Goal: Transaction & Acquisition: Purchase product/service

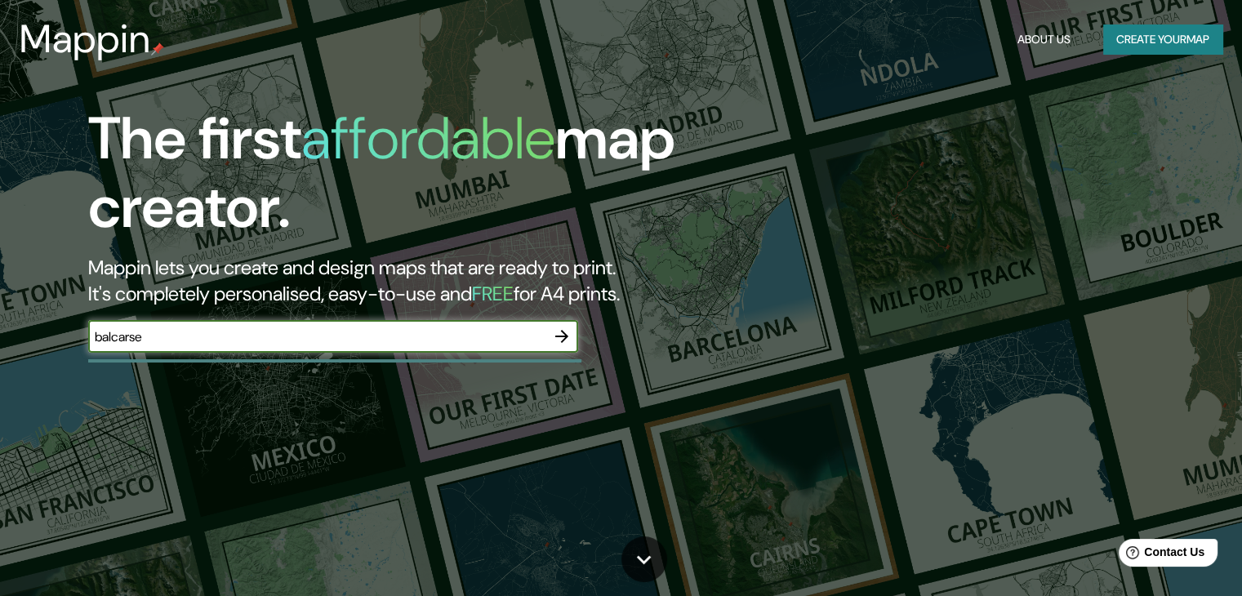
type input "balcarse"
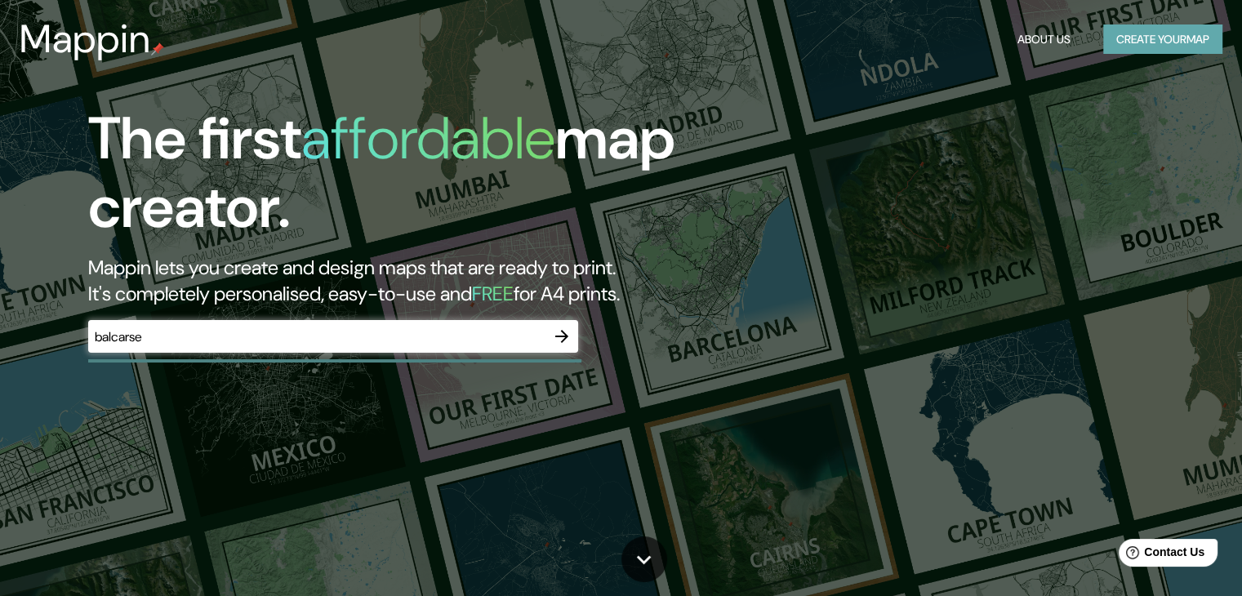
click at [1167, 44] on button "Create your map" at bounding box center [1162, 40] width 119 height 30
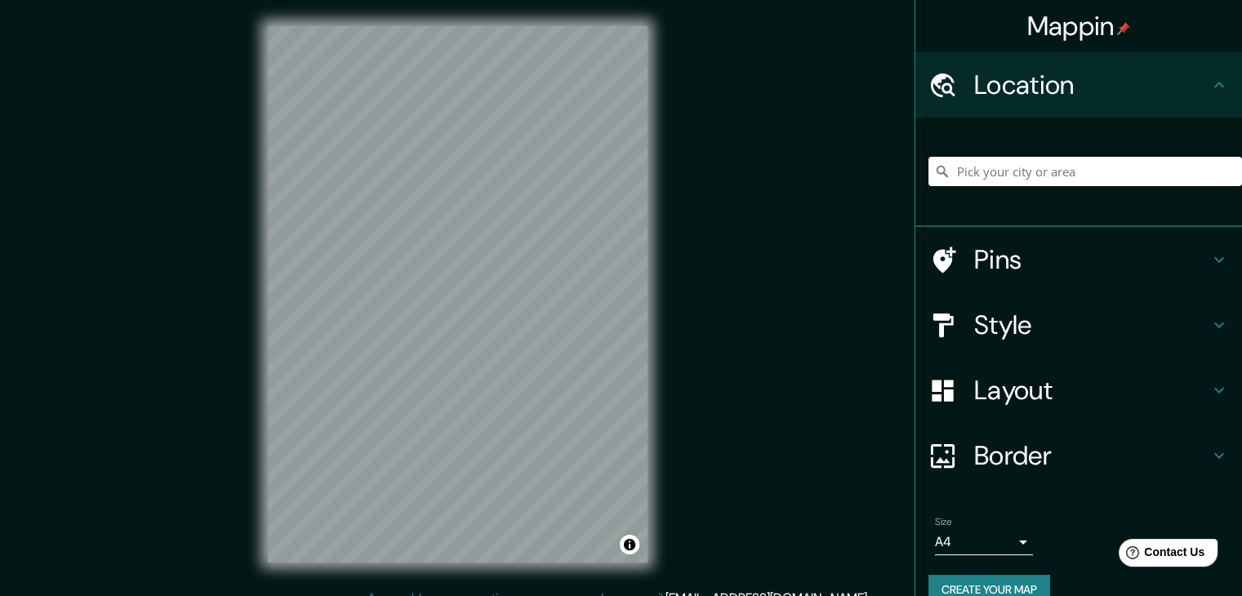
click at [1078, 173] on input "Pick your city or area" at bounding box center [1086, 171] width 314 height 29
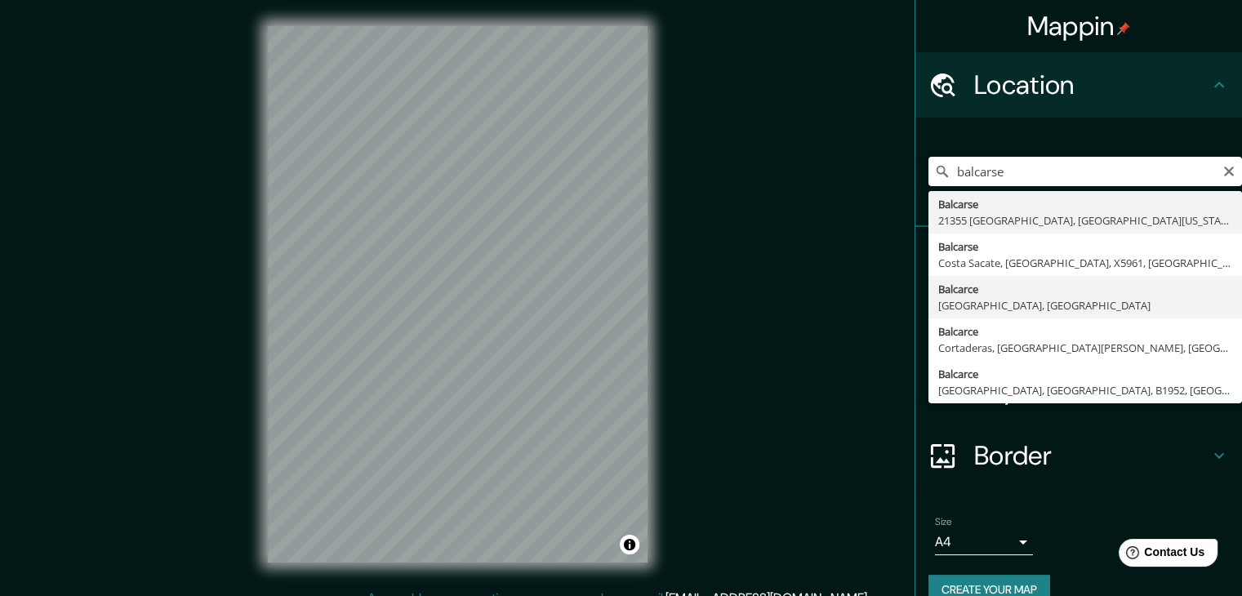
type input "Balcarce, [GEOGRAPHIC_DATA], [GEOGRAPHIC_DATA]"
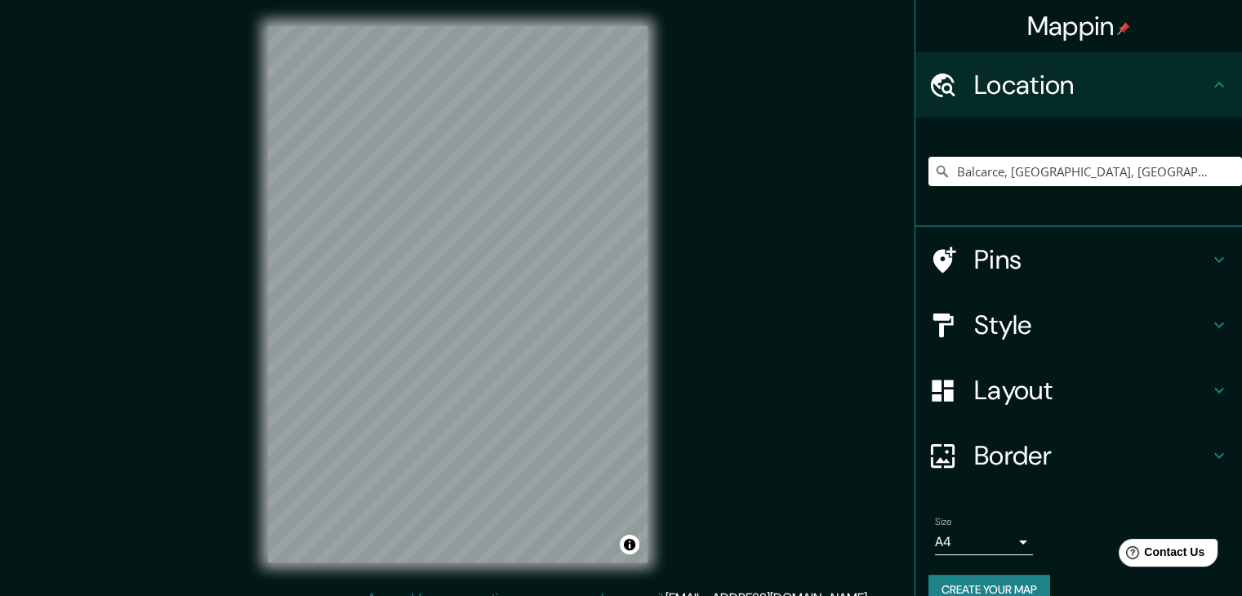
click at [1017, 310] on h4 "Style" at bounding box center [1091, 325] width 235 height 33
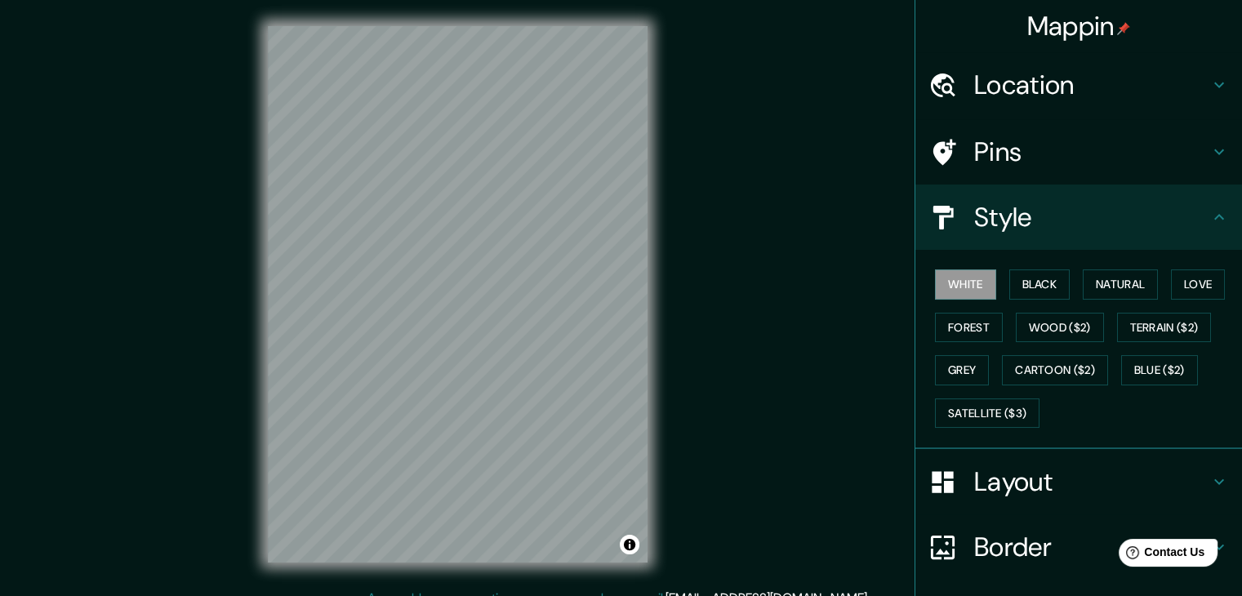
click at [1061, 83] on h4 "Location" at bounding box center [1091, 85] width 235 height 33
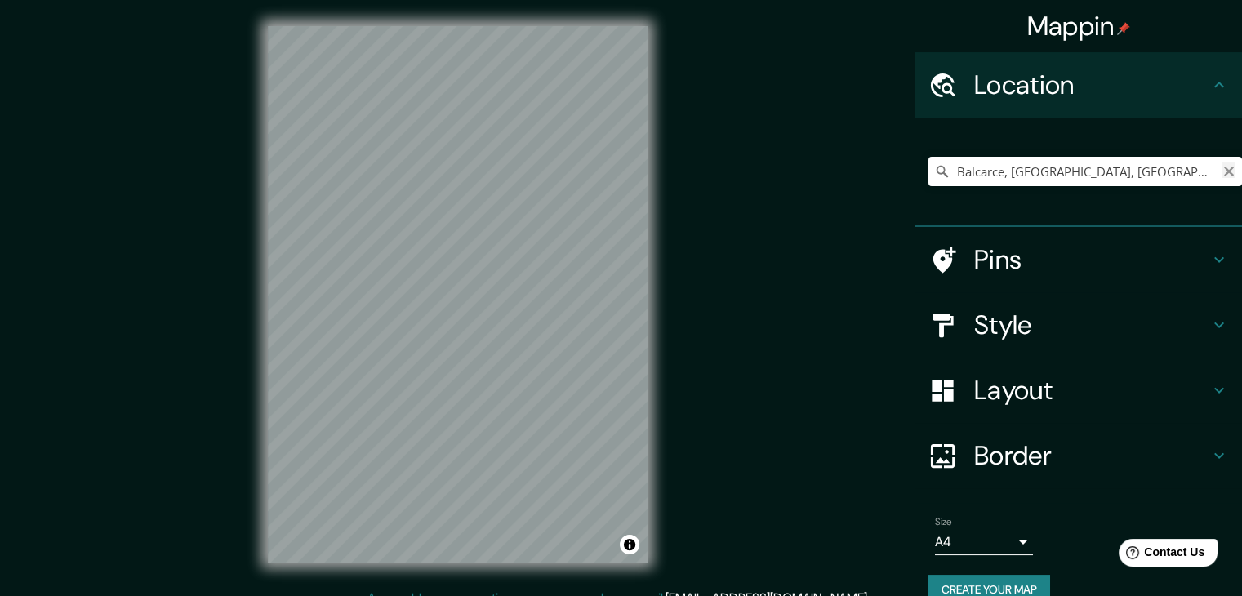
click at [1224, 171] on icon "Clear" at bounding box center [1229, 172] width 10 height 10
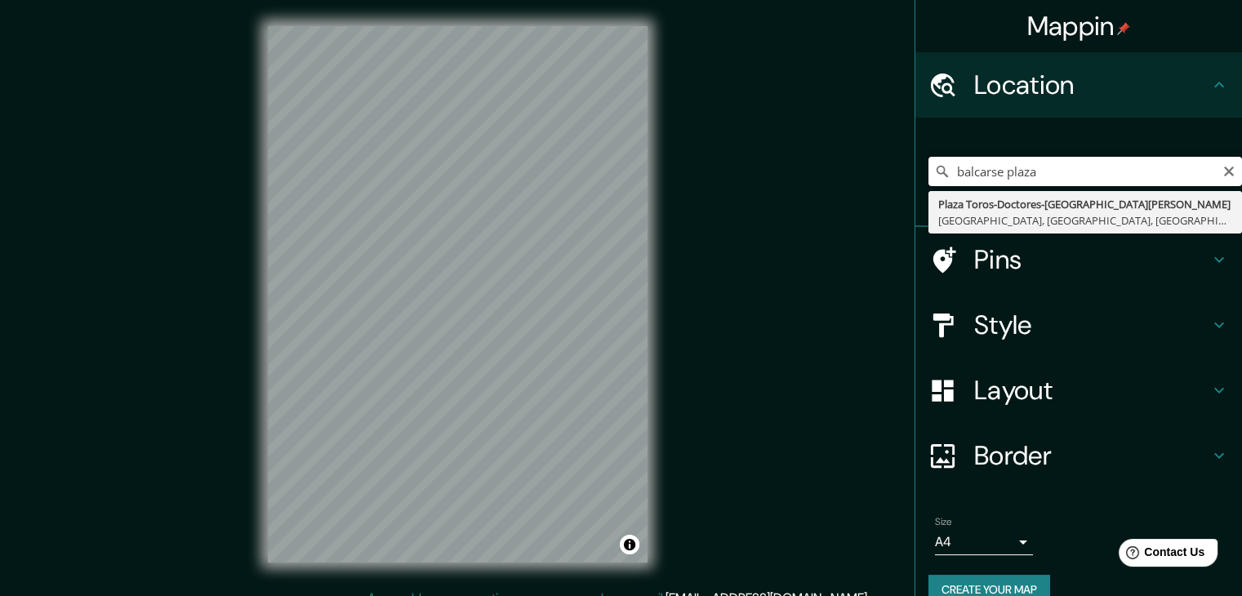
type input "balcarse plaza"
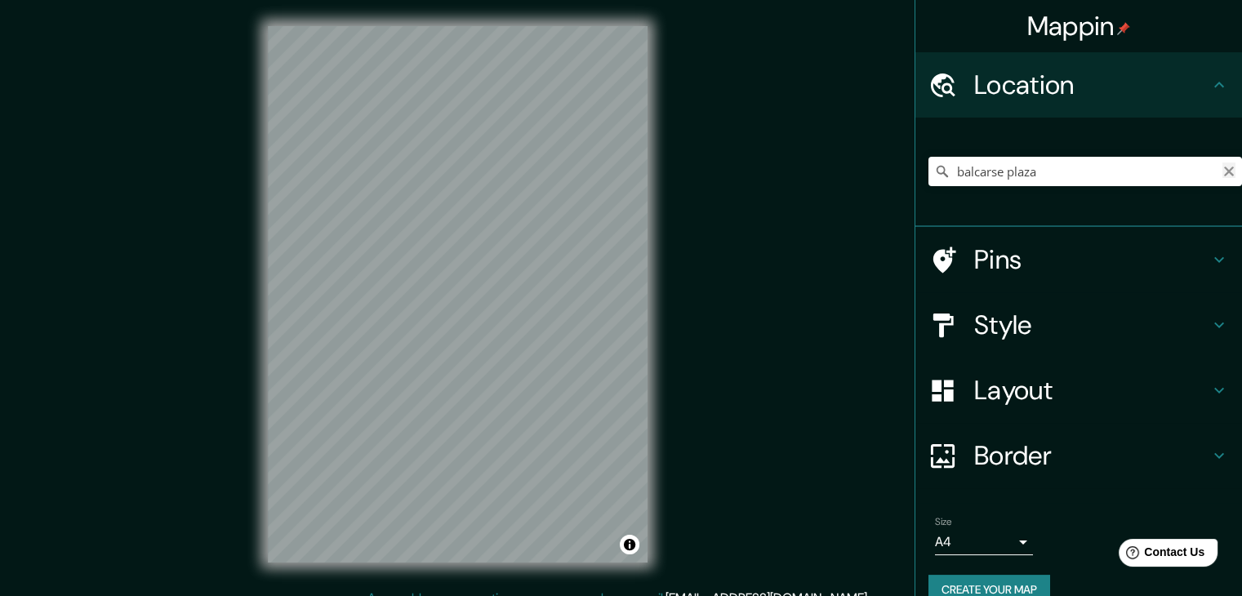
click at [1223, 169] on icon "Clear" at bounding box center [1229, 171] width 13 height 13
paste input "[PERSON_NAME] 2321, C1425 Cdad. Autónoma de [GEOGRAPHIC_DATA]"
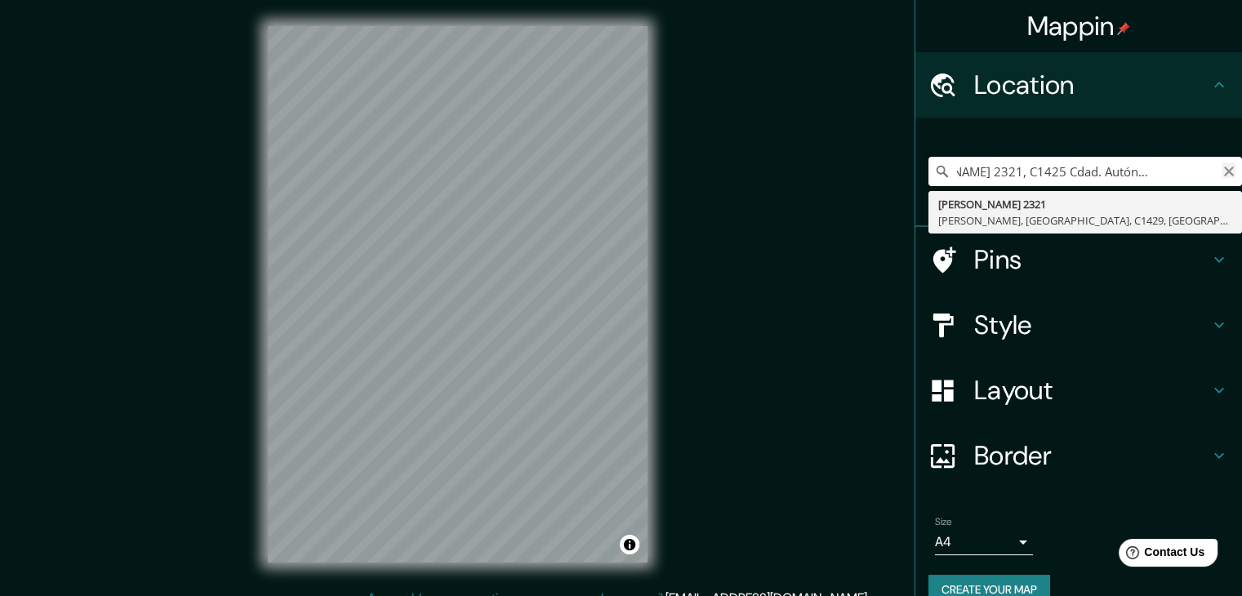
type input "[PERSON_NAME] 2321, C1425 Cdad. Autónoma de [GEOGRAPHIC_DATA]"
click at [1224, 175] on icon "Clear" at bounding box center [1229, 172] width 10 height 10
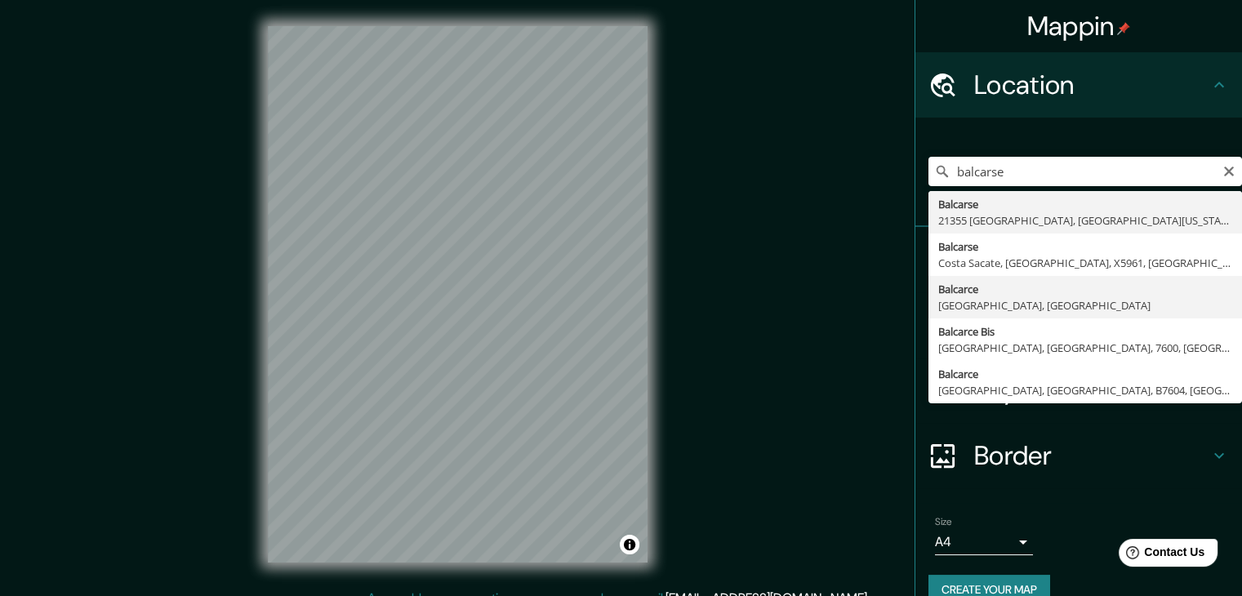
type input "Balcarce, [GEOGRAPHIC_DATA], [GEOGRAPHIC_DATA]"
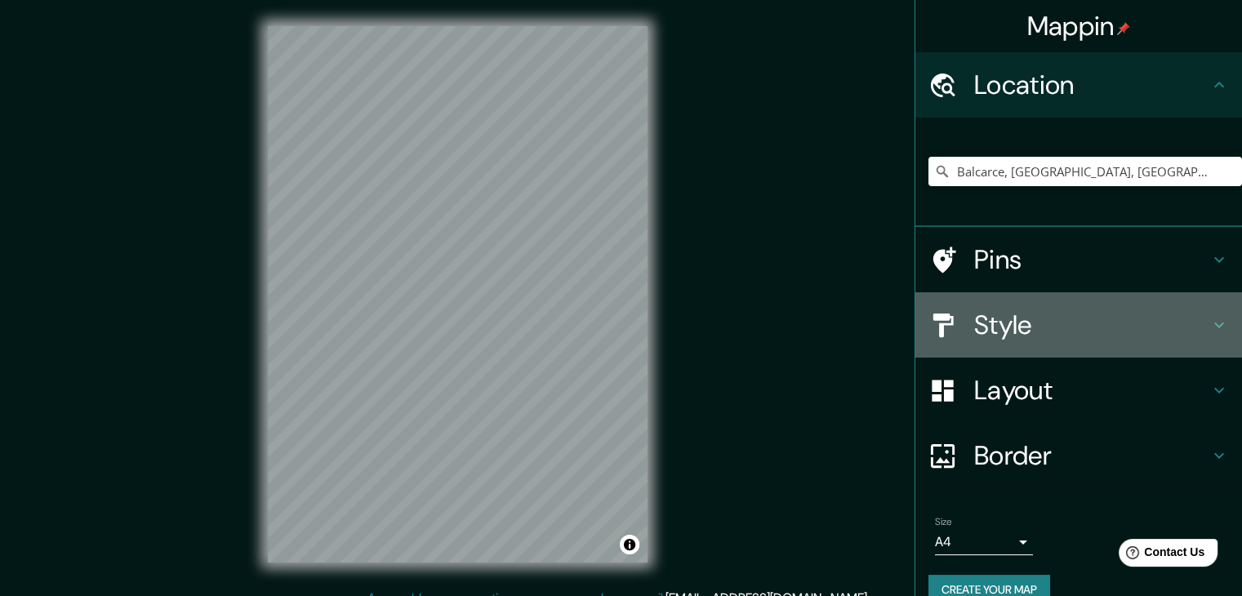
click at [1014, 341] on div "Style" at bounding box center [1079, 324] width 327 height 65
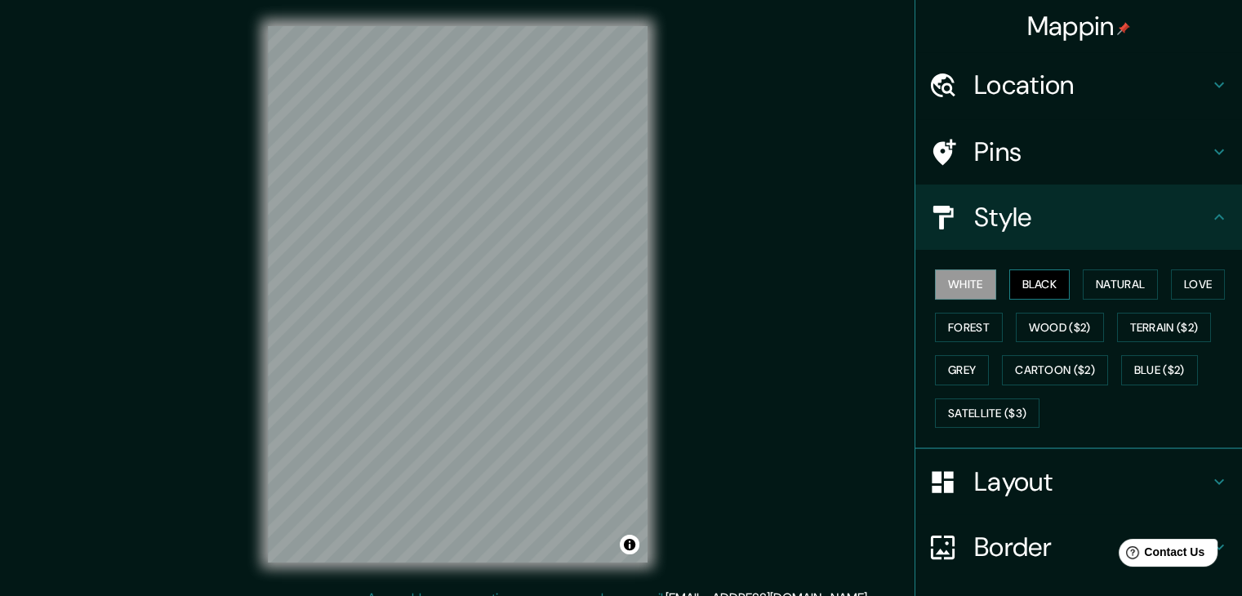
click at [1036, 286] on button "Black" at bounding box center [1039, 285] width 61 height 30
click at [393, 288] on div at bounding box center [393, 290] width 13 height 13
click at [1134, 288] on button "Natural" at bounding box center [1120, 285] width 75 height 30
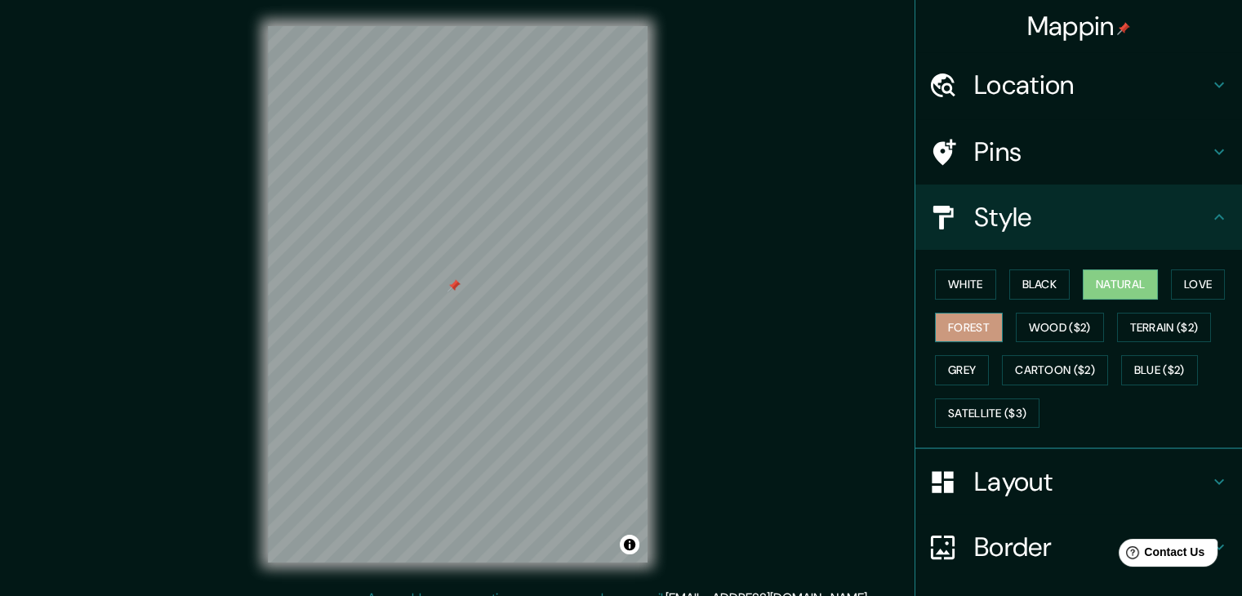
click at [965, 324] on button "Forest" at bounding box center [969, 328] width 68 height 30
click at [1018, 327] on button "Wood ($2)" at bounding box center [1060, 328] width 88 height 30
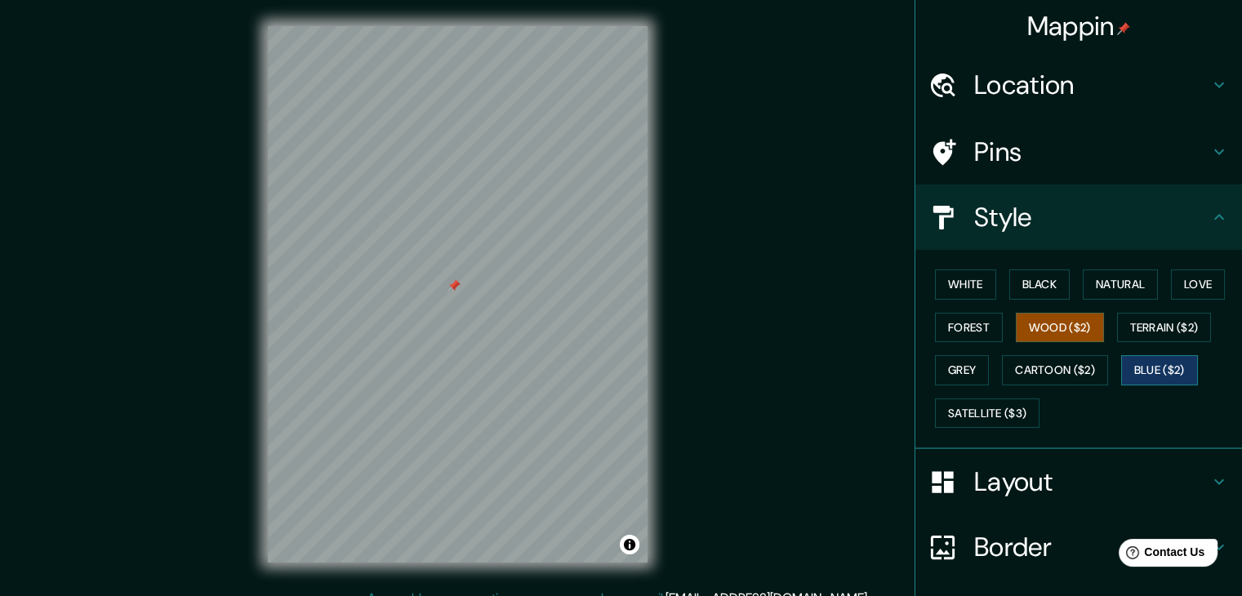
click at [1131, 368] on button "Blue ($2)" at bounding box center [1159, 370] width 77 height 30
click at [1045, 276] on button "Black" at bounding box center [1039, 285] width 61 height 30
click at [516, 373] on div at bounding box center [516, 373] width 13 height 13
click at [459, 376] on div at bounding box center [461, 374] width 13 height 13
click at [627, 549] on button "Toggle attribution" at bounding box center [630, 545] width 20 height 20
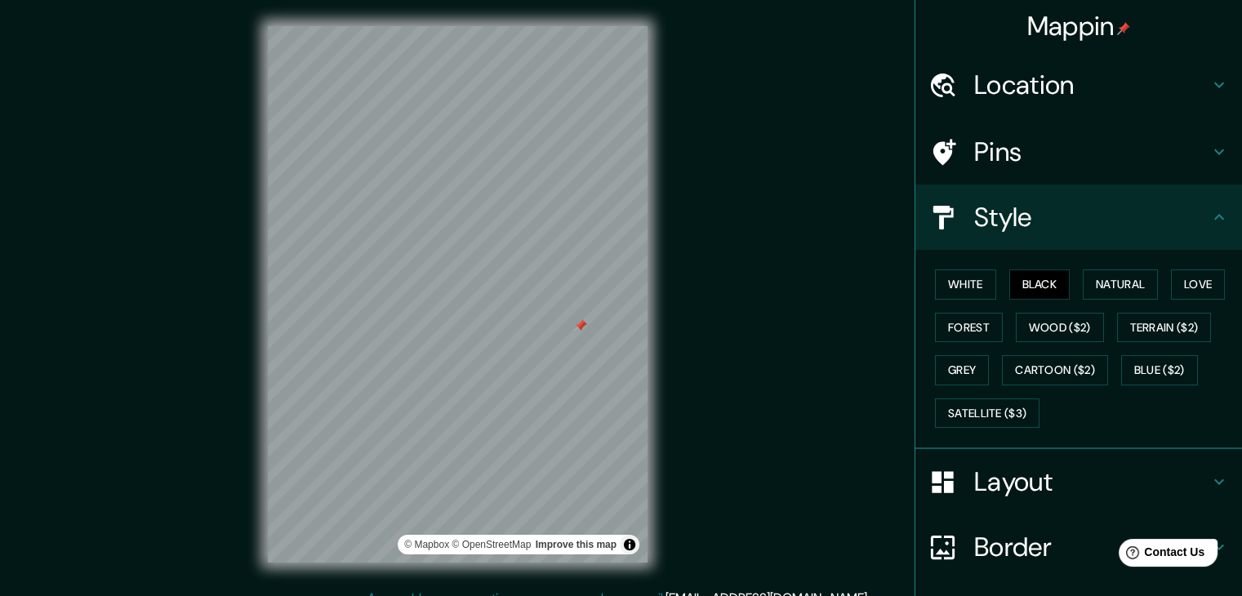
drag, startPoint x: 576, startPoint y: 319, endPoint x: 682, endPoint y: 268, distance: 118.0
click at [697, 248] on div "Mappin Location [GEOGRAPHIC_DATA], [GEOGRAPHIC_DATA], [GEOGRAPHIC_DATA] Pins St…" at bounding box center [621, 307] width 1242 height 615
click at [580, 325] on div at bounding box center [580, 325] width 13 height 13
click at [1036, 480] on h4 "Layout" at bounding box center [1091, 482] width 235 height 33
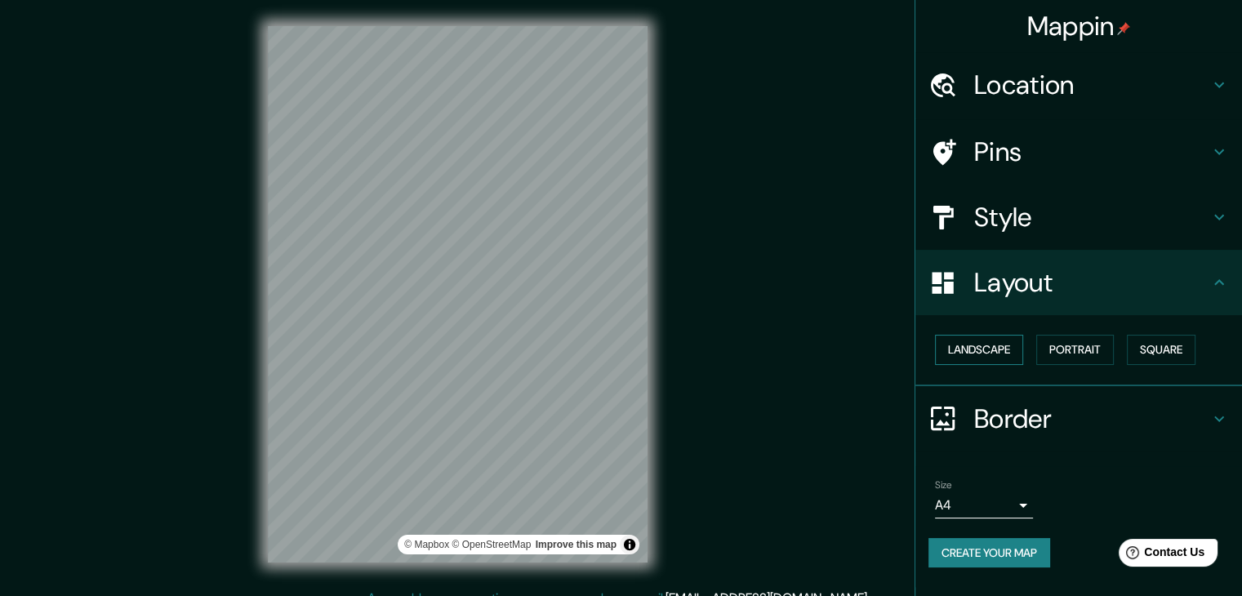
click at [1005, 354] on button "Landscape" at bounding box center [979, 350] width 88 height 30
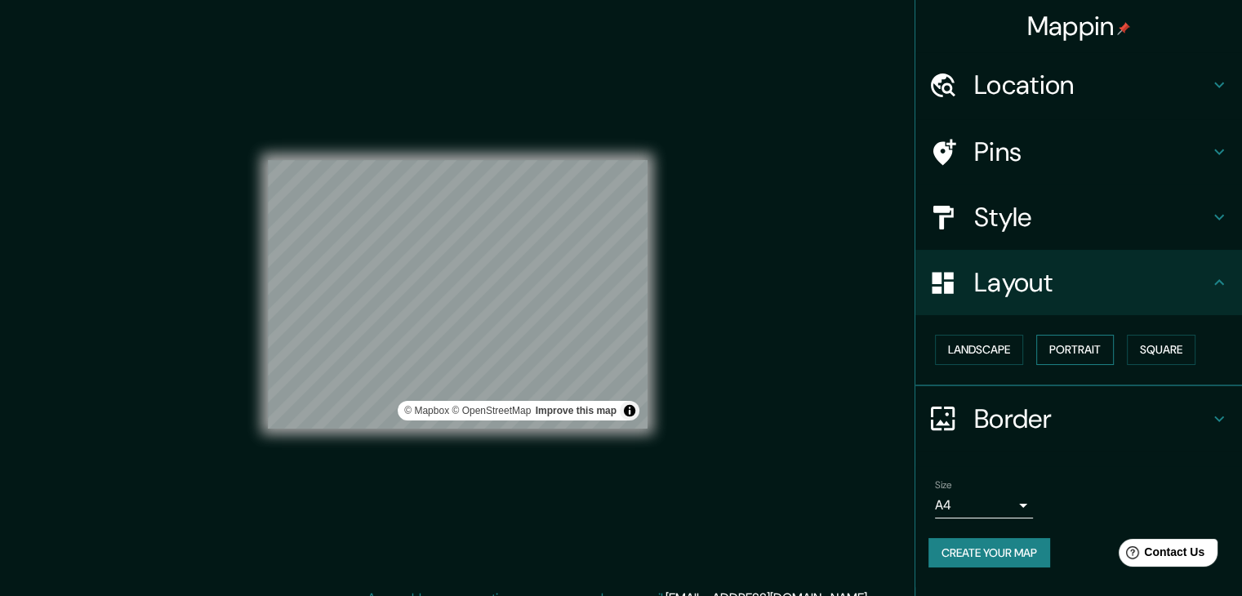
click at [1042, 349] on button "Portrait" at bounding box center [1075, 350] width 78 height 30
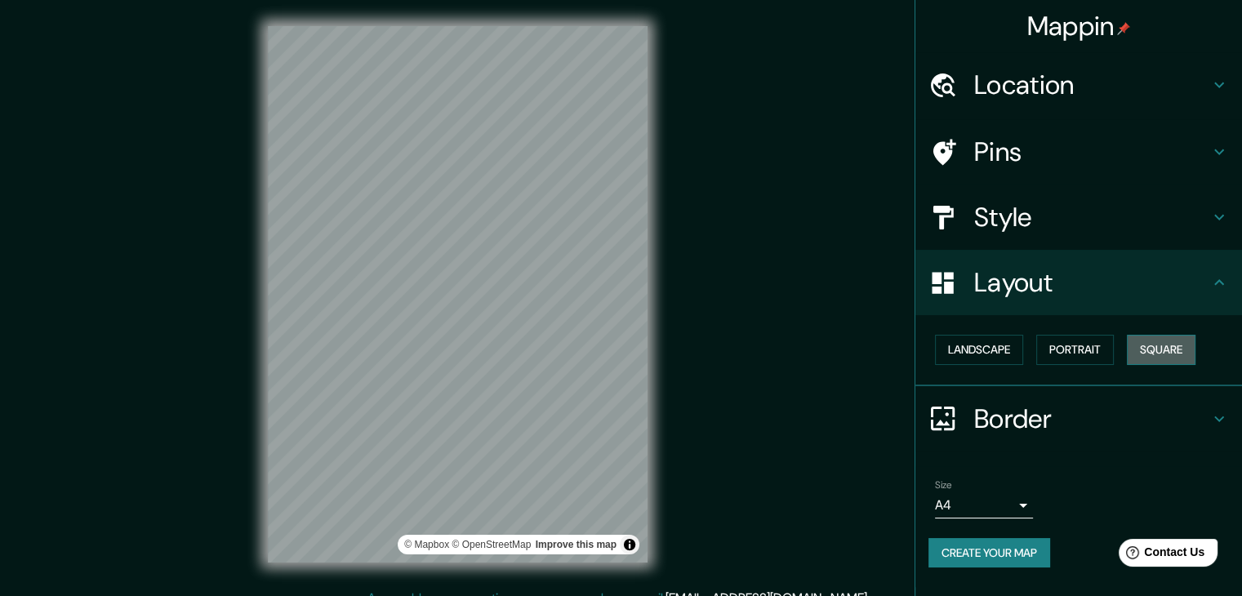
click at [1168, 352] on button "Square" at bounding box center [1161, 350] width 69 height 30
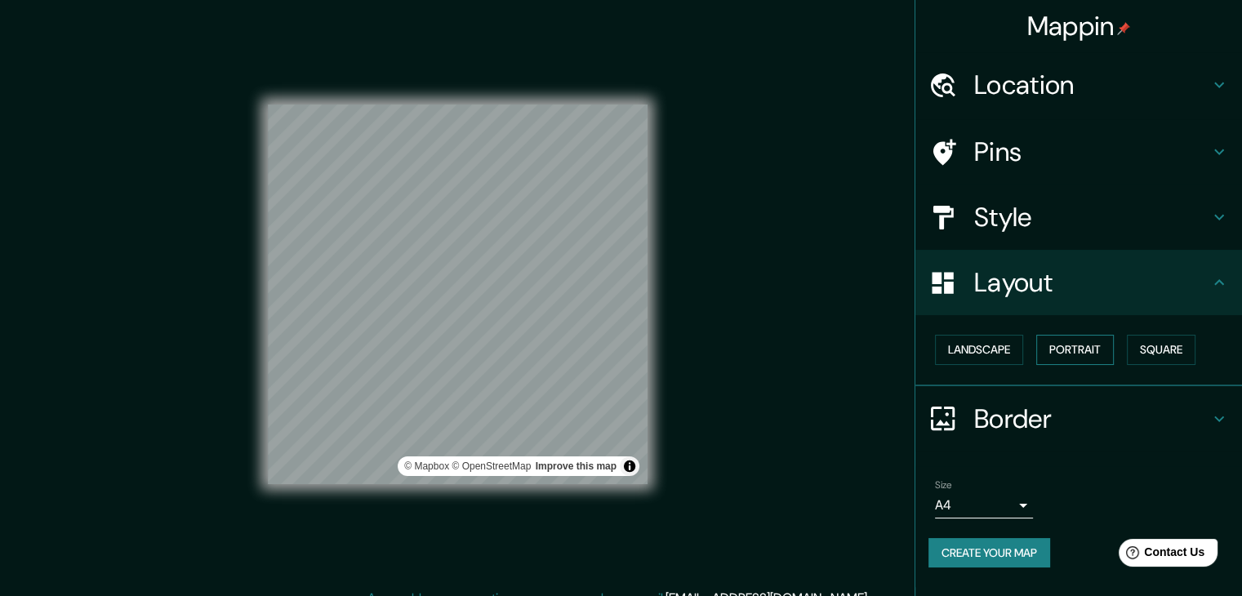
click at [1080, 344] on button "Portrait" at bounding box center [1075, 350] width 78 height 30
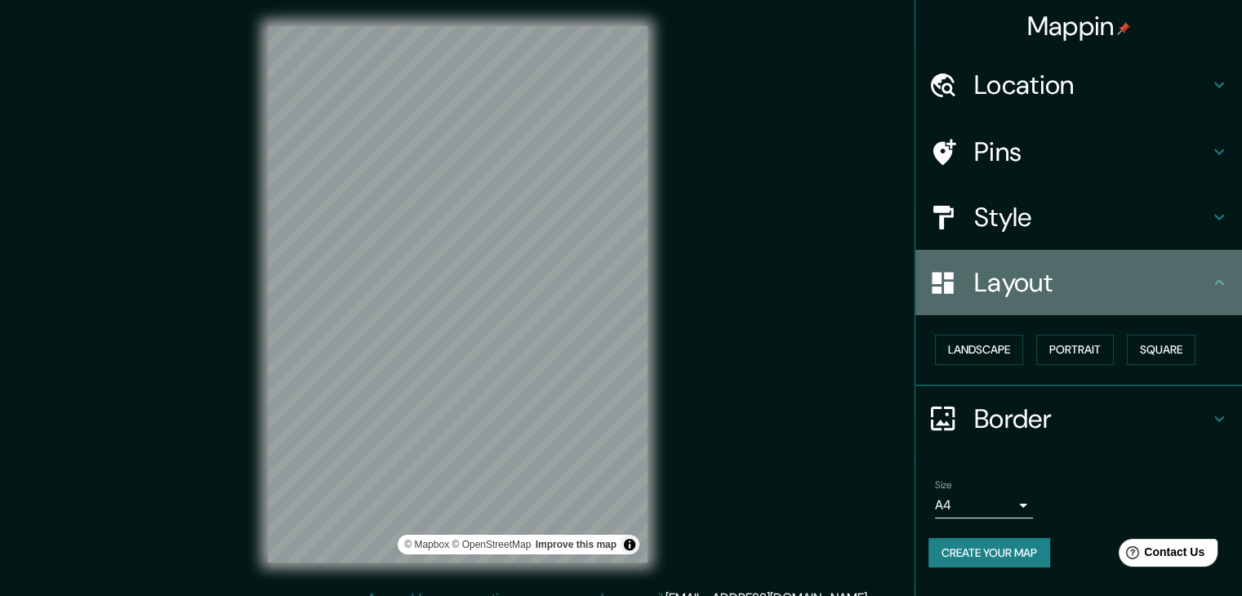
click at [1054, 272] on h4 "Layout" at bounding box center [1091, 282] width 235 height 33
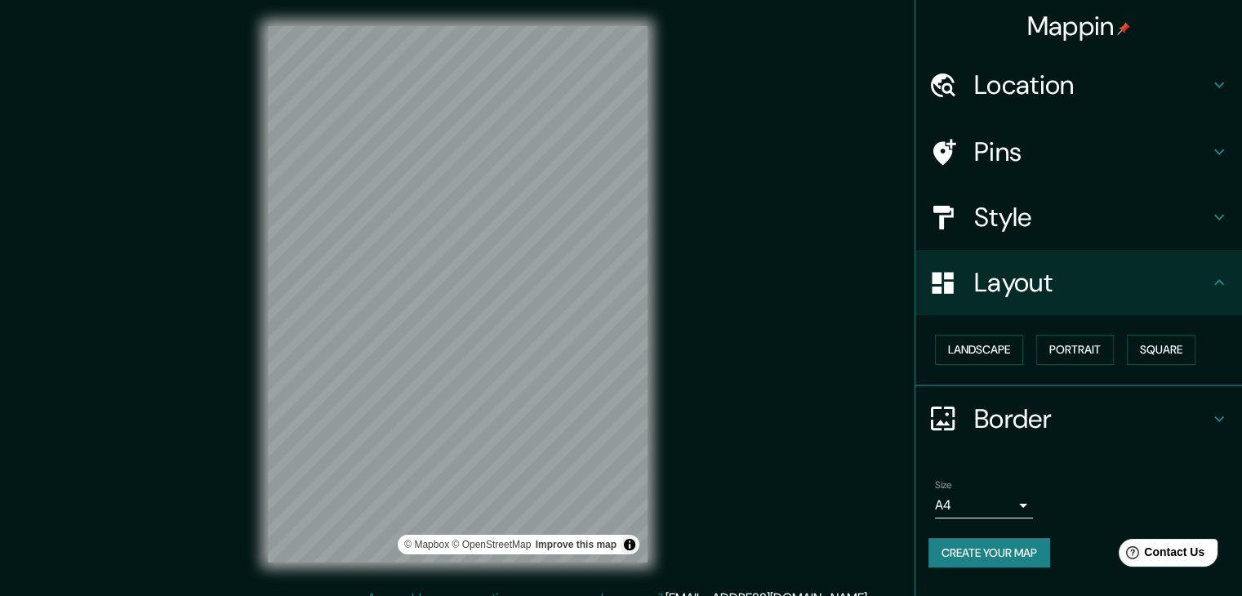
click at [1023, 506] on body "Mappin Location [GEOGRAPHIC_DATA], [GEOGRAPHIC_DATA], [GEOGRAPHIC_DATA] Pins St…" at bounding box center [621, 298] width 1242 height 596
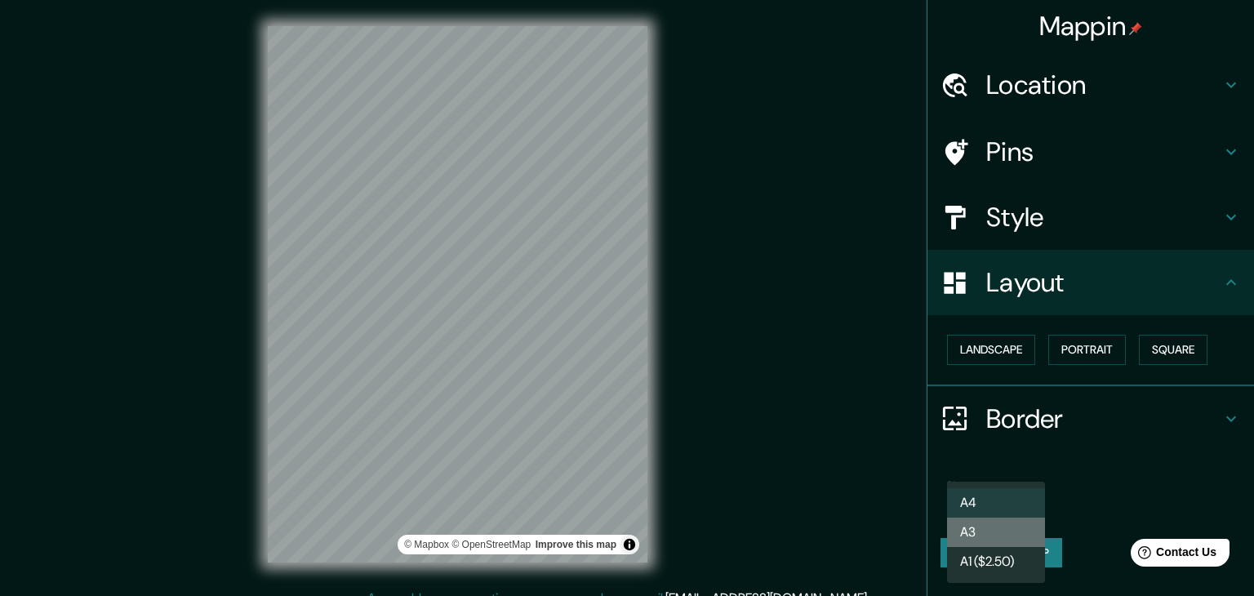
click at [1000, 537] on li "A3" at bounding box center [996, 532] width 98 height 29
type input "a4"
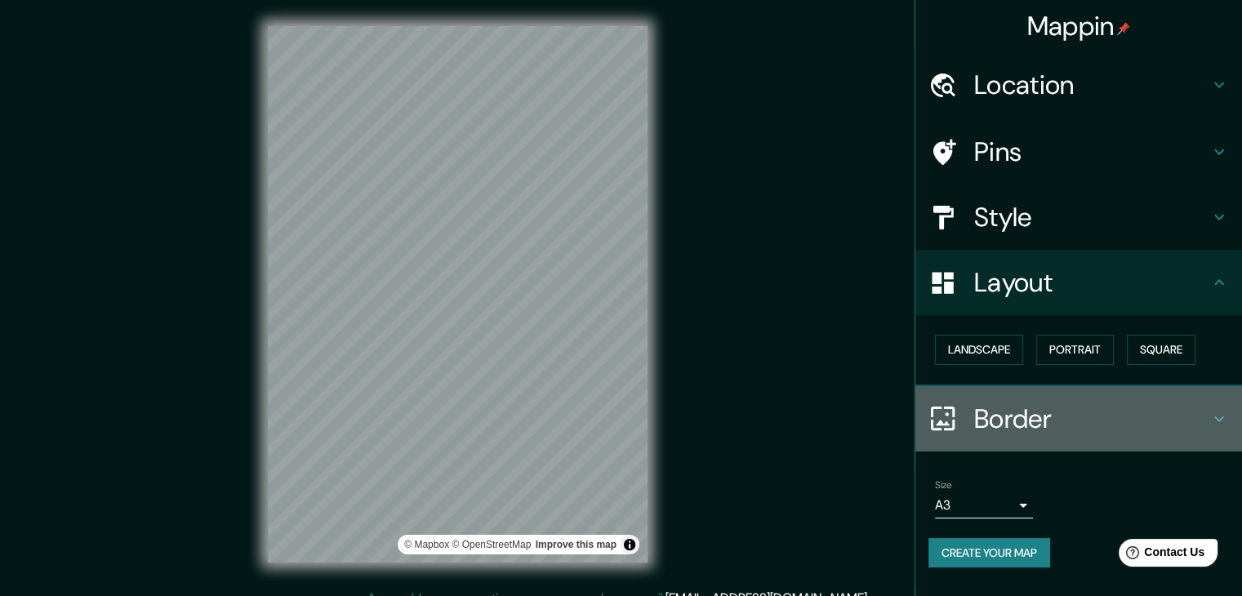
click at [1216, 413] on icon at bounding box center [1220, 419] width 20 height 20
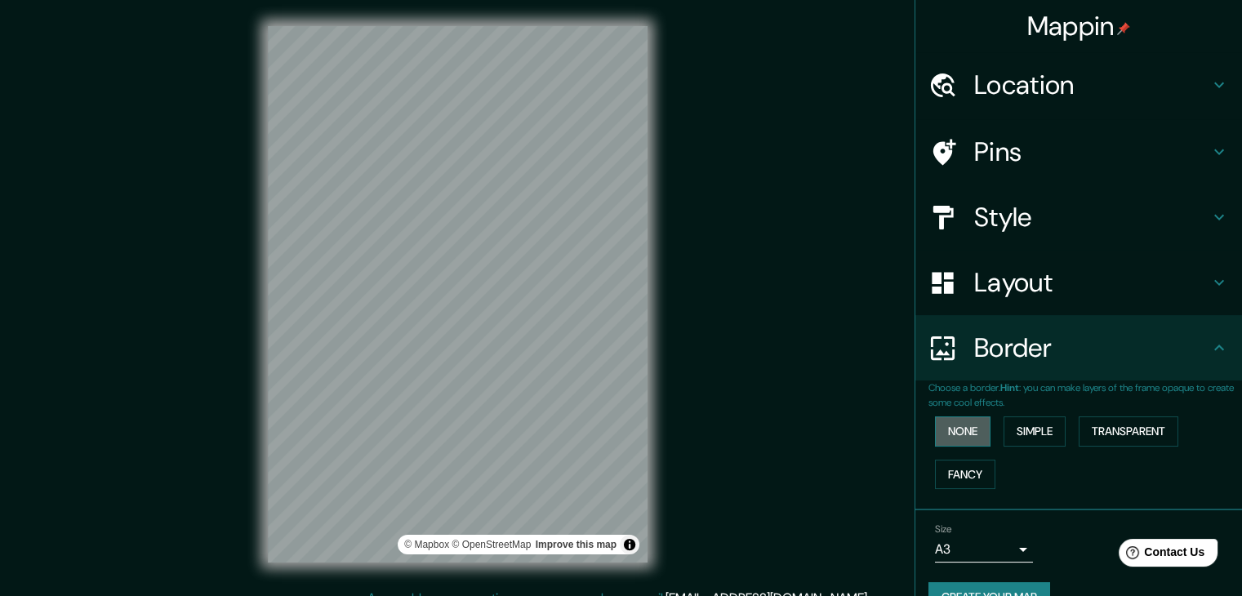
click at [972, 432] on button "None" at bounding box center [963, 432] width 56 height 30
click at [971, 430] on button "None" at bounding box center [963, 432] width 56 height 30
click at [974, 430] on button "None" at bounding box center [963, 432] width 56 height 30
click at [1036, 435] on button "Simple" at bounding box center [1035, 432] width 62 height 30
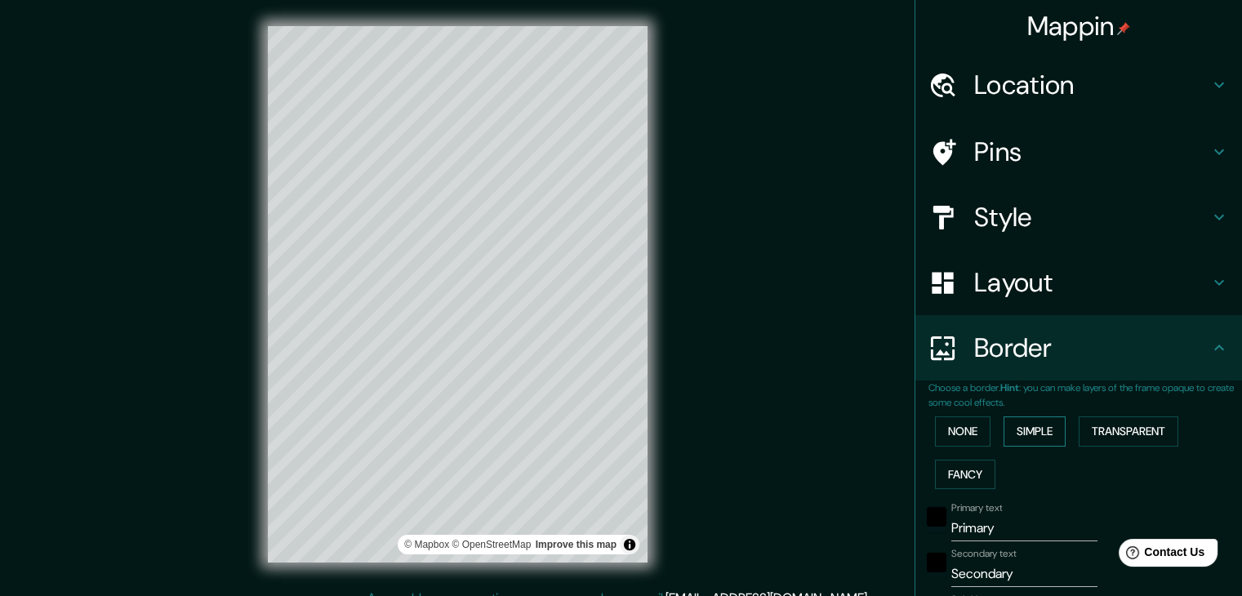
click at [1036, 435] on button "Simple" at bounding box center [1035, 432] width 62 height 30
type input "37"
click at [1104, 430] on button "Transparent" at bounding box center [1129, 432] width 100 height 30
click at [959, 466] on button "Fancy" at bounding box center [965, 475] width 60 height 30
click at [962, 437] on button "None" at bounding box center [963, 432] width 56 height 30
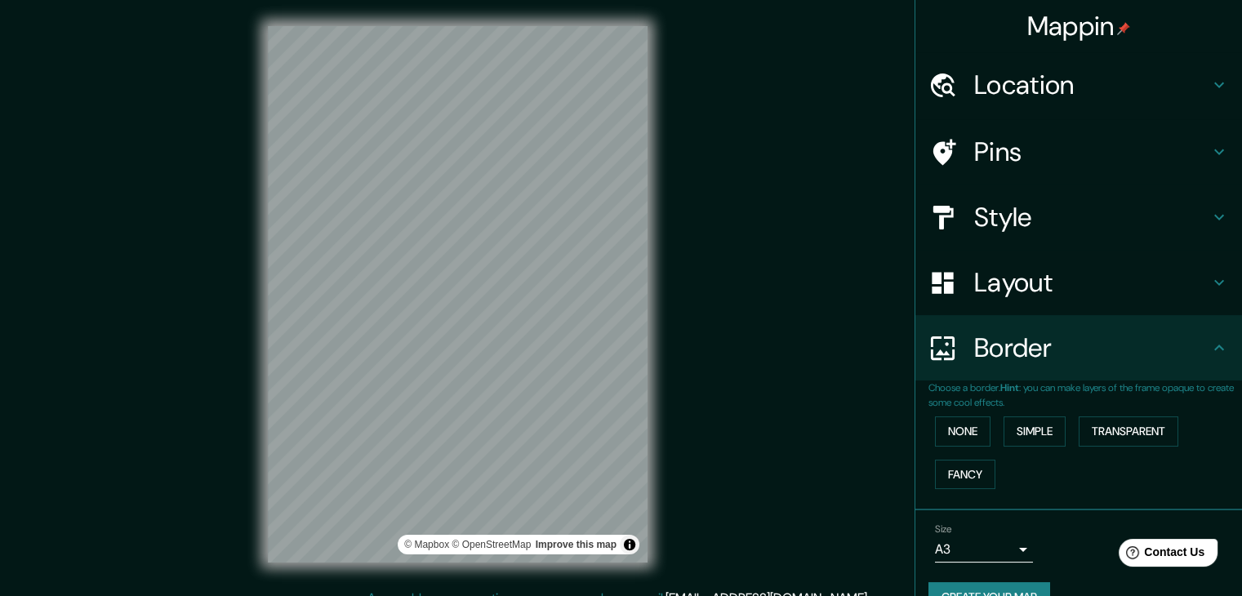
click at [1209, 358] on div "Border" at bounding box center [1079, 347] width 327 height 65
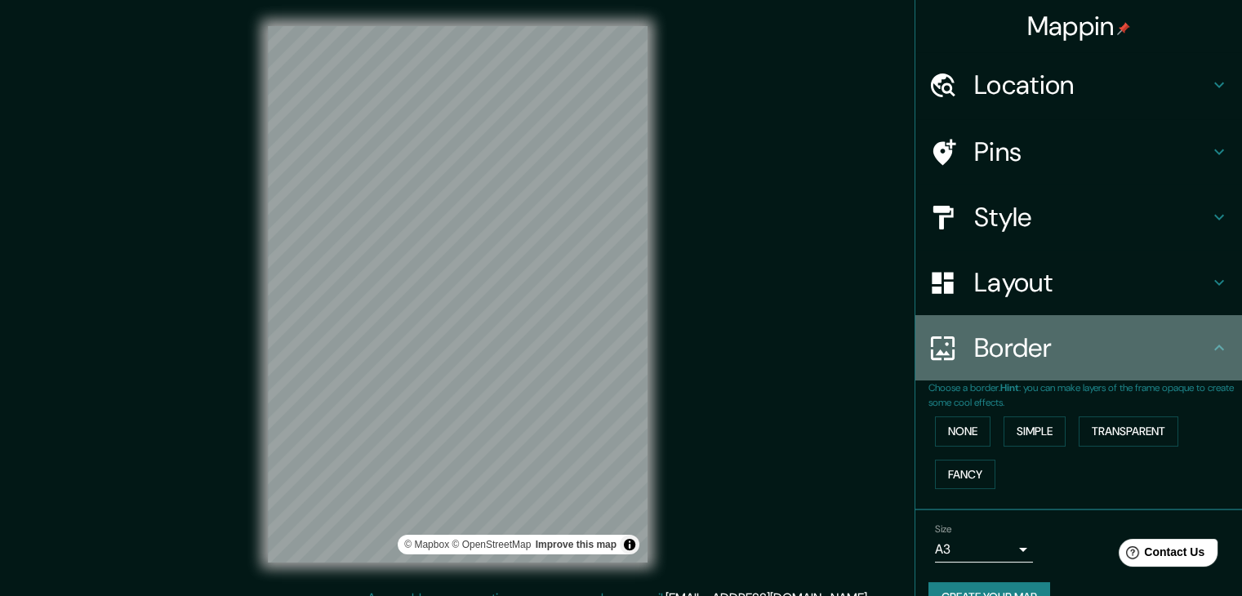
click at [1210, 350] on icon at bounding box center [1220, 348] width 20 height 20
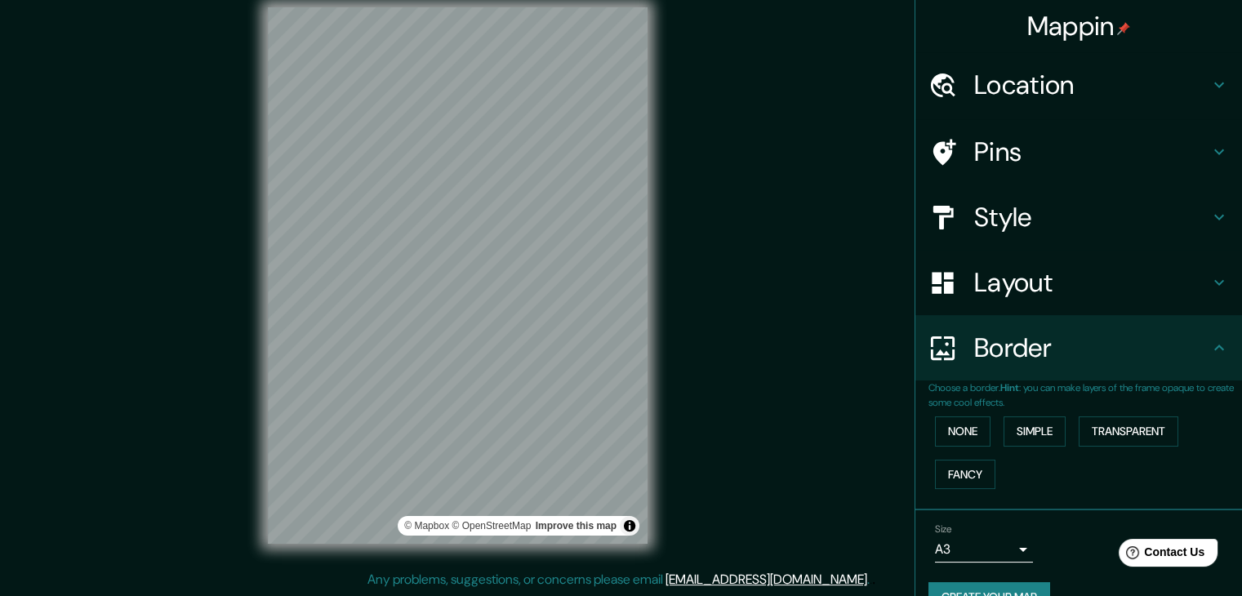
click at [1212, 288] on icon at bounding box center [1220, 283] width 20 height 20
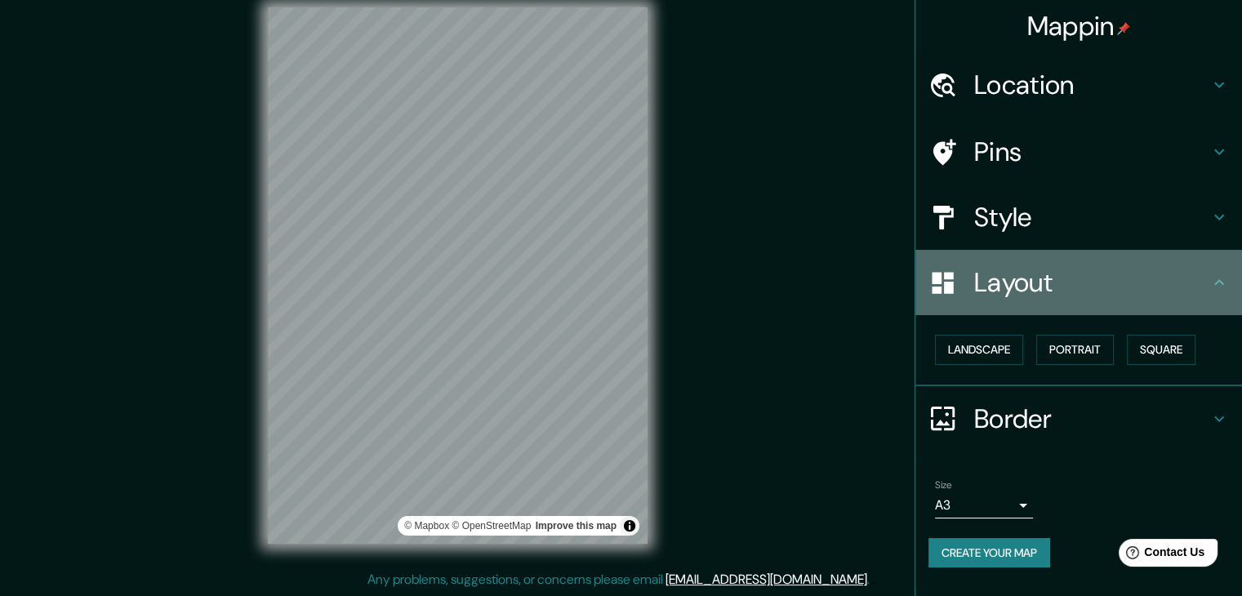
click at [1212, 288] on icon at bounding box center [1220, 283] width 20 height 20
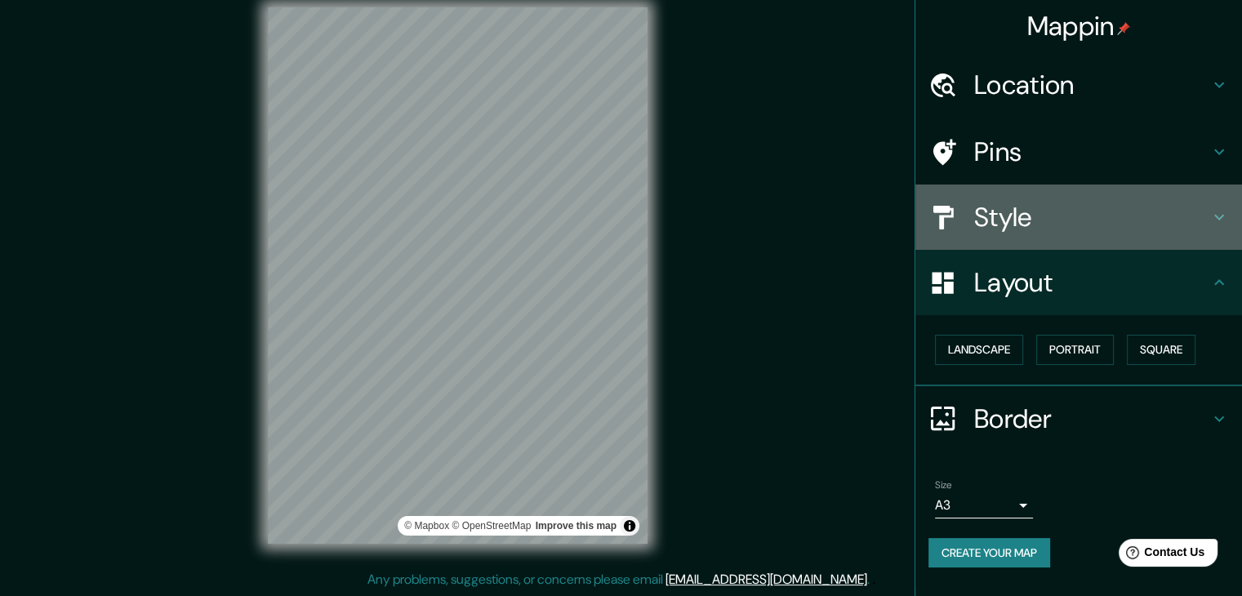
click at [1088, 223] on h4 "Style" at bounding box center [1091, 217] width 235 height 33
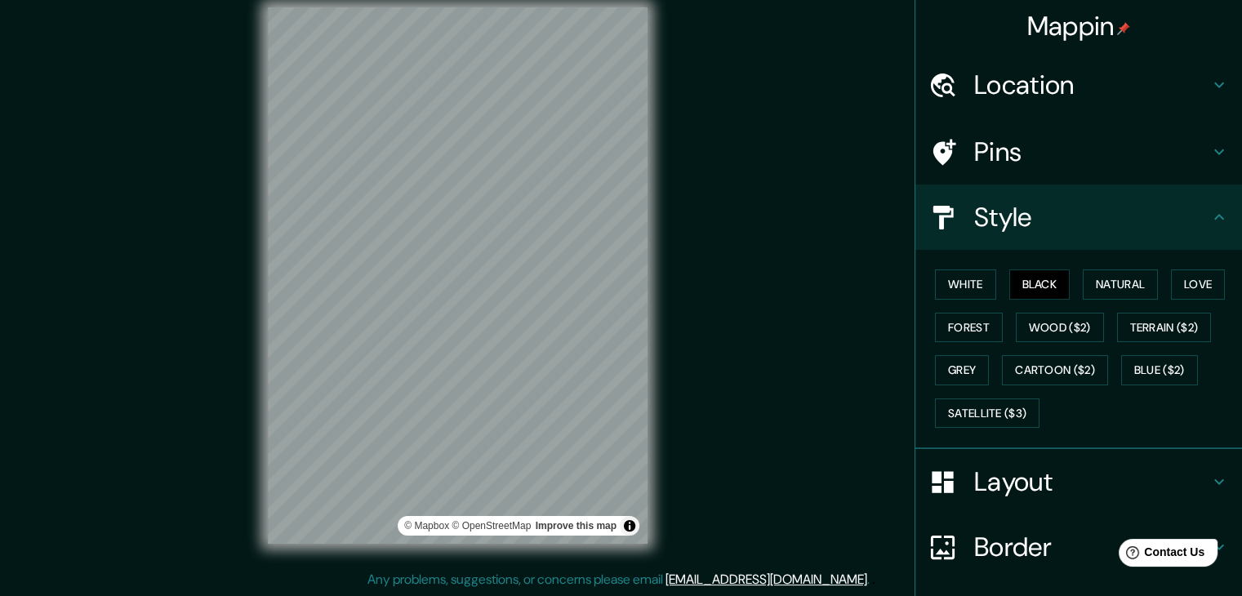
click at [996, 282] on div "White Black Natural Love Forest Wood ($2) Terrain ($2) Grey Cartoon ($2) Blue (…" at bounding box center [1086, 349] width 314 height 172
click at [971, 283] on button "White" at bounding box center [965, 285] width 61 height 30
click at [1009, 277] on button "Black" at bounding box center [1039, 285] width 61 height 30
click at [968, 285] on button "White" at bounding box center [965, 285] width 61 height 30
click at [1113, 270] on button "Natural" at bounding box center [1120, 285] width 75 height 30
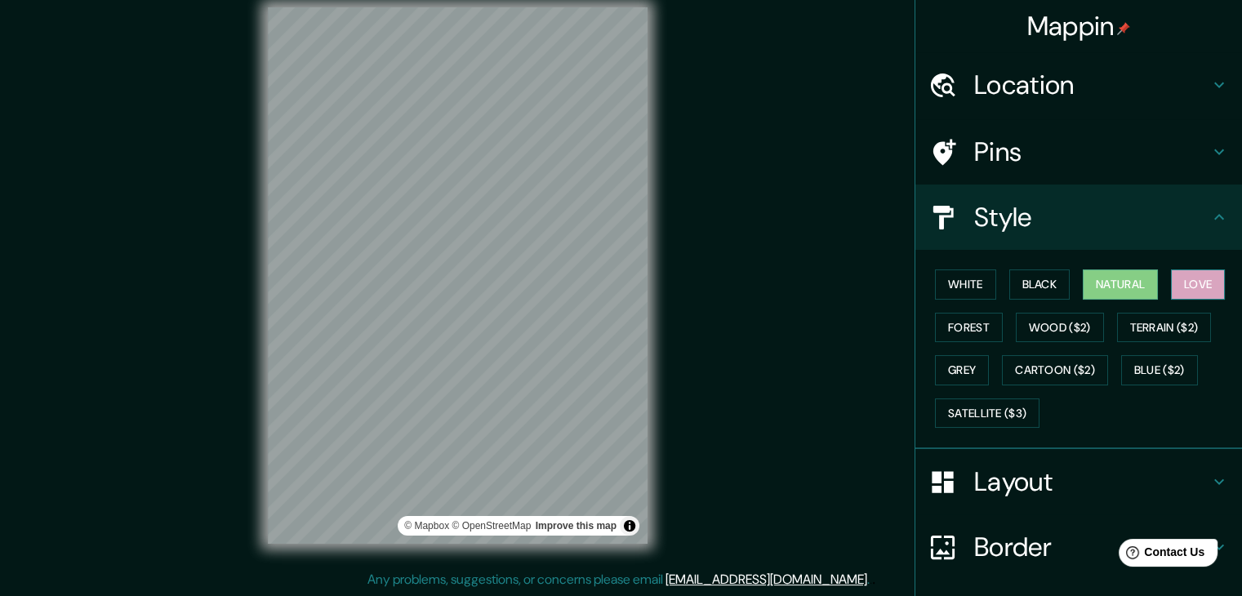
click at [1182, 280] on button "Love" at bounding box center [1198, 285] width 54 height 30
click at [1125, 272] on button "Natural" at bounding box center [1120, 285] width 75 height 30
click at [1183, 271] on button "Love" at bounding box center [1198, 285] width 54 height 30
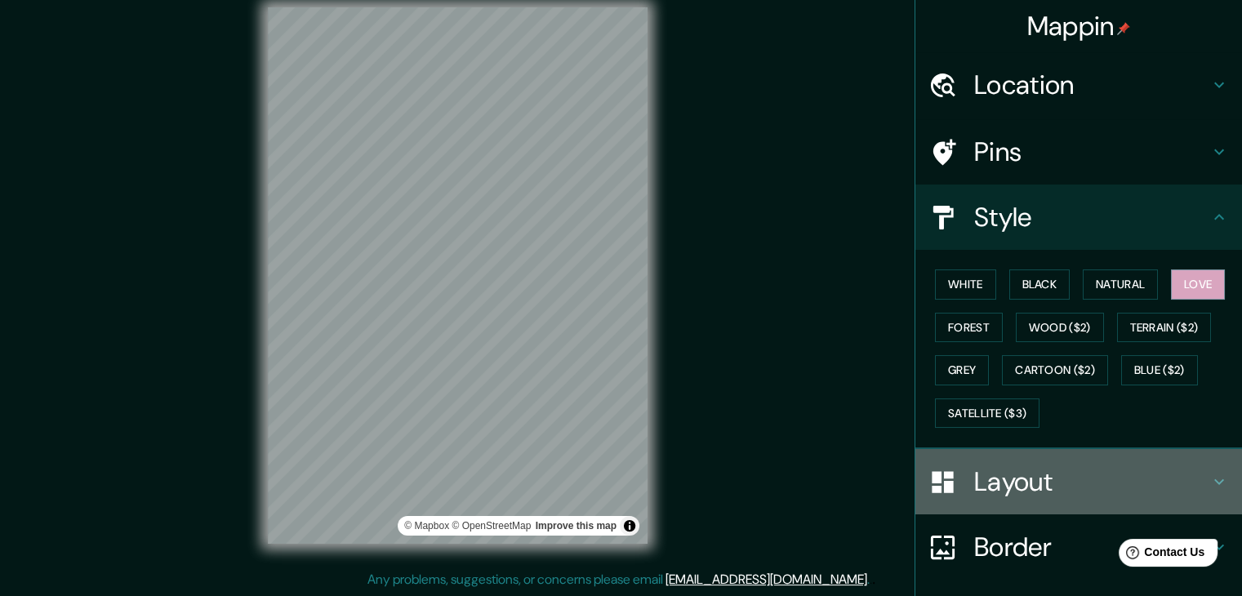
click at [1005, 478] on h4 "Layout" at bounding box center [1091, 482] width 235 height 33
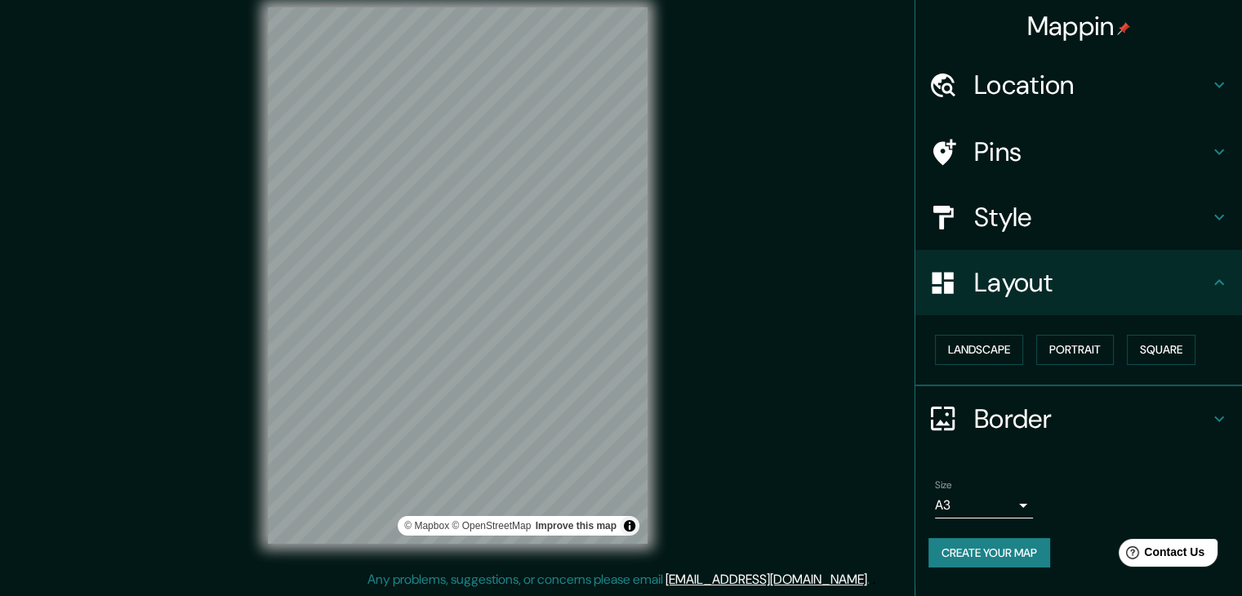
click at [1053, 288] on h4 "Layout" at bounding box center [1091, 282] width 235 height 33
click at [1082, 344] on button "Portrait" at bounding box center [1075, 350] width 78 height 30
click at [1075, 351] on button "Portrait" at bounding box center [1075, 350] width 78 height 30
click at [1089, 305] on div "Layout" at bounding box center [1079, 282] width 327 height 65
click at [1170, 347] on button "Square" at bounding box center [1161, 350] width 69 height 30
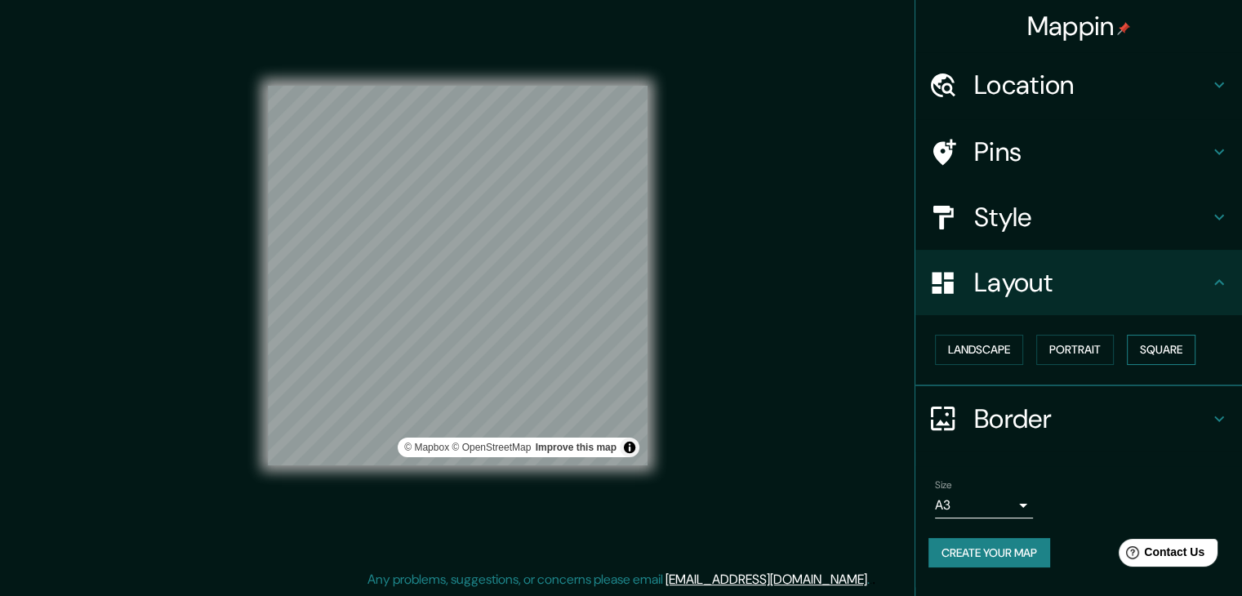
click at [1166, 350] on button "Square" at bounding box center [1161, 350] width 69 height 30
click at [1066, 359] on button "Portrait" at bounding box center [1075, 350] width 78 height 30
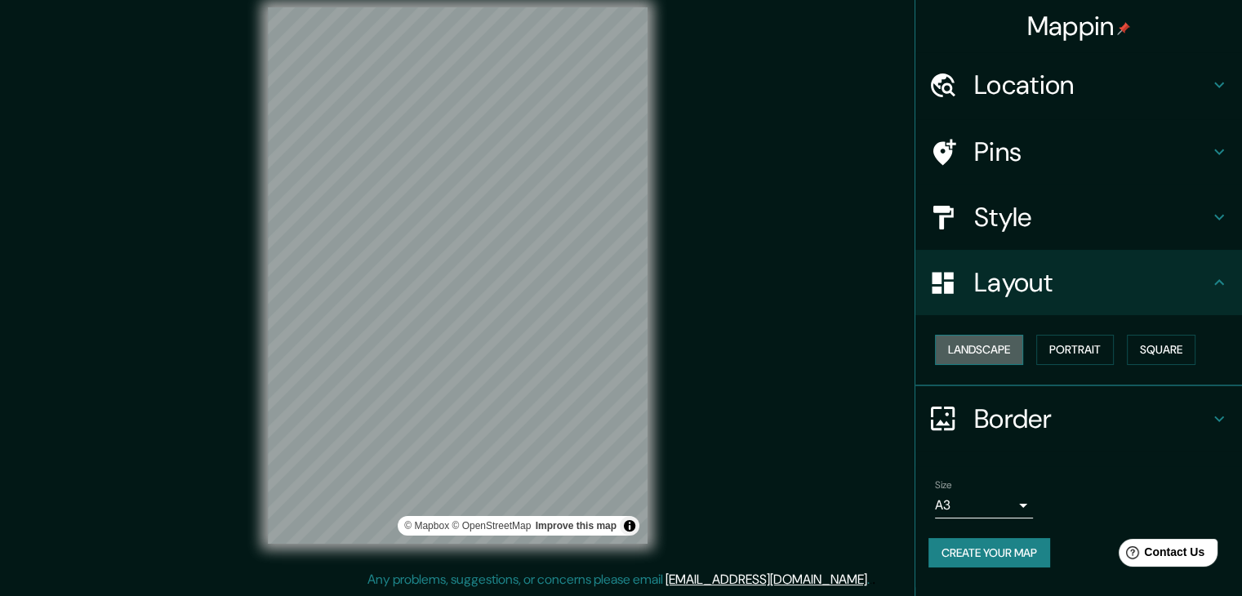
click at [1005, 352] on button "Landscape" at bounding box center [979, 350] width 88 height 30
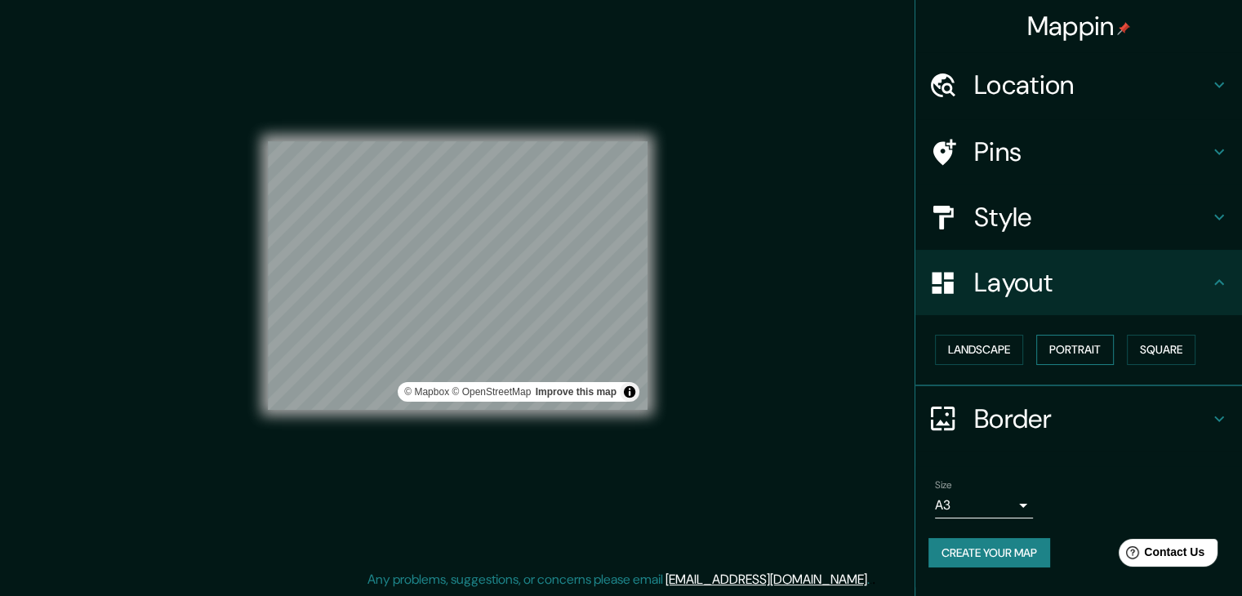
click at [1073, 354] on button "Portrait" at bounding box center [1075, 350] width 78 height 30
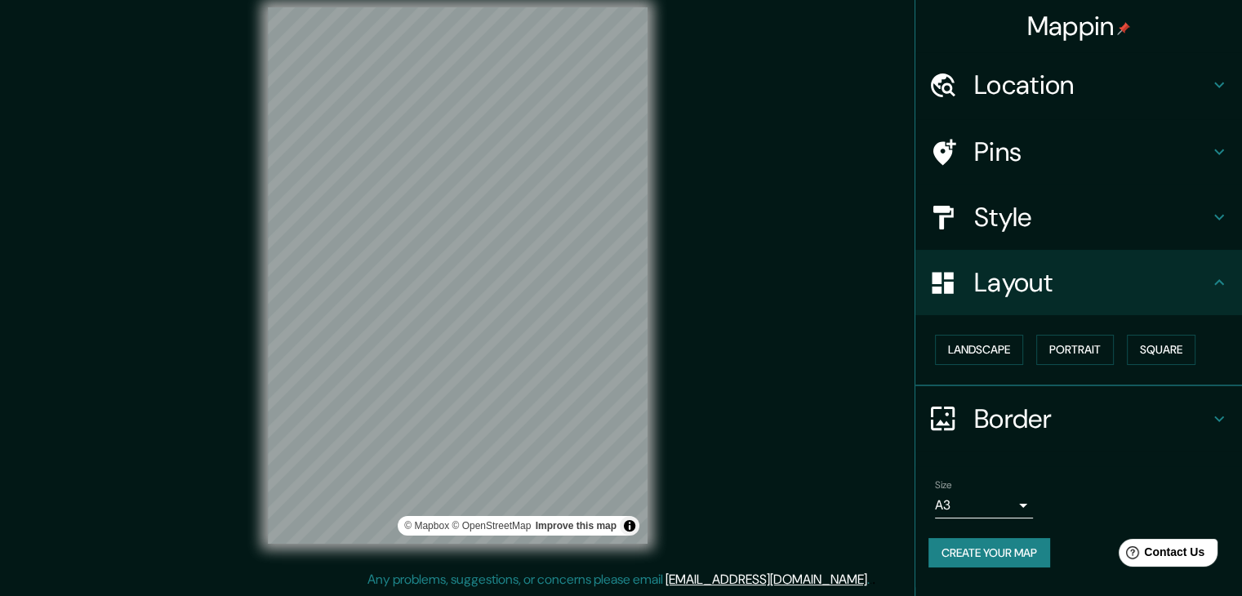
click at [1219, 425] on icon at bounding box center [1220, 419] width 20 height 20
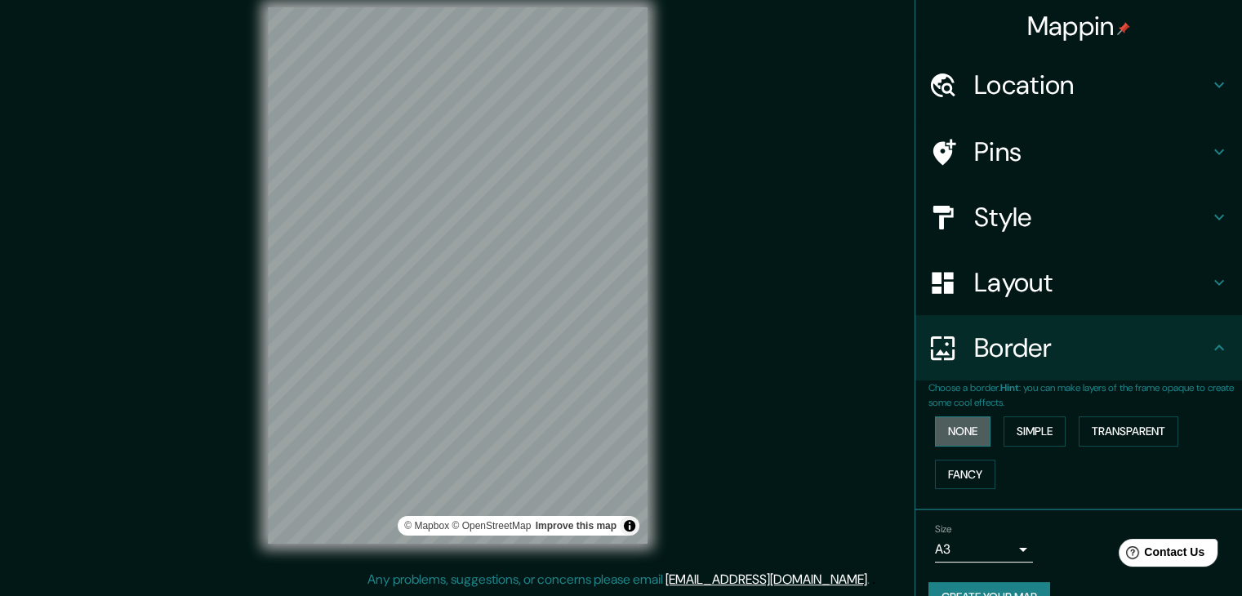
click at [960, 438] on button "None" at bounding box center [963, 432] width 56 height 30
click at [1036, 430] on button "Simple" at bounding box center [1035, 432] width 62 height 30
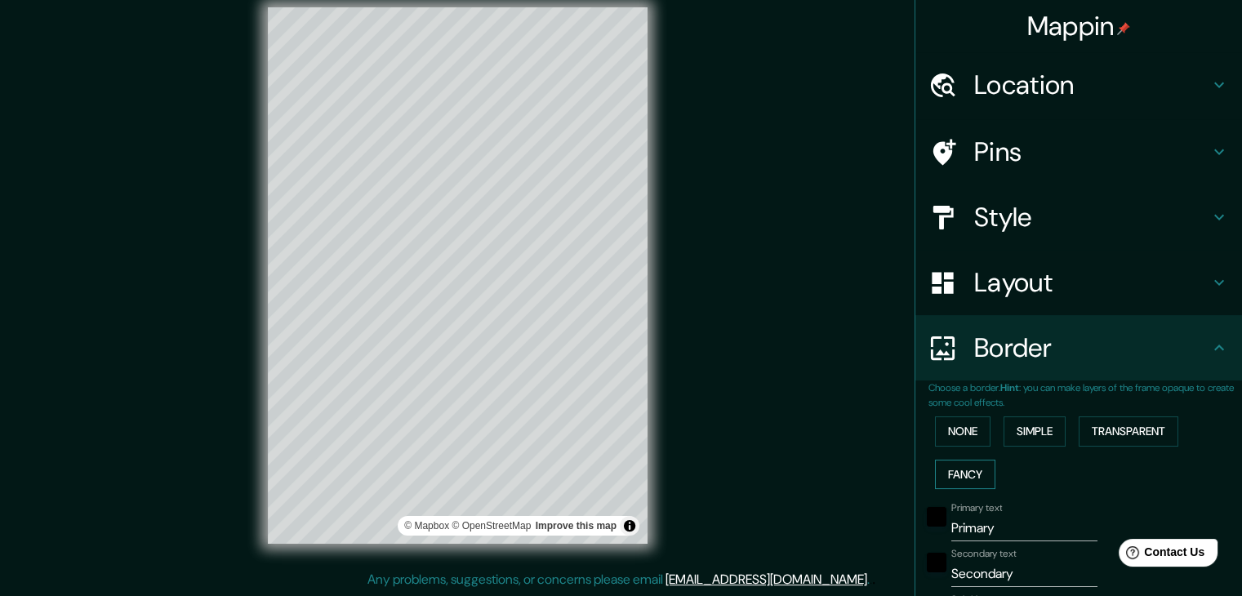
click at [944, 476] on button "Fancy" at bounding box center [965, 475] width 60 height 30
click at [1014, 439] on button "Simple" at bounding box center [1035, 432] width 62 height 30
click at [425, 467] on div at bounding box center [427, 467] width 13 height 13
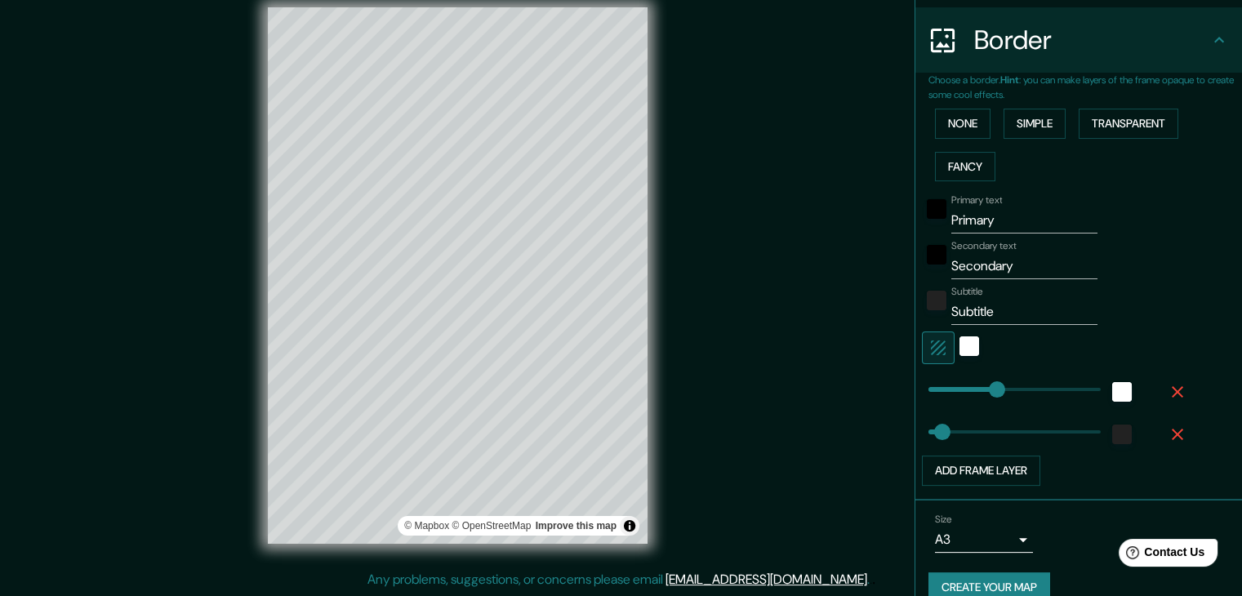
scroll to position [327, 0]
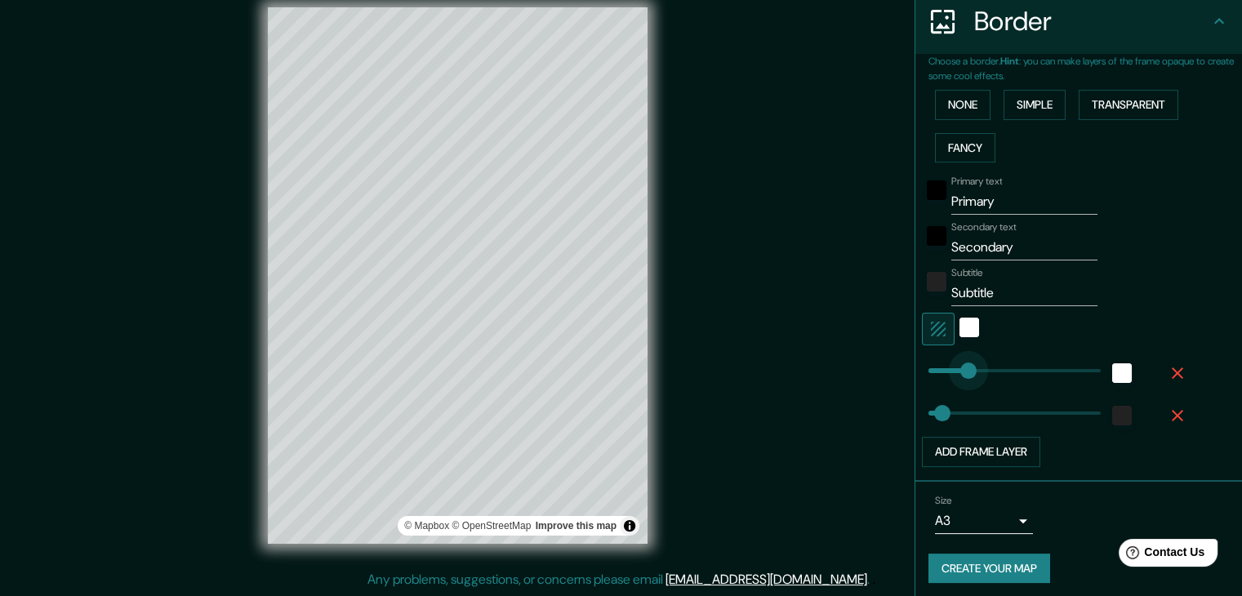
type input "76"
drag, startPoint x: 975, startPoint y: 370, endPoint x: 944, endPoint y: 366, distance: 31.3
type input "37"
click at [986, 198] on input "Primary" at bounding box center [1024, 202] width 146 height 26
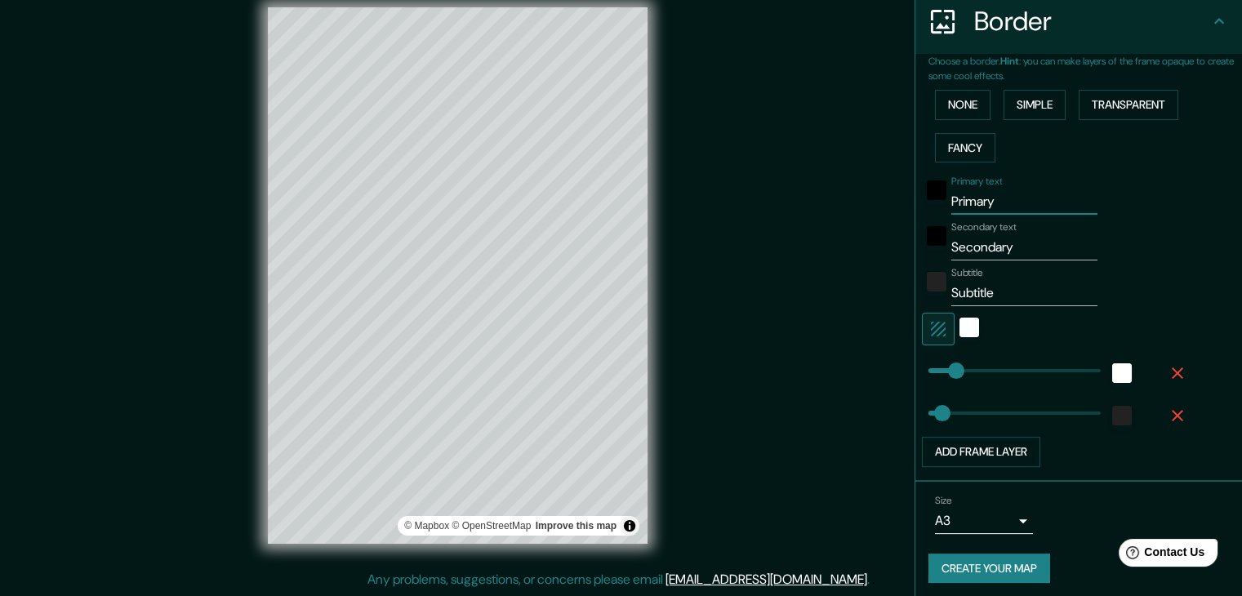
type input "b"
type input "37"
type input "ba"
type input "37"
type input "[MEDICAL_DATA]"
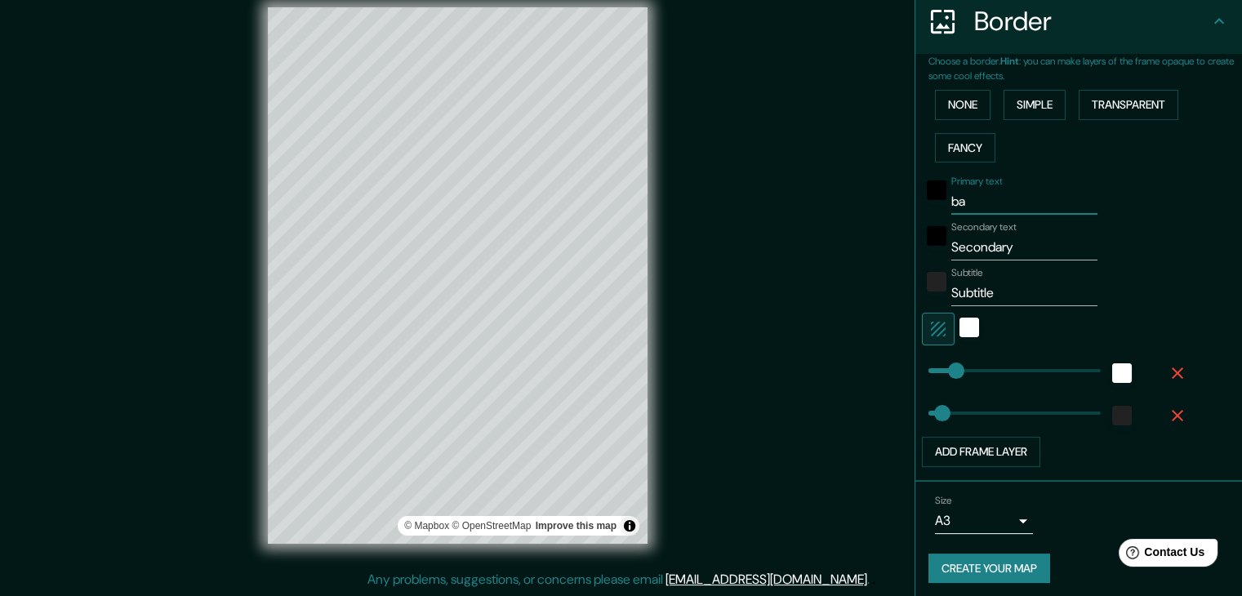
type input "37"
type input "balc"
type input "37"
type input "balca"
type input "37"
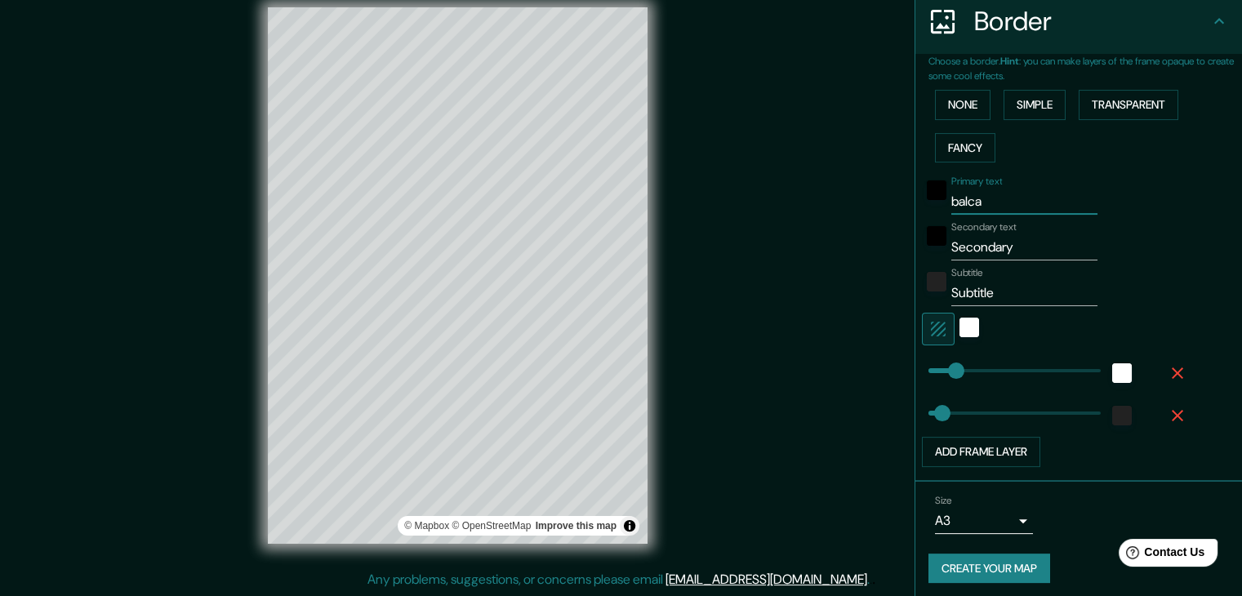
type input "[PERSON_NAME]"
type input "37"
type input "balcars"
type input "37"
type input "balcarse"
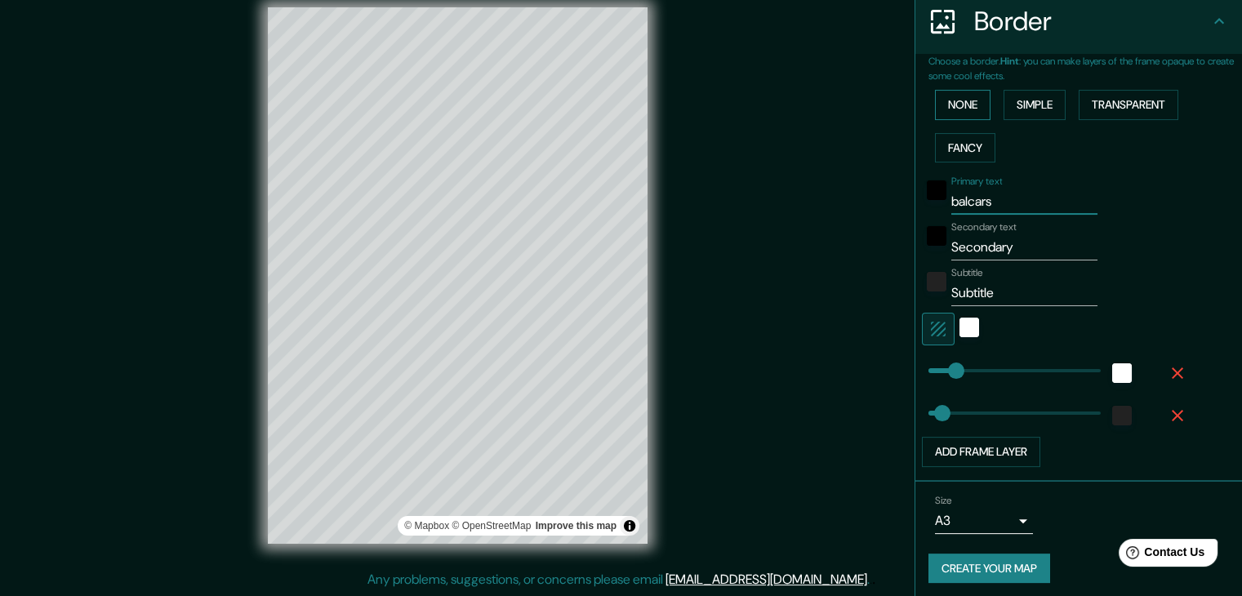
type input "37"
type input "balcarse"
click at [983, 246] on input "Secondary" at bounding box center [1024, 247] width 146 height 26
type input "n"
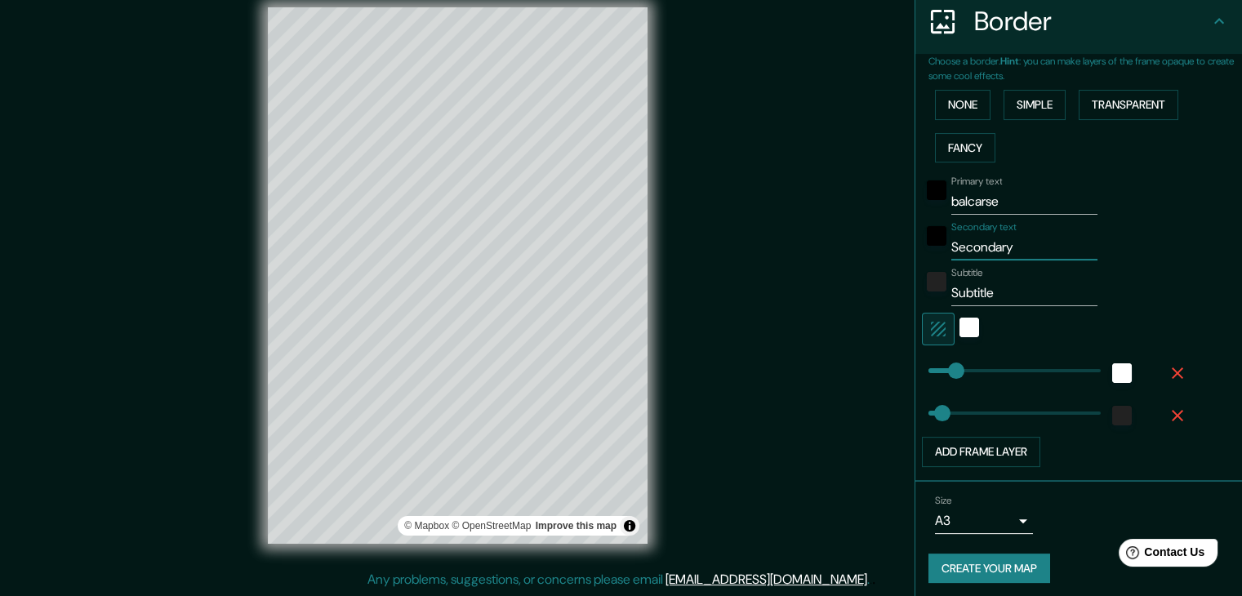
type input "37"
type input "no"
type input "37"
type input "noñ"
type input "37"
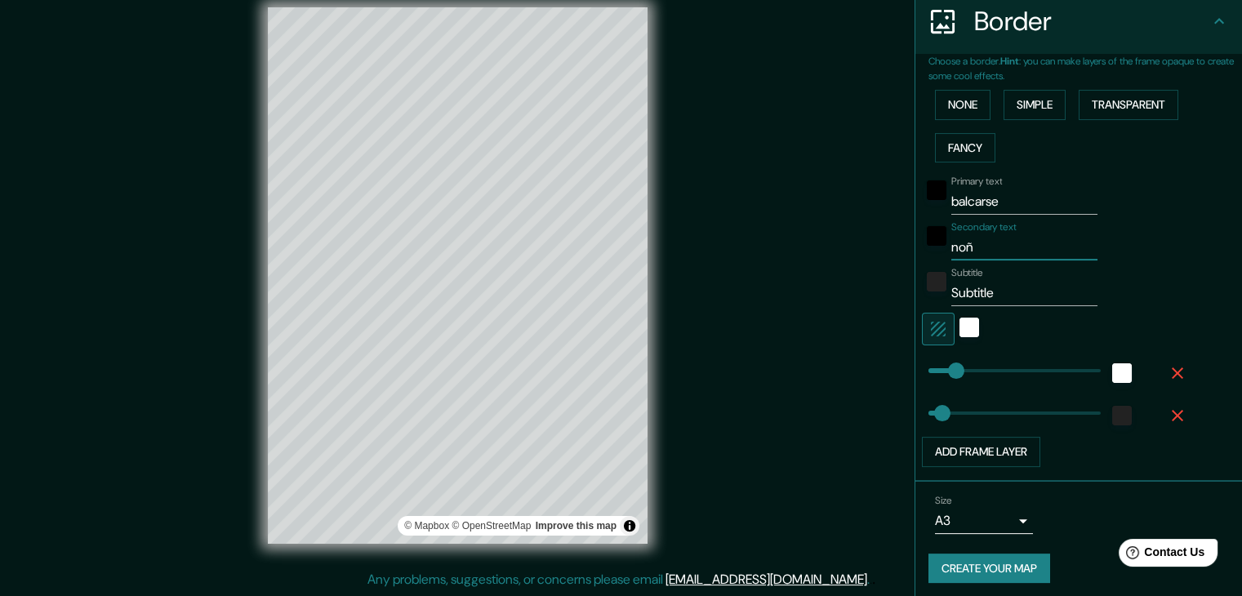
type input "noññ"
type input "37"
type input "noñ"
type input "37"
type input "no"
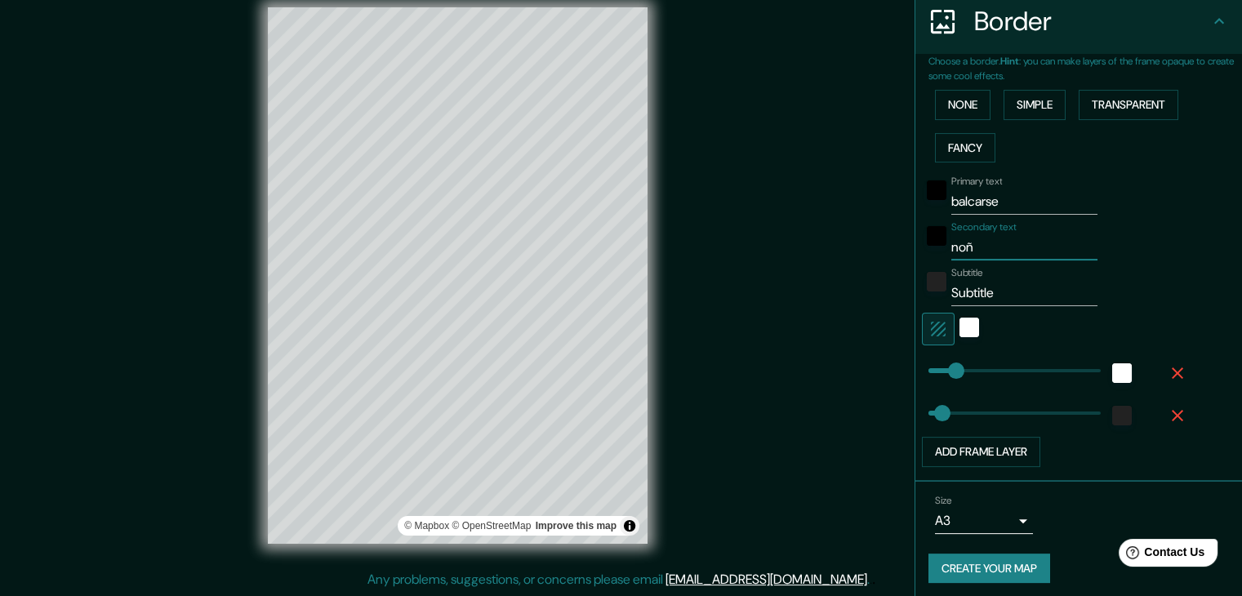
type input "37"
type input "nol"
type input "37"
type input "[PERSON_NAME]"
type input "37"
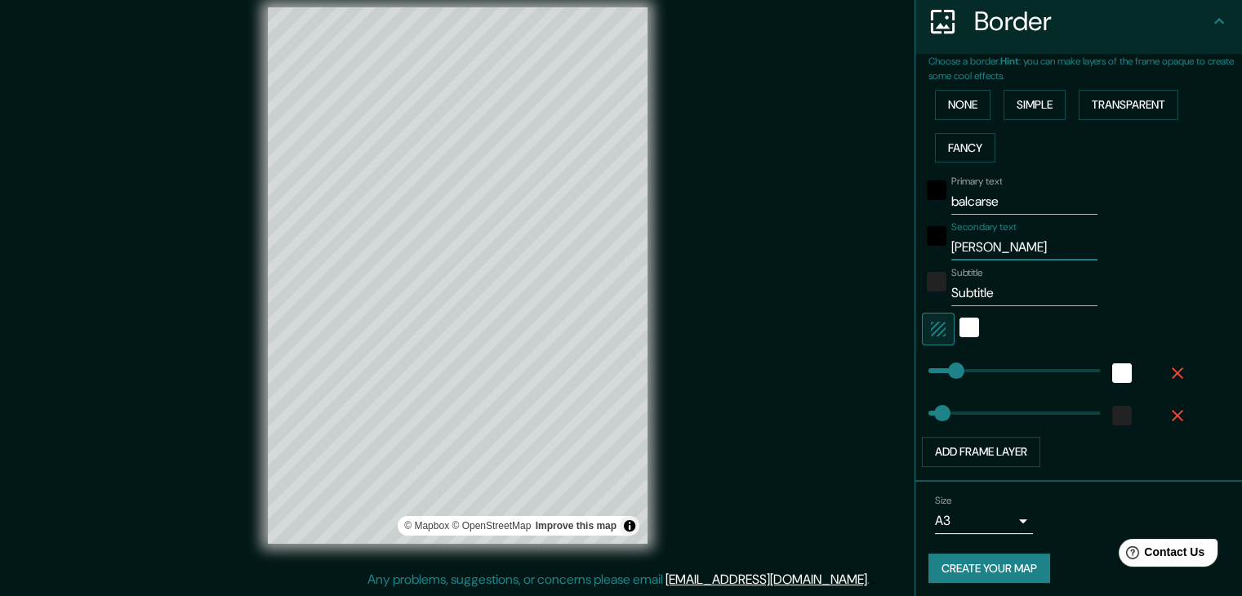
type input "nolli"
type input "37"
type input "nolli"
type input "19"
type input "41"
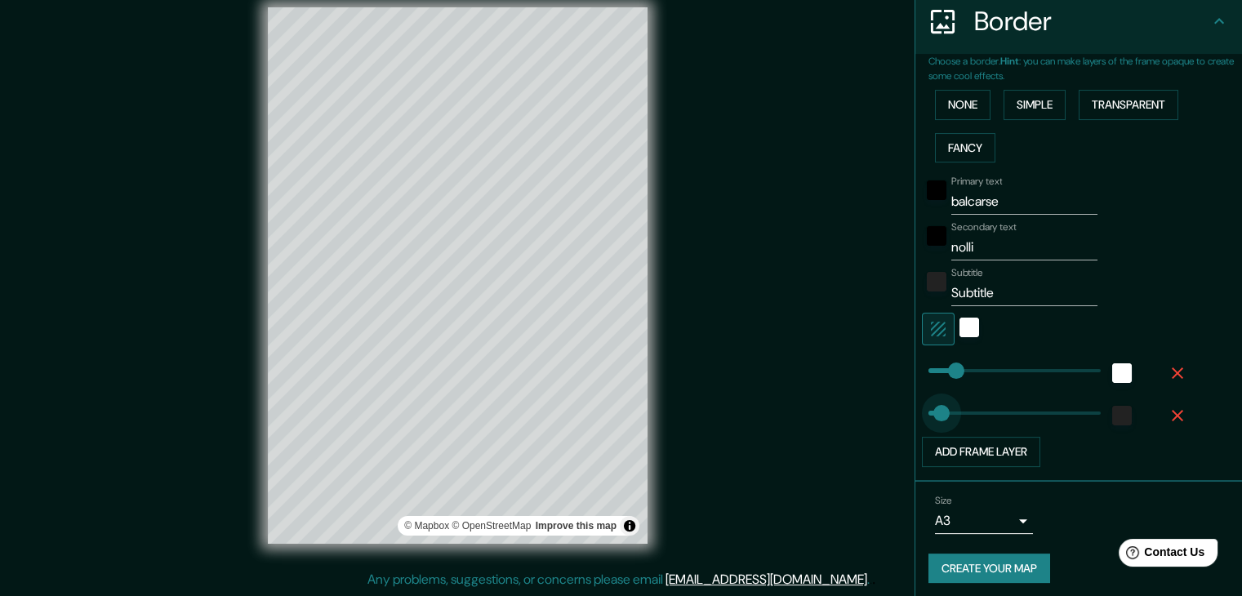
type input "34"
click at [927, 234] on div "black" at bounding box center [937, 236] width 20 height 20
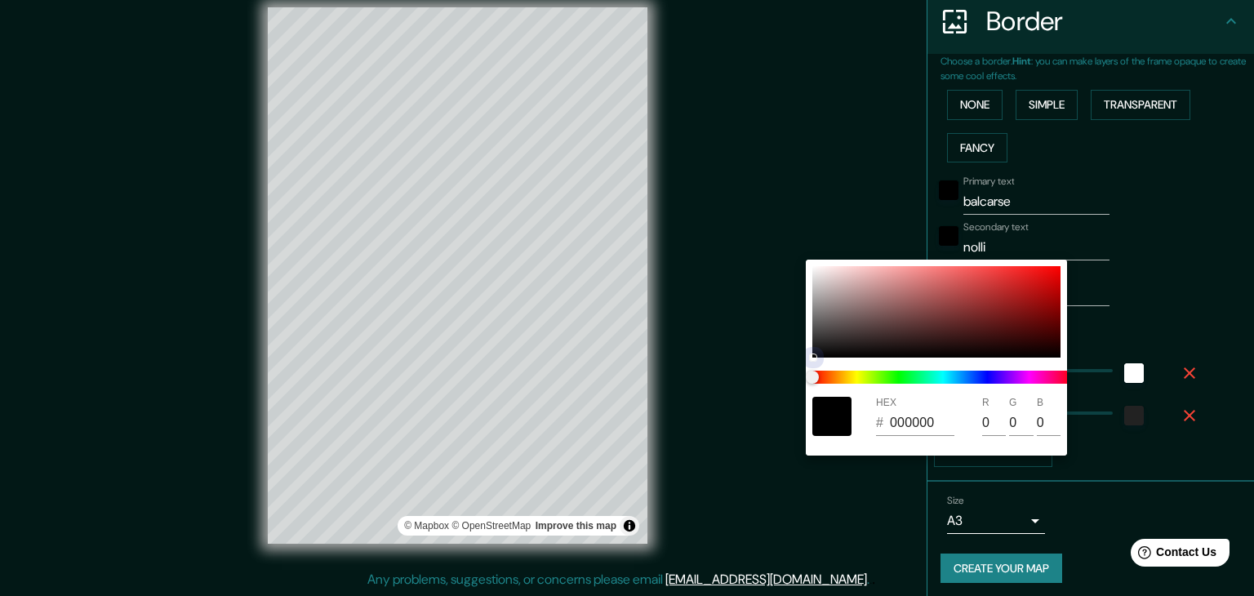
type input "2C2B2B"
type input "44"
type input "43"
type input "3E3E3E"
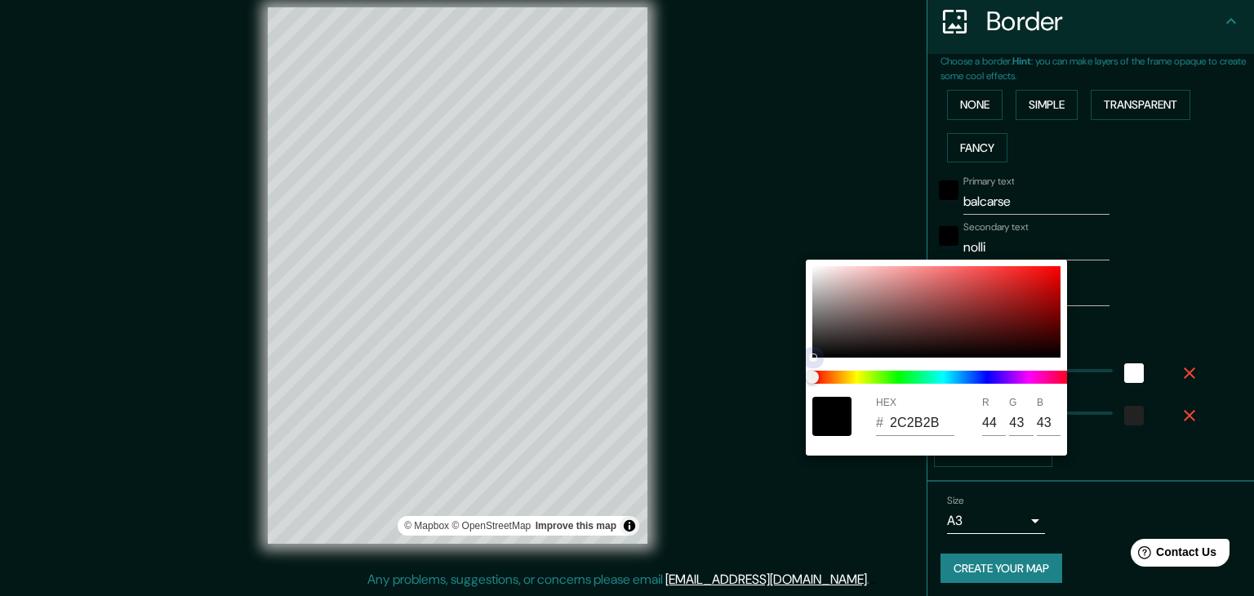
type input "62"
drag, startPoint x: 818, startPoint y: 341, endPoint x: 803, endPoint y: 298, distance: 45.7
click at [803, 298] on div "HEX # 3E3E3E R 62 G 62 B 62" at bounding box center [627, 298] width 1254 height 596
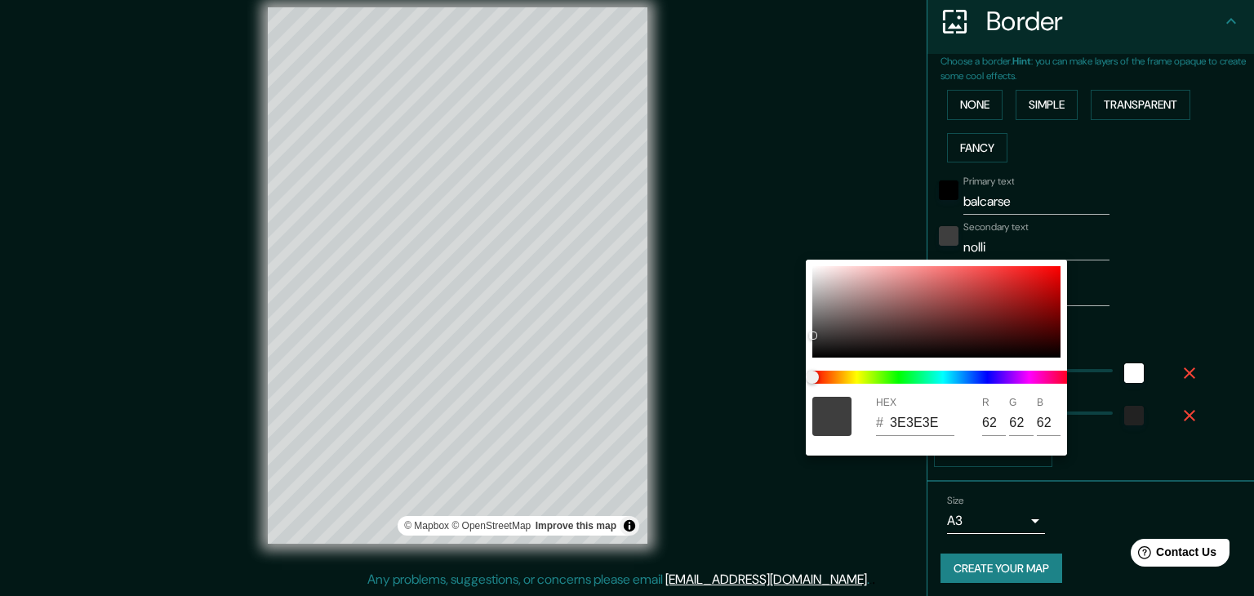
click at [940, 185] on div at bounding box center [627, 298] width 1254 height 596
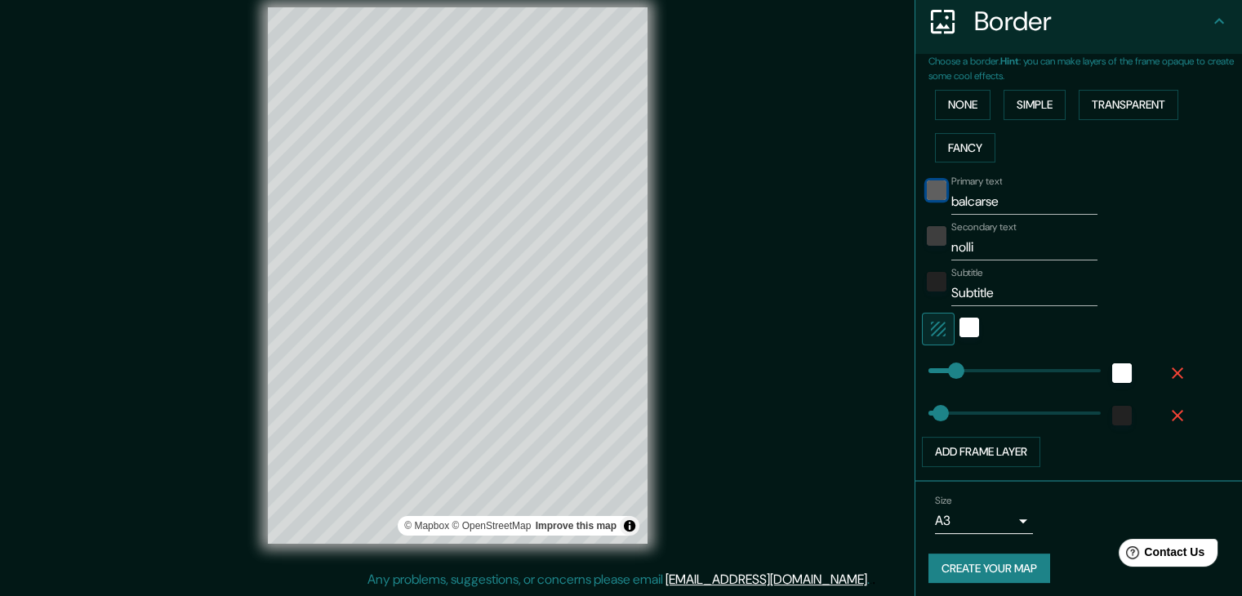
click at [928, 188] on div "black" at bounding box center [937, 190] width 20 height 20
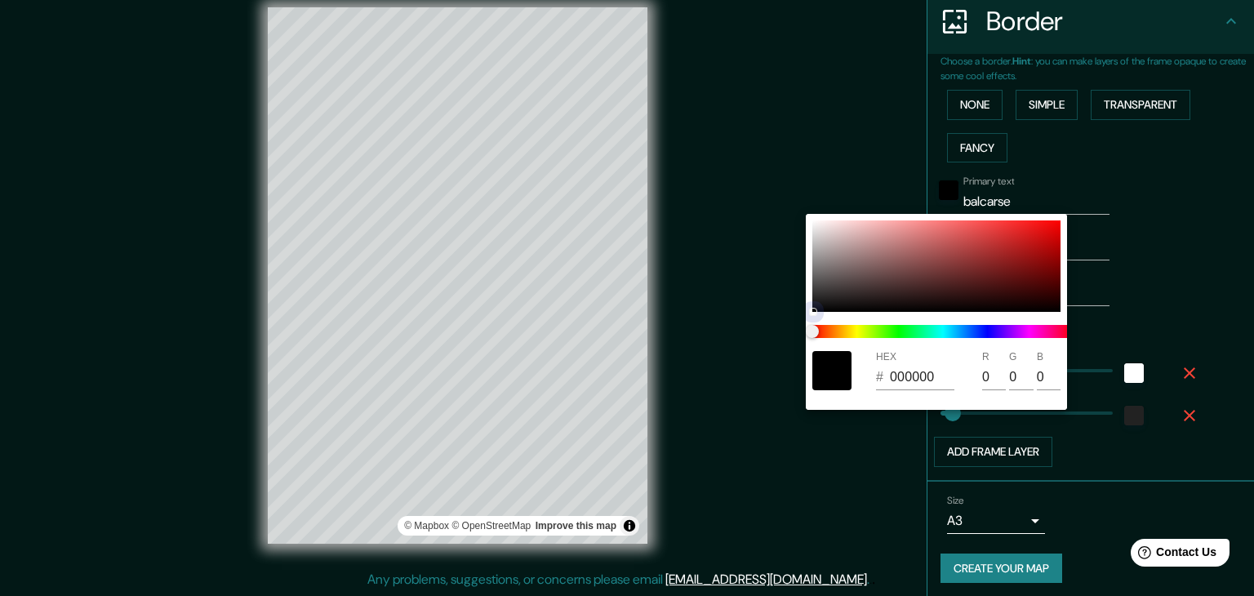
type input "2E2E2E"
type input "46"
type input "454545"
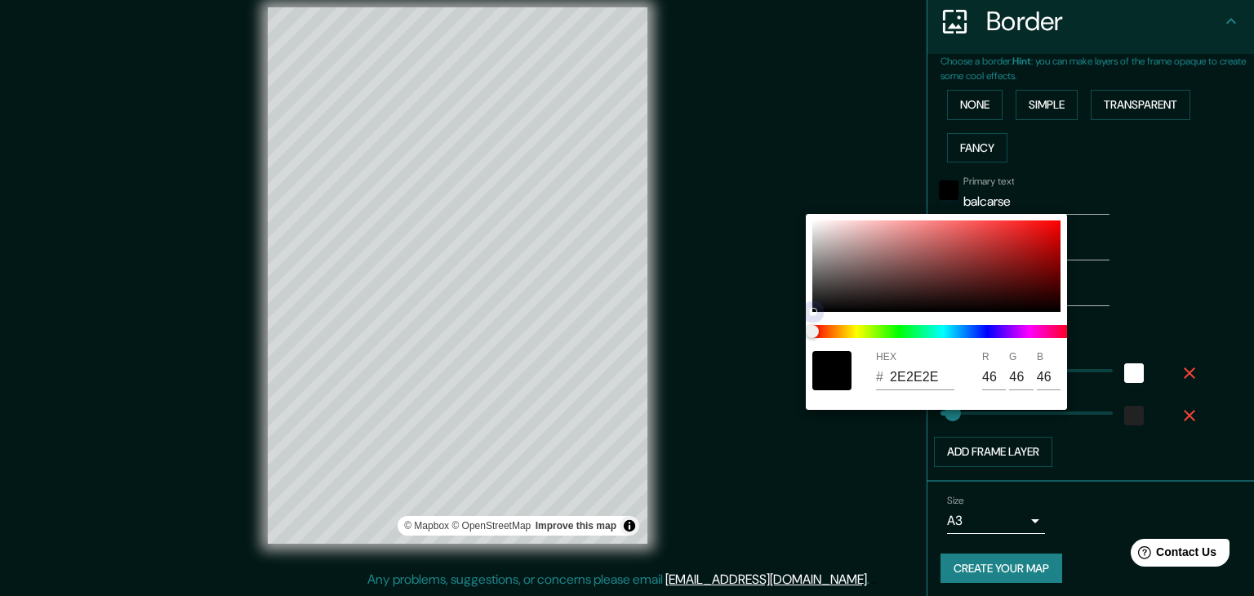
type input "69"
drag, startPoint x: 808, startPoint y: 278, endPoint x: 761, endPoint y: 238, distance: 61.4
click at [761, 238] on div "HEX # 454545 R 69 G 69 B 69" at bounding box center [627, 298] width 1254 height 596
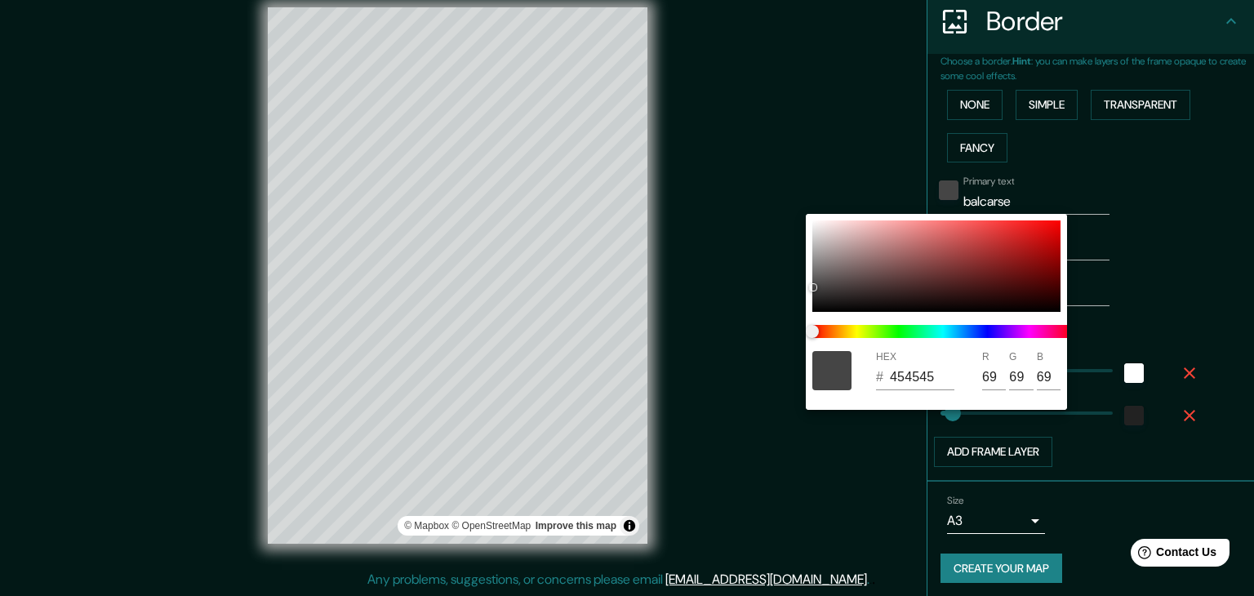
click at [1121, 410] on div at bounding box center [627, 298] width 1254 height 596
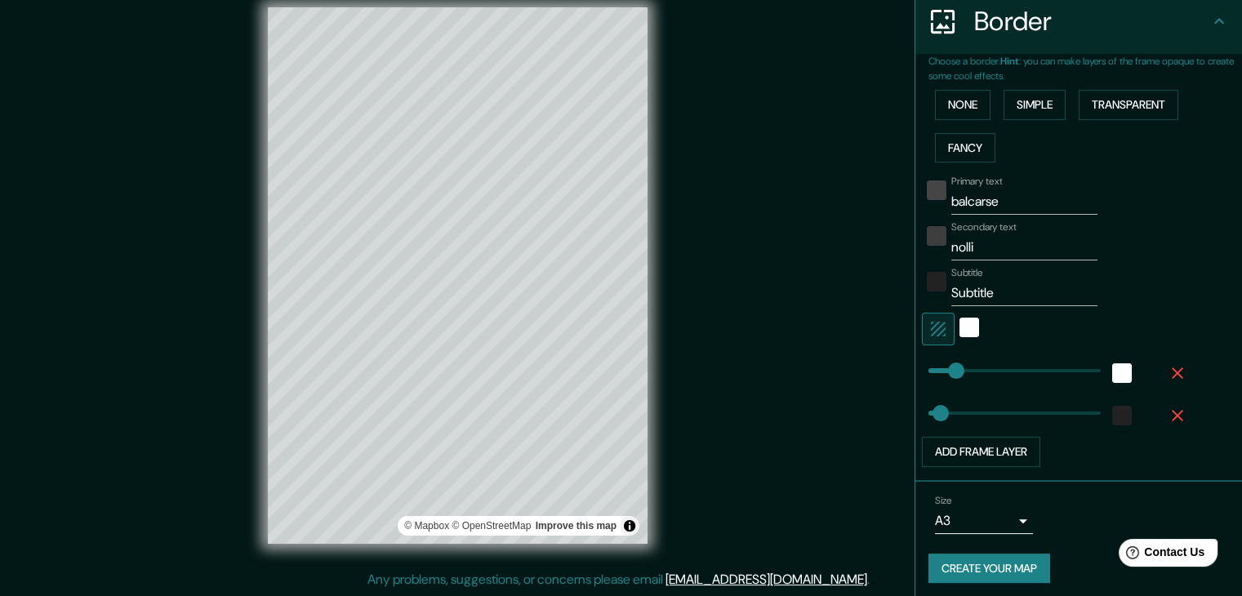
click at [1121, 410] on div at bounding box center [1121, 415] width 29 height 29
click at [1112, 417] on div "color-222222" at bounding box center [1122, 416] width 20 height 20
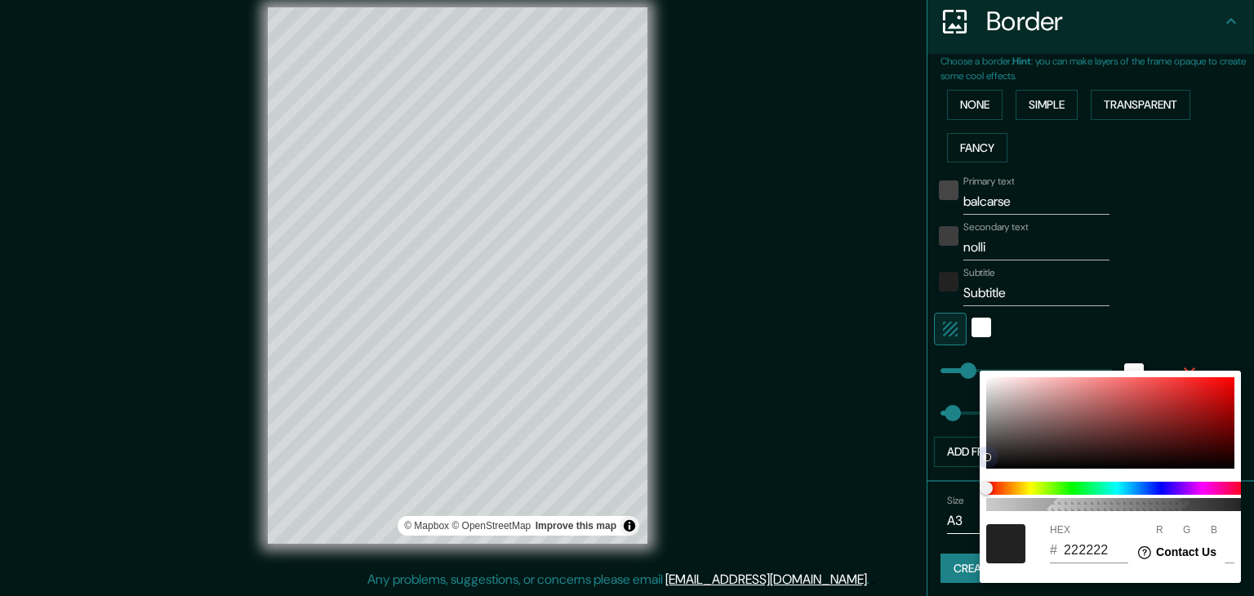
type input "5F5656"
type input "95"
type input "86"
type input "615959"
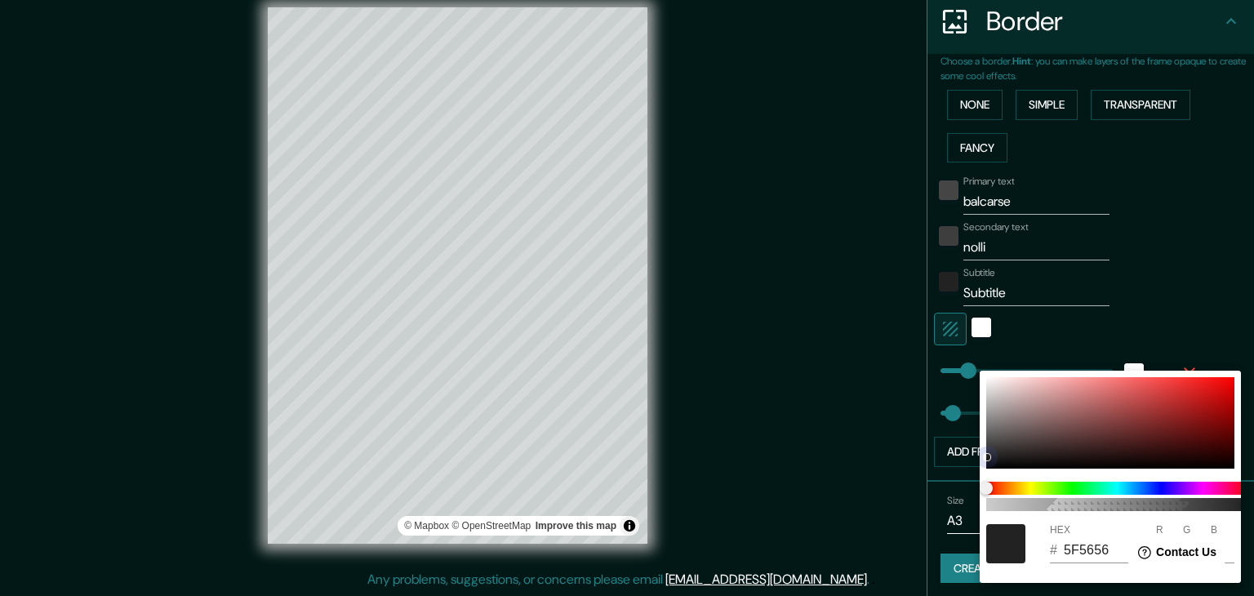
type input "97"
type input "89"
type input "868383"
type input "134"
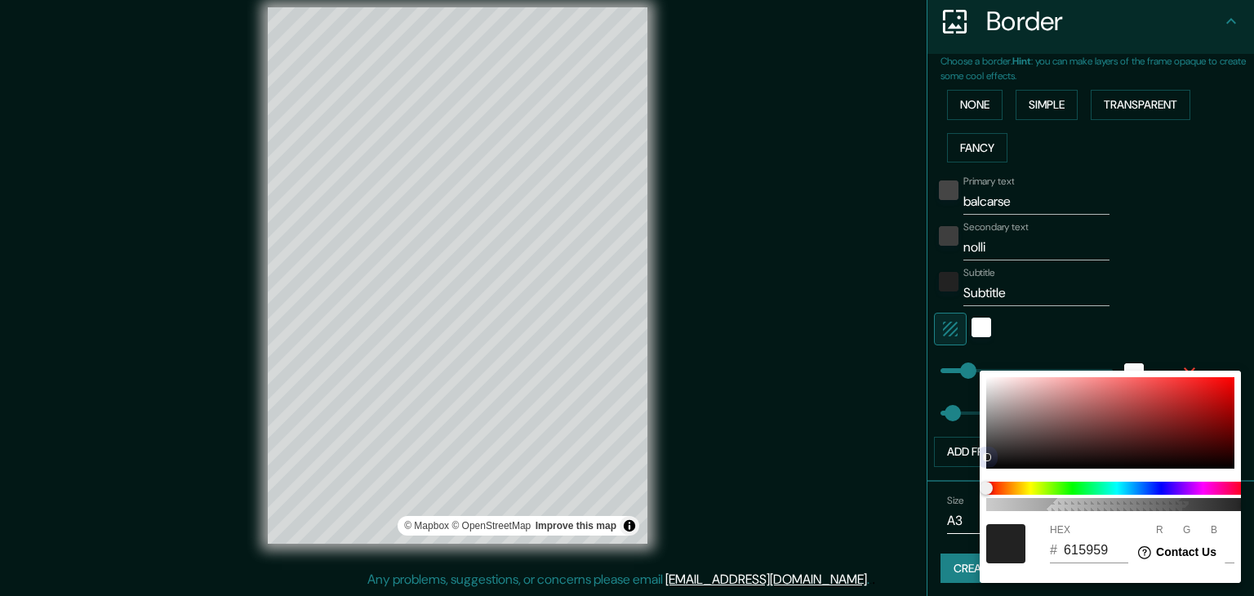
type input "131"
type input "8D8C8C"
type input "141"
type input "140"
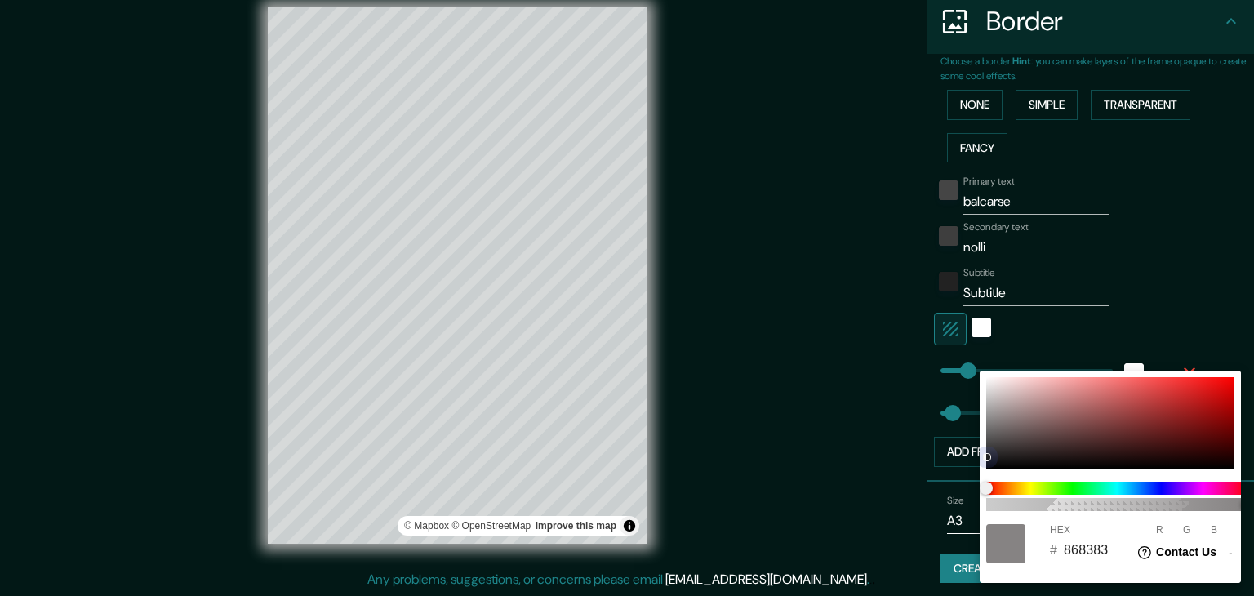
type input "140"
type input "8F8E8E"
type input "143"
type input "142"
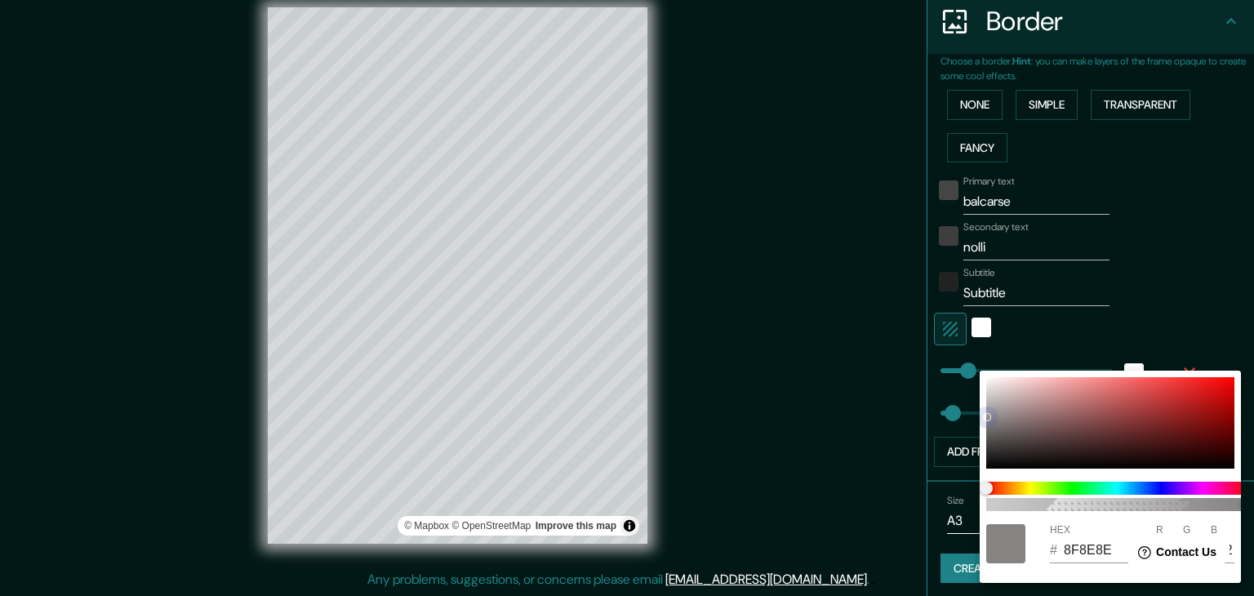
type input "919191"
type input "145"
type input "939393"
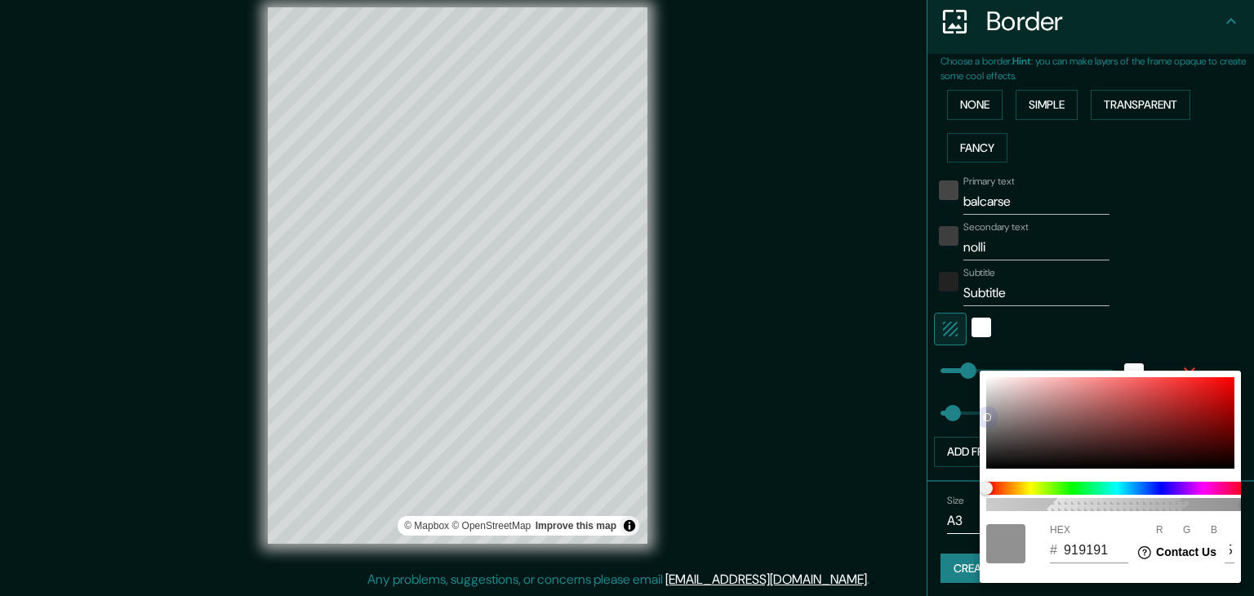
type input "147"
type input "969696"
type input "150"
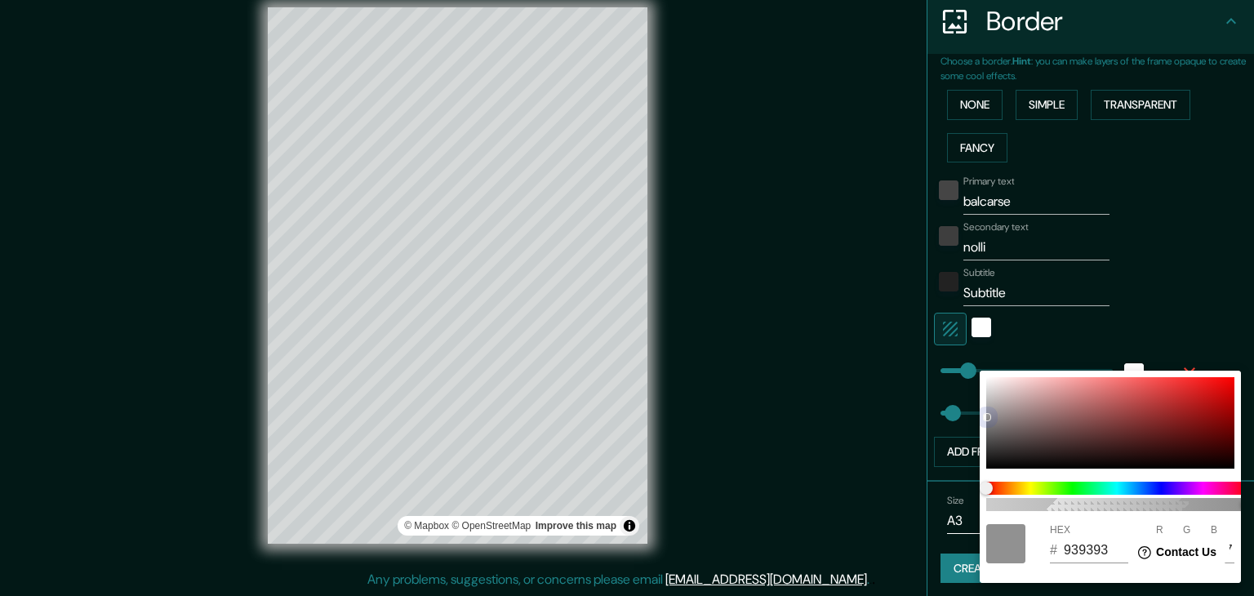
type input "150"
type input "9A9A9A"
type input "154"
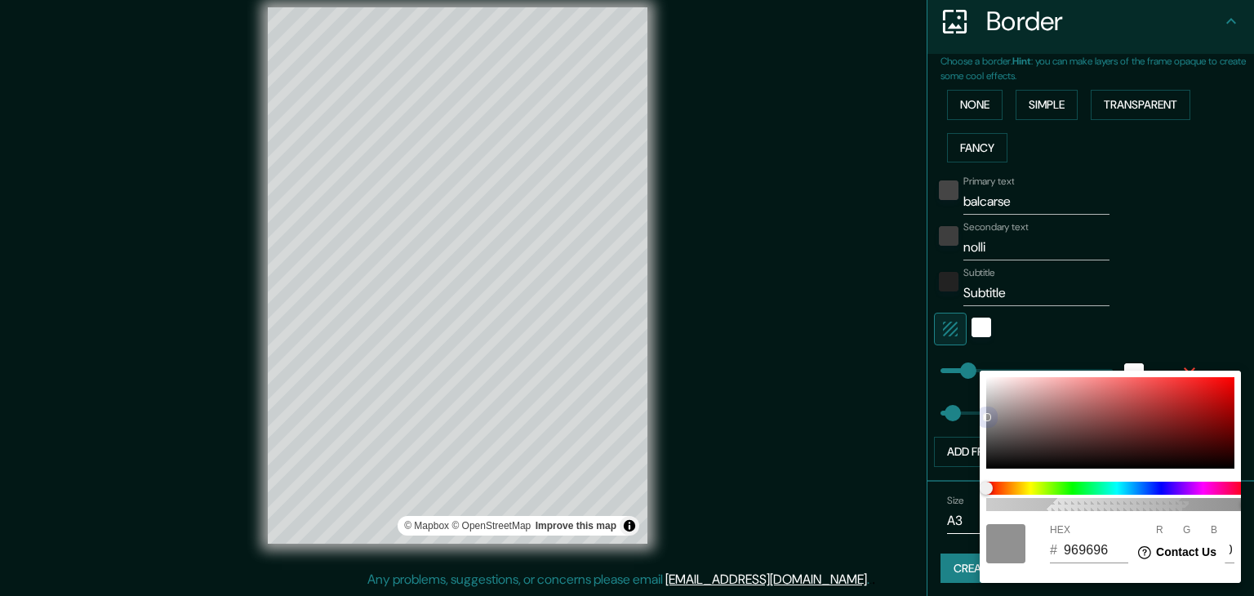
type input "154"
type input "9D9D9D"
type input "157"
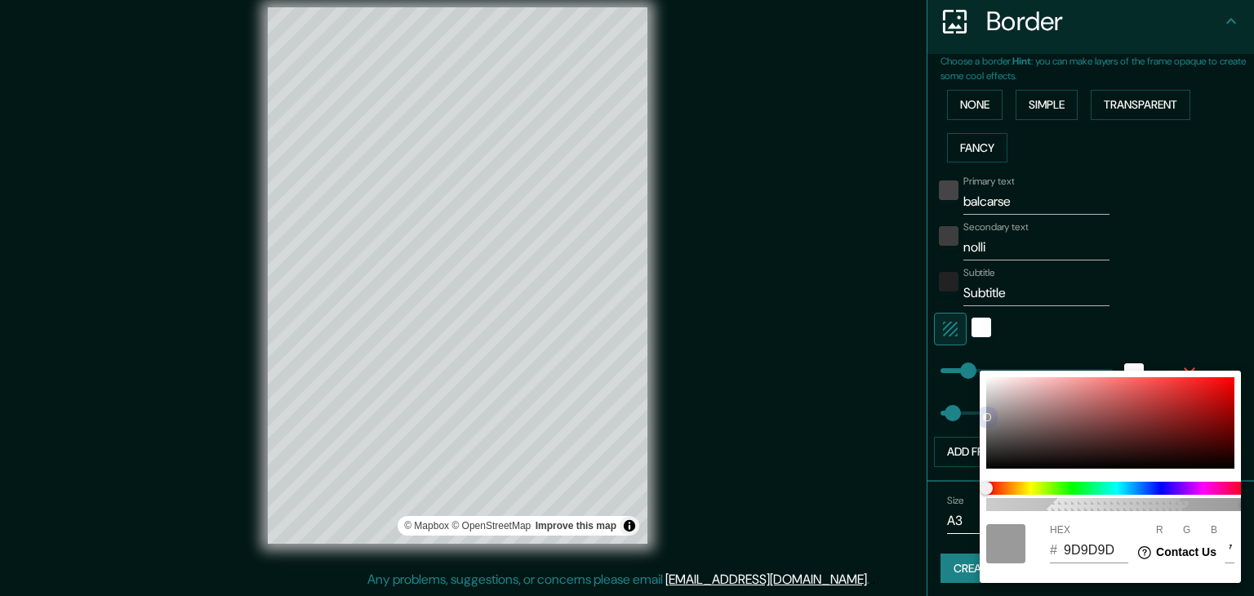
type input "A1A1A1"
type input "161"
type input "A4A4A4"
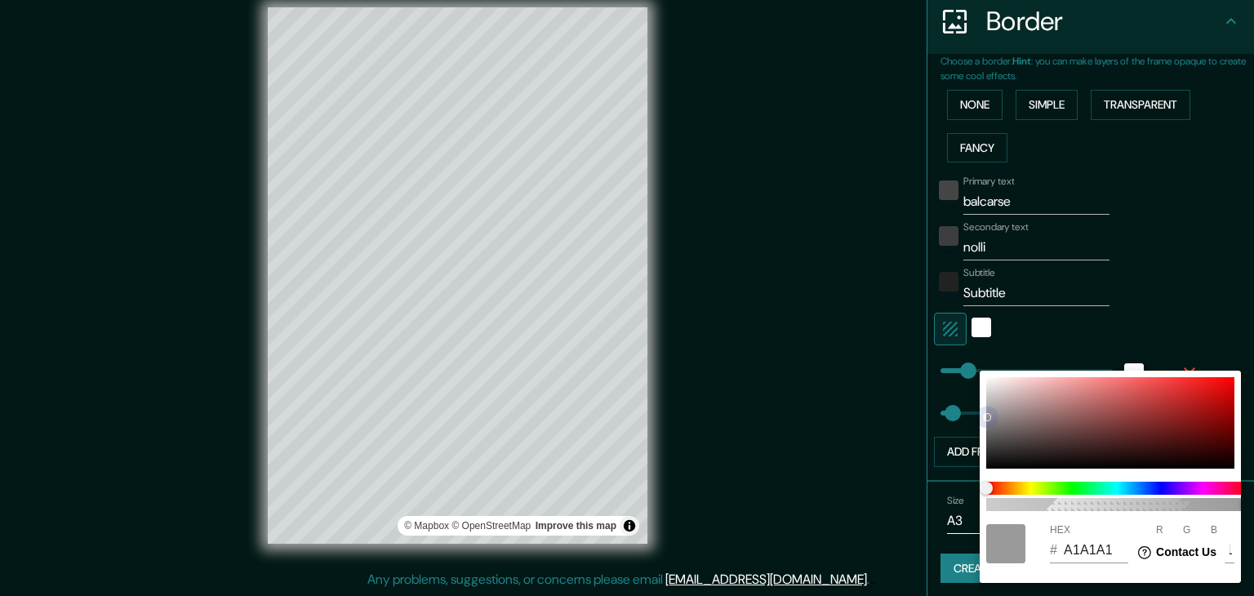
type input "164"
type input "BBBBBB"
type input "187"
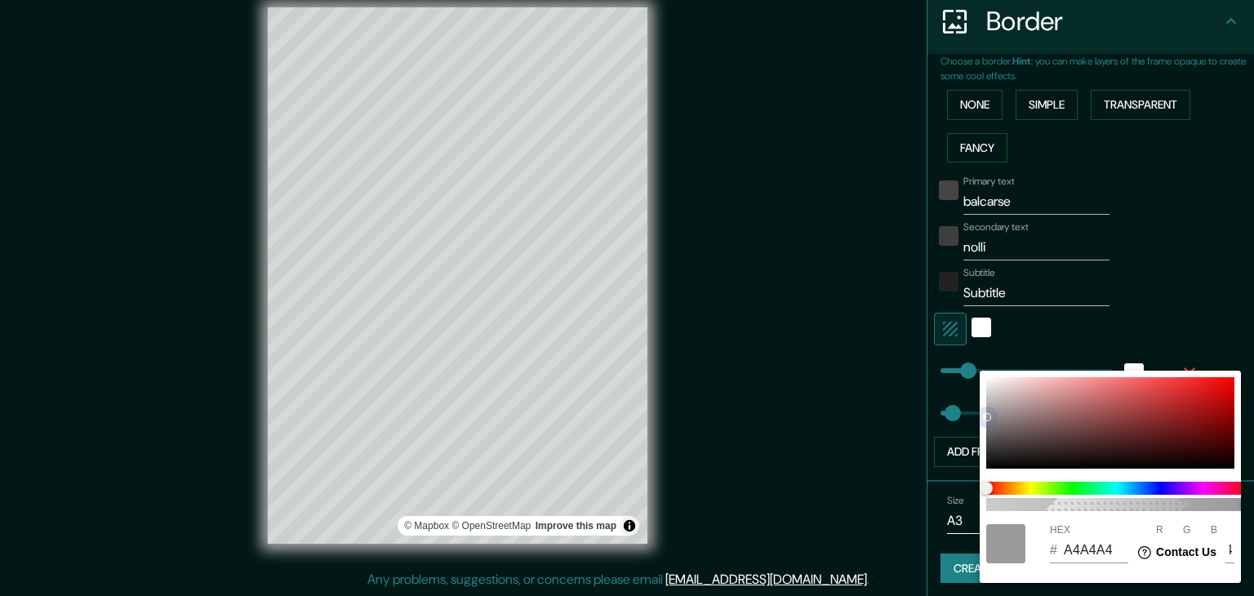
type input "187"
type input "BFBFBF"
type input "191"
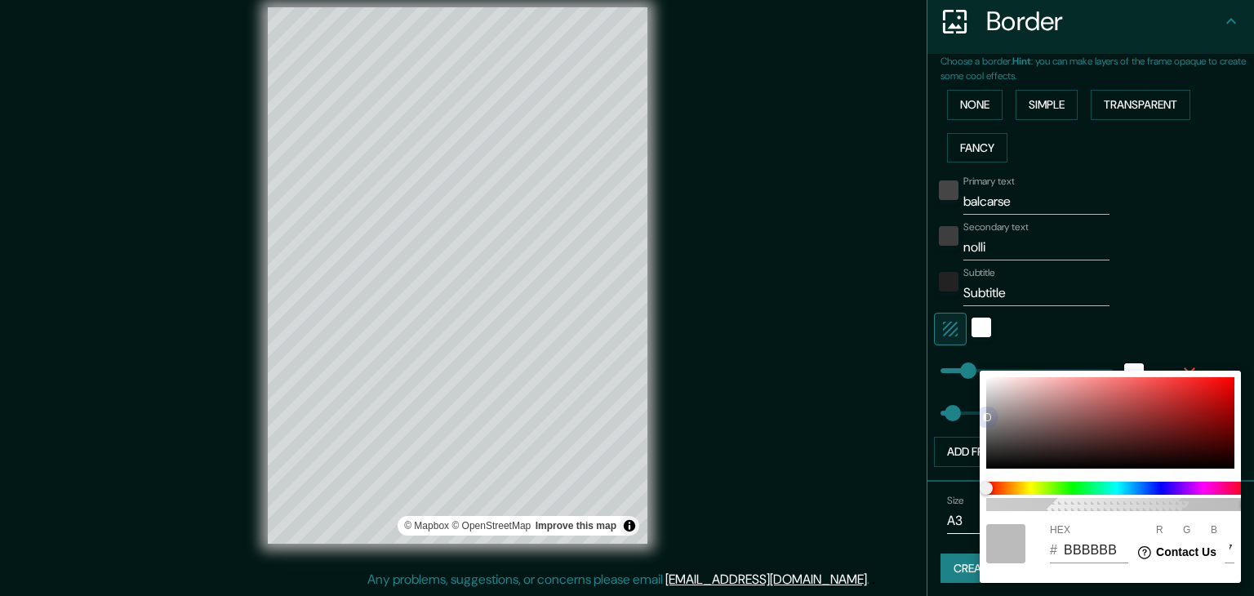
type input "191"
type input "C6C6C6"
type input "198"
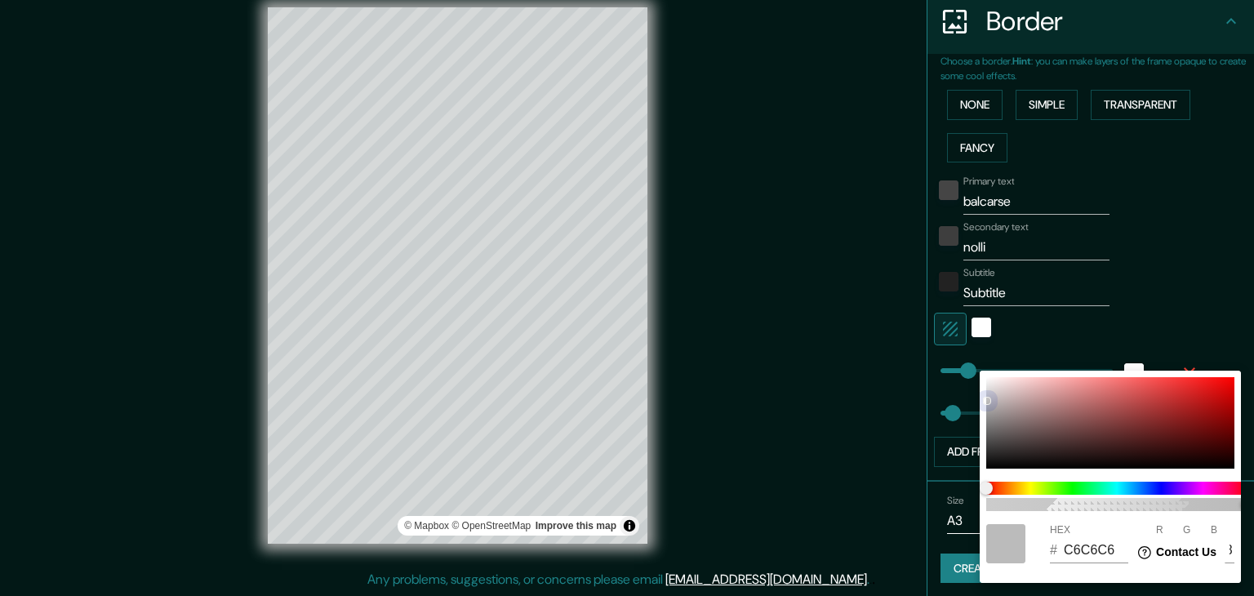
type input "C8C8C8"
type input "200"
type input "CFCFCF"
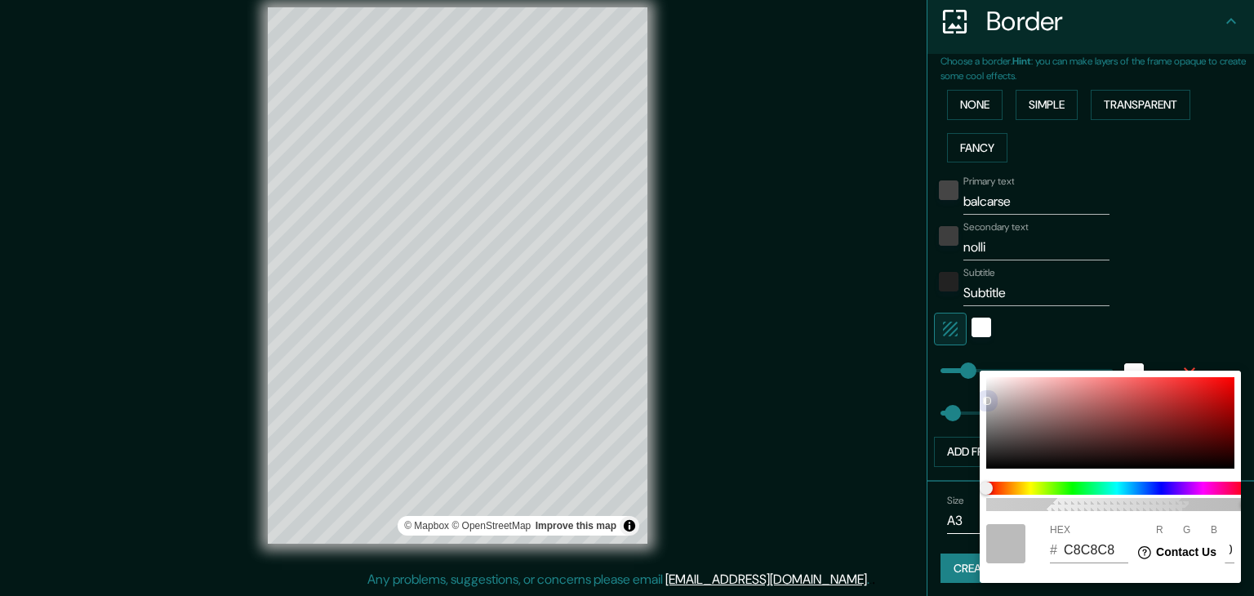
type input "207"
type input "D4D4D4"
type input "212"
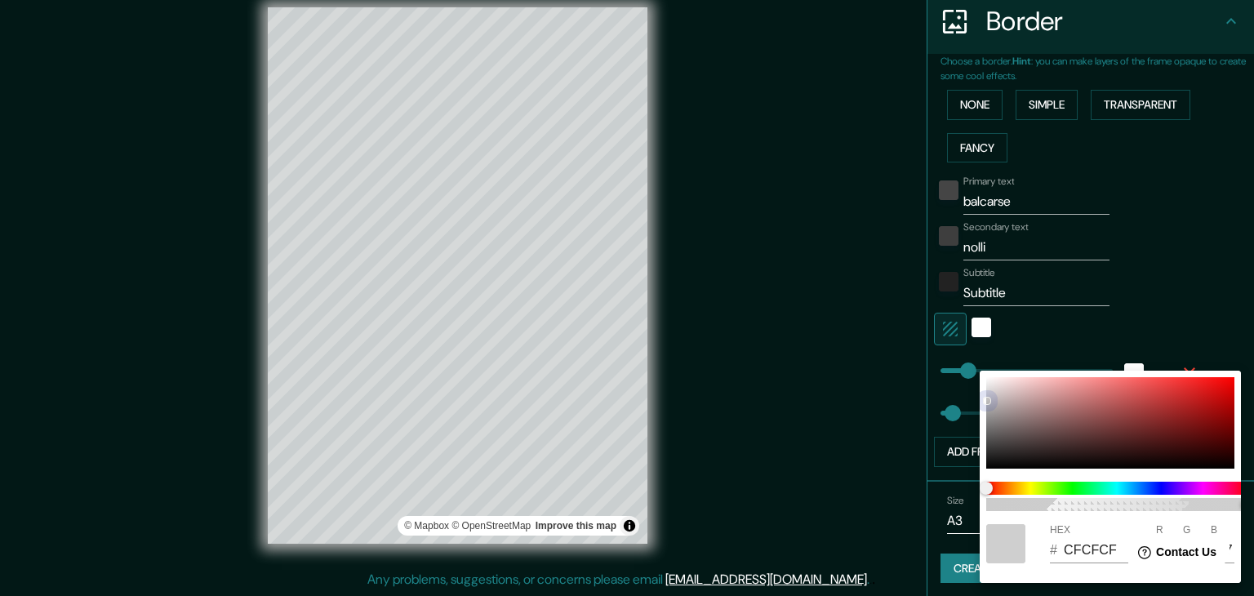
type input "212"
type input "DBD9D9"
type input "219"
type input "217"
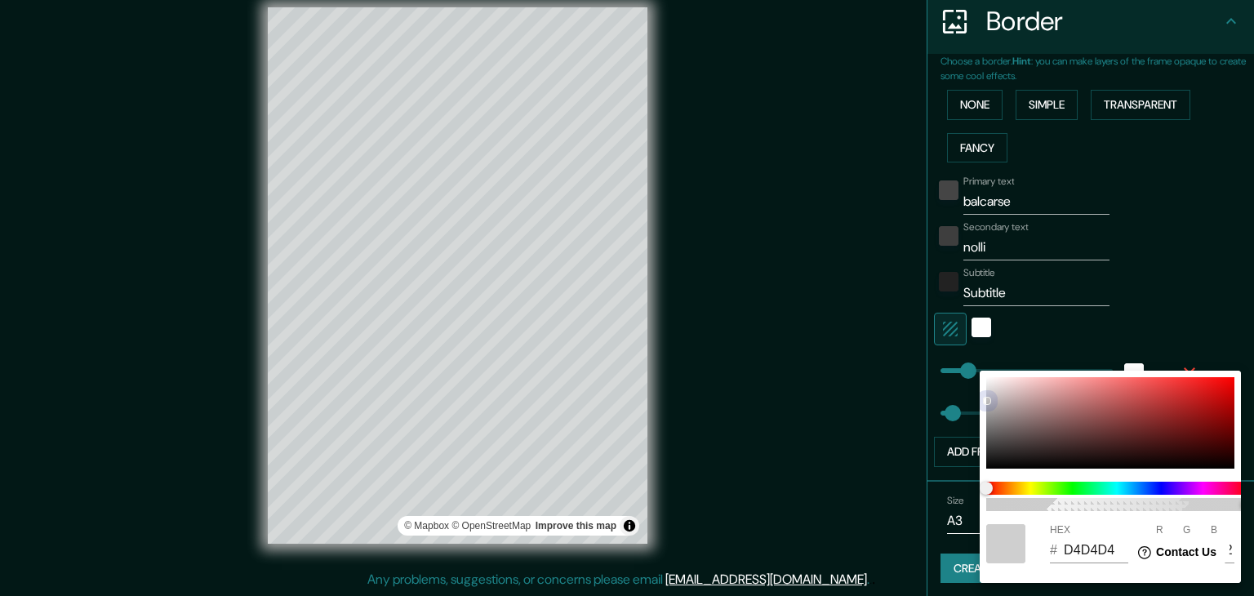
type input "217"
type input "E8D6D6"
type input "232"
type input "214"
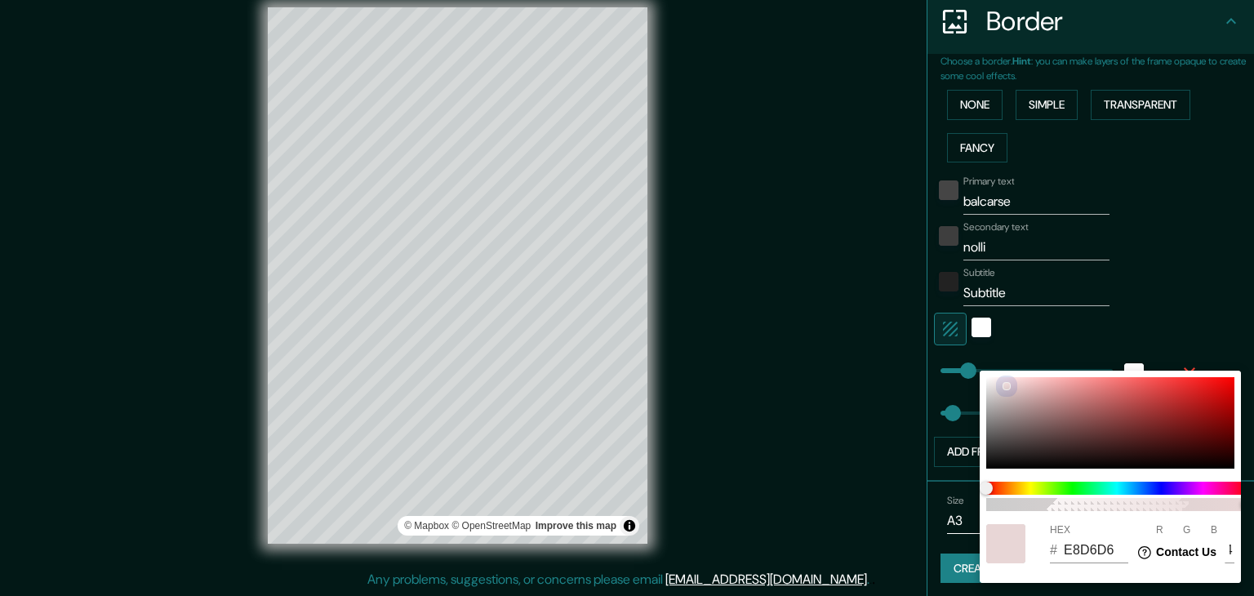
type input "E8D7D7"
type input "215"
type input "E4D5D5"
type input "228"
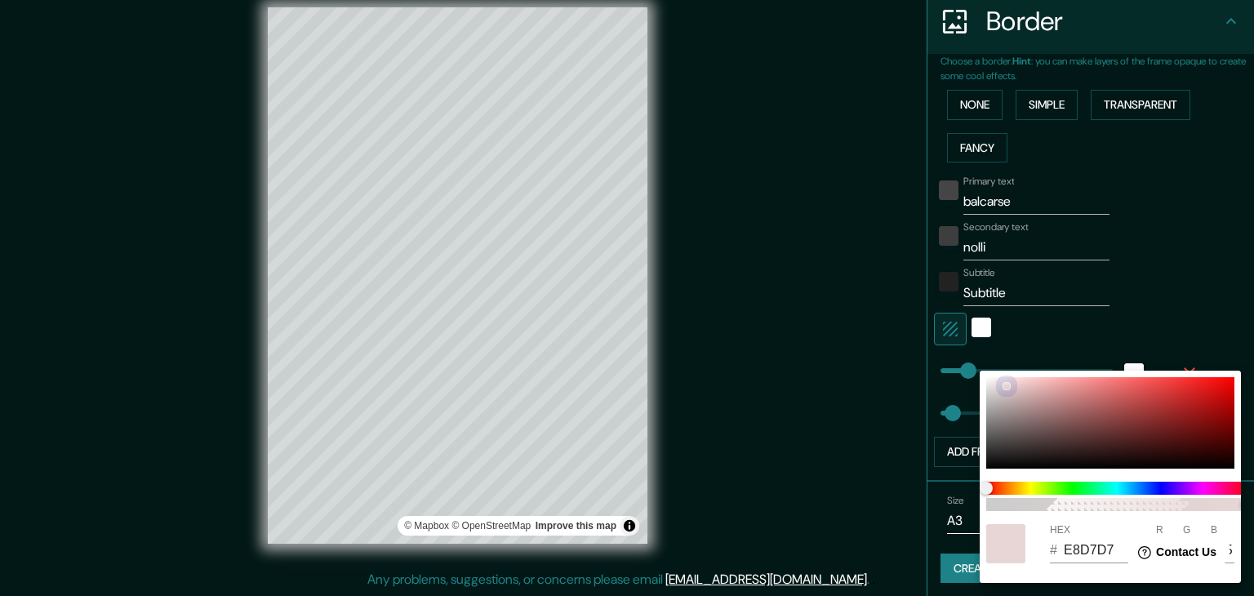
type input "213"
type input "E4D7D7"
type input "215"
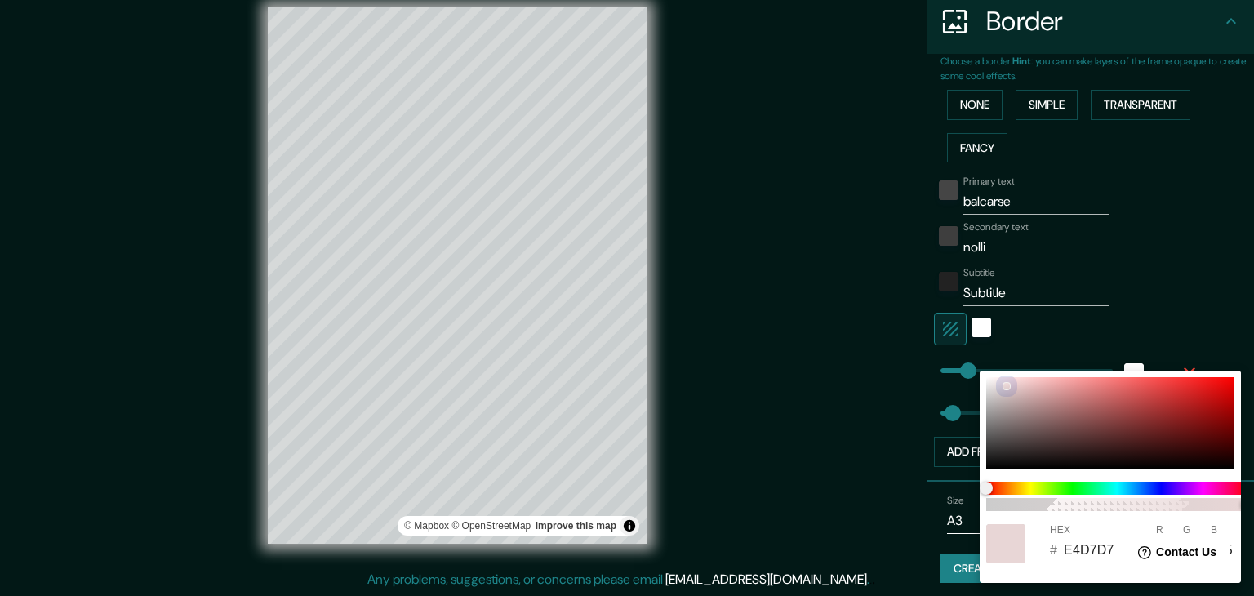
type input "DFD6D6"
type input "223"
type input "214"
type input "DBD6D6"
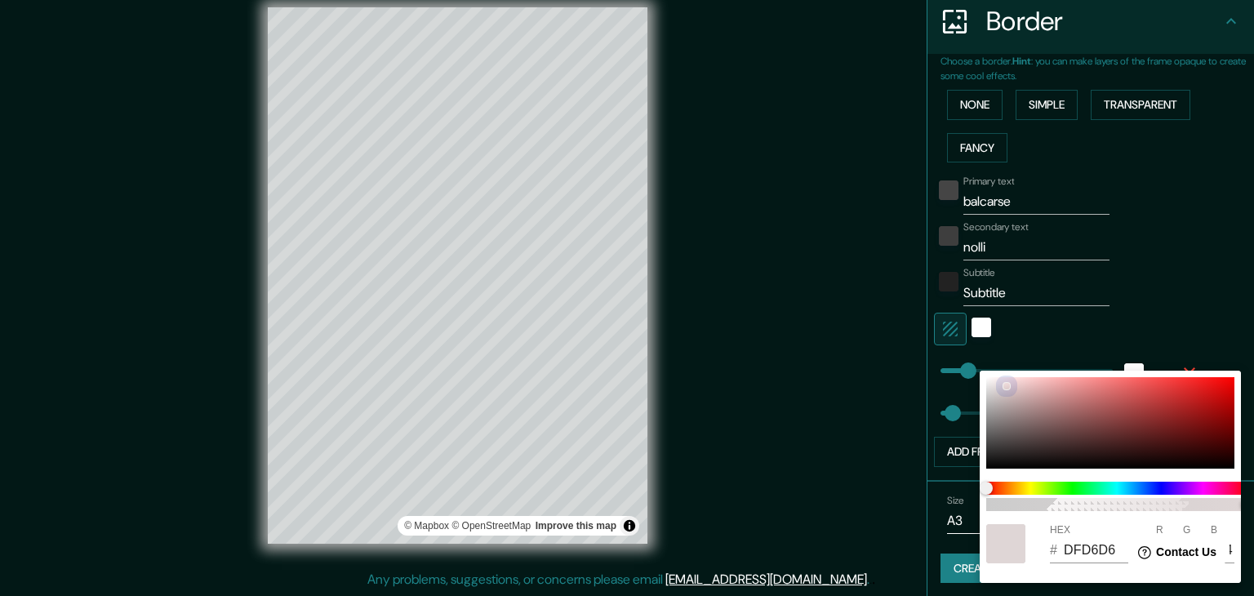
type input "219"
type input "8D8D8D"
type input "141"
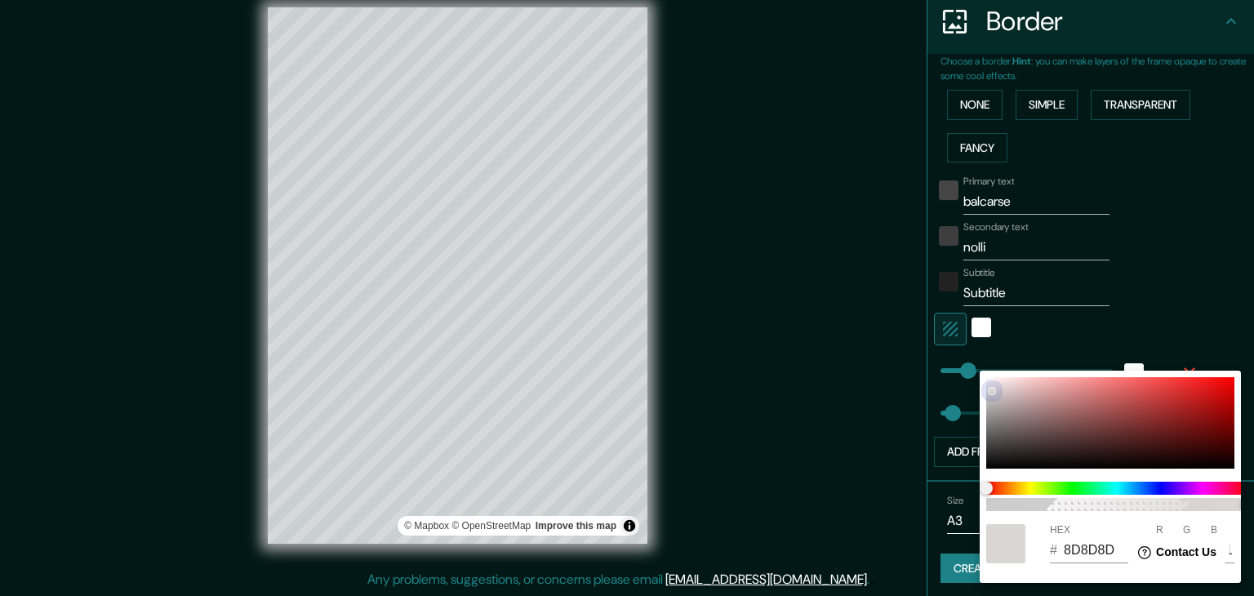
type input "8D8C8C"
type input "140"
type input "8D8B8B"
type input "139"
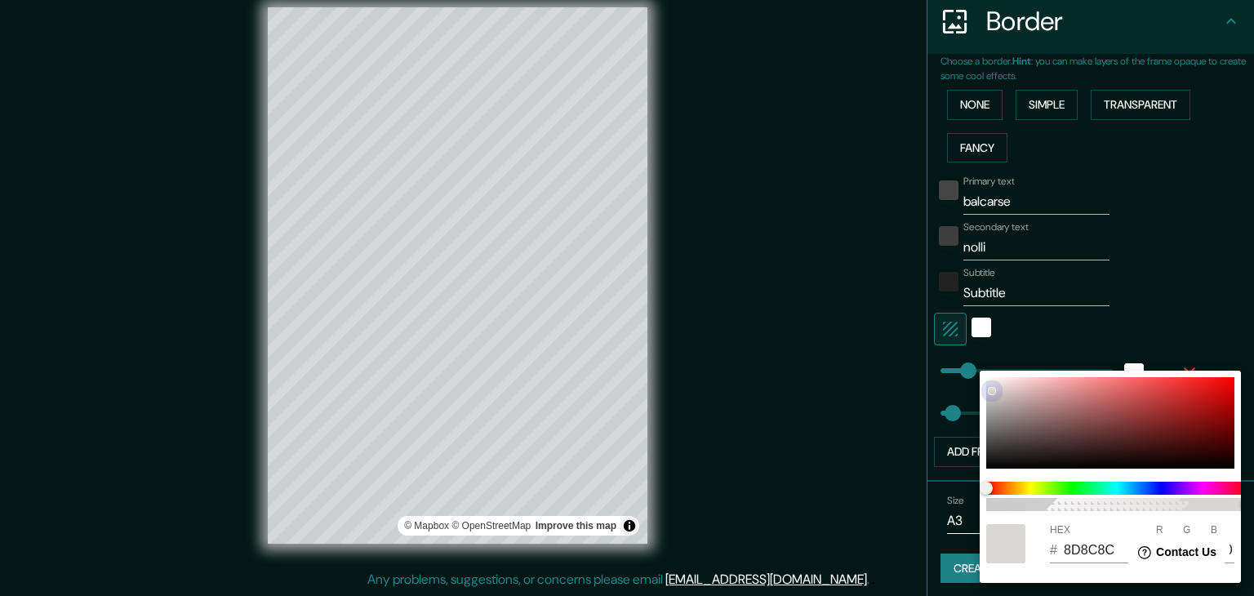
type input "139"
type input "8D8A8A"
type input "138"
type input "8D8989"
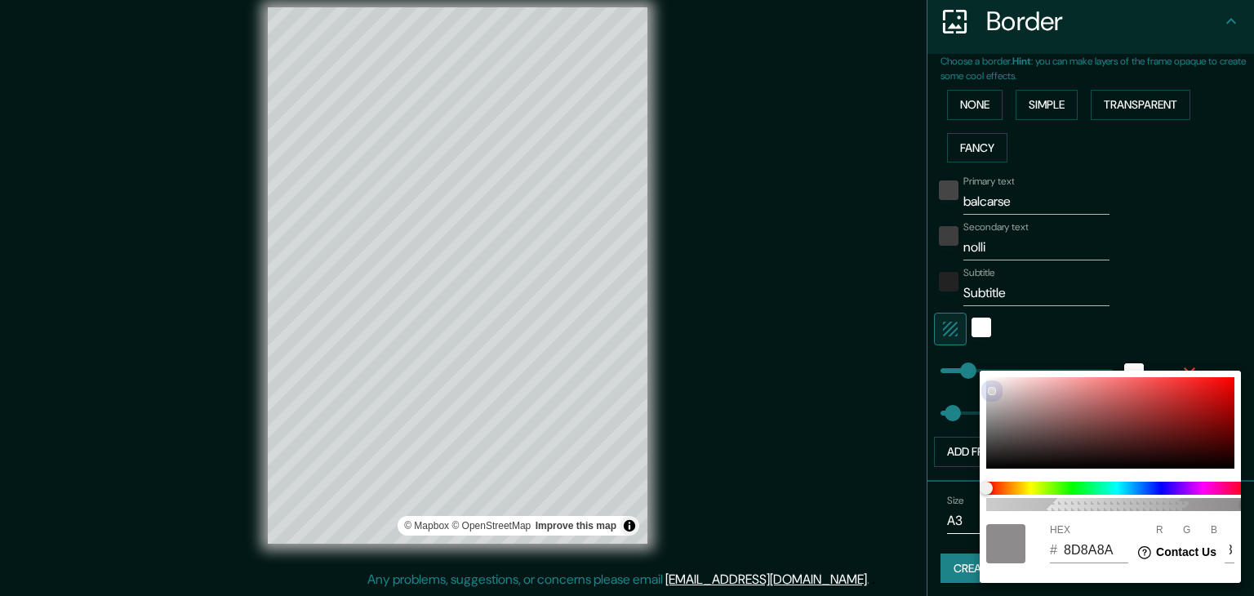
type input "137"
type input "8A8282"
type input "138"
type input "130"
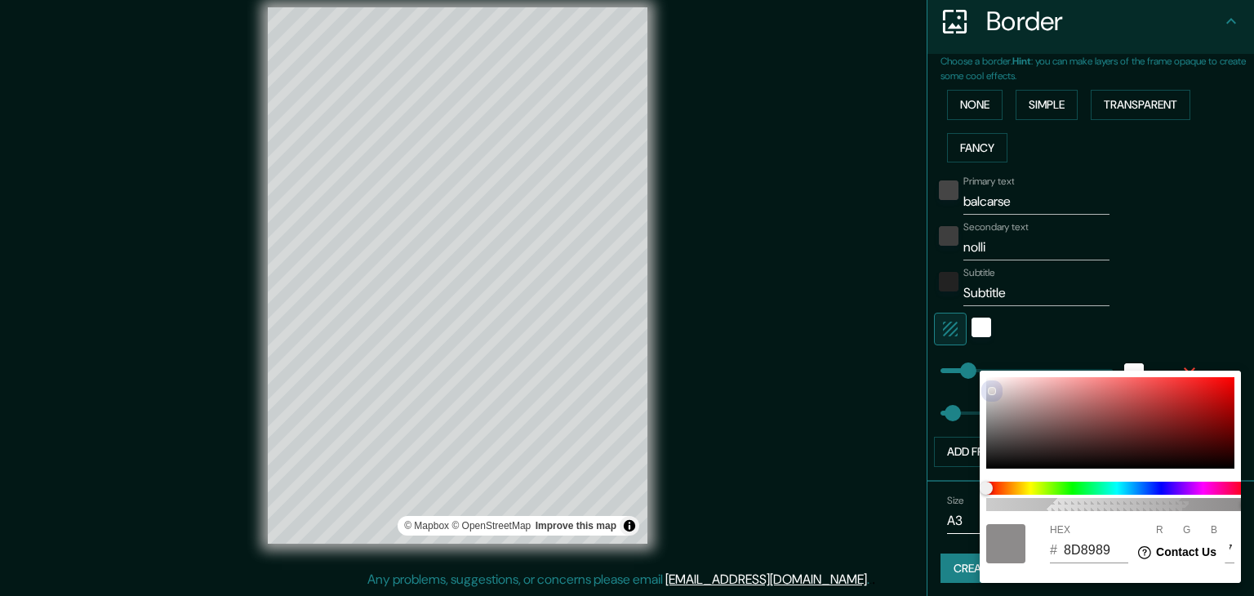
type input "130"
type input "887F7F"
type input "136"
type input "127"
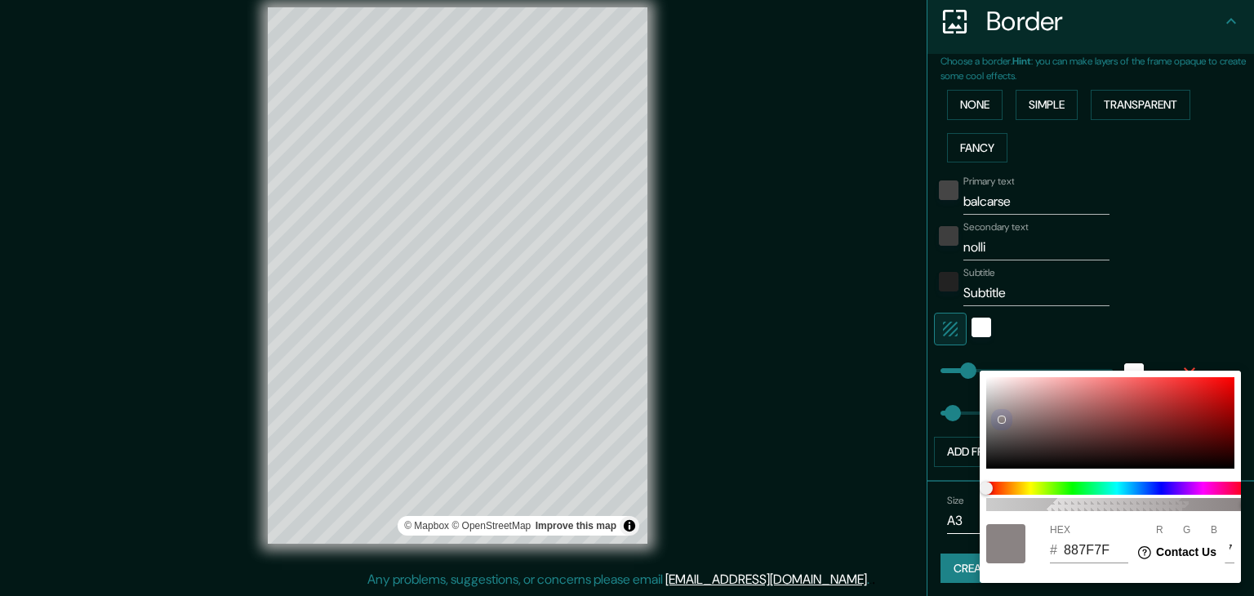
type input "887D7D"
type input "125"
type input "837070"
type input "131"
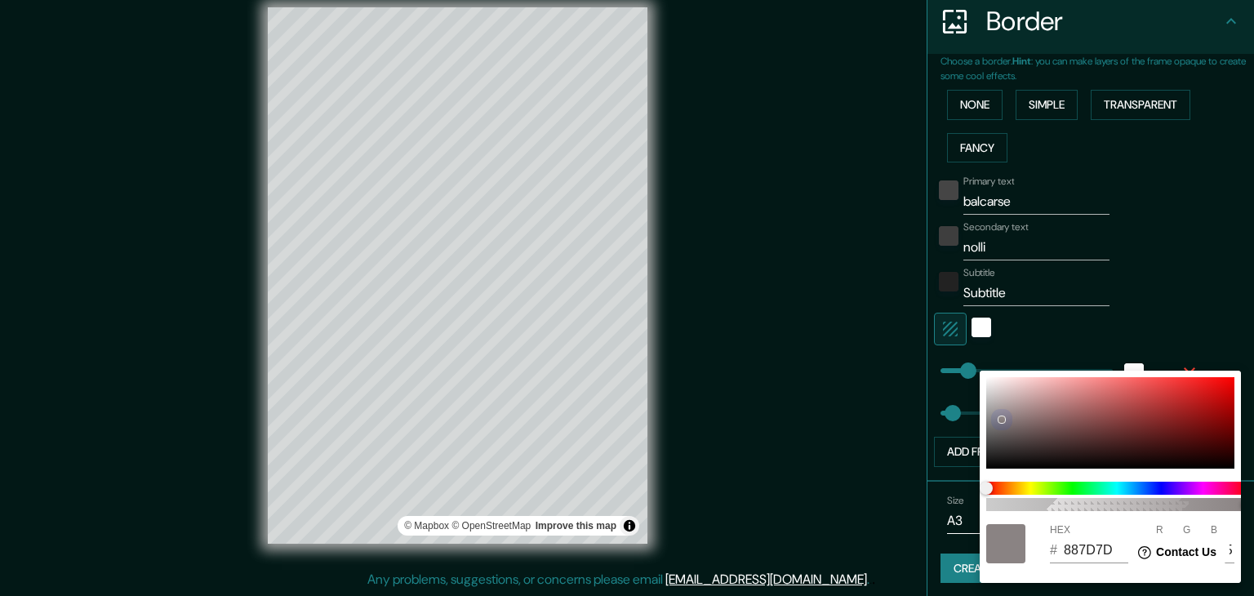
type input "112"
type input "836F6F"
type input "111"
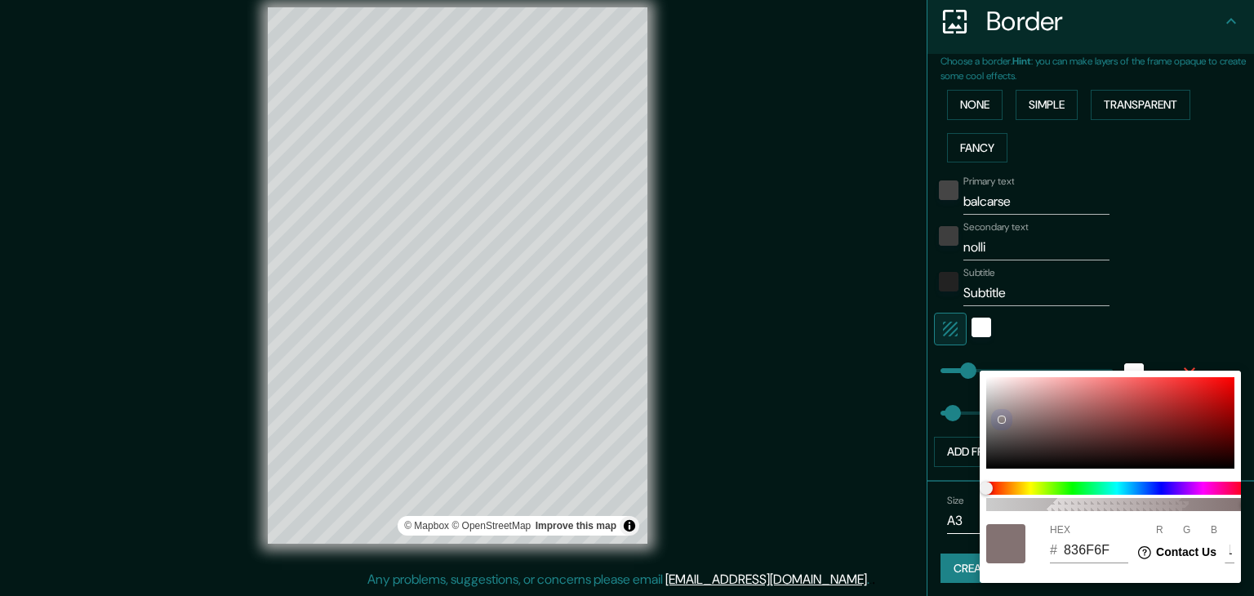
type input "816D6D"
type input "129"
type input "109"
type input "816C6C"
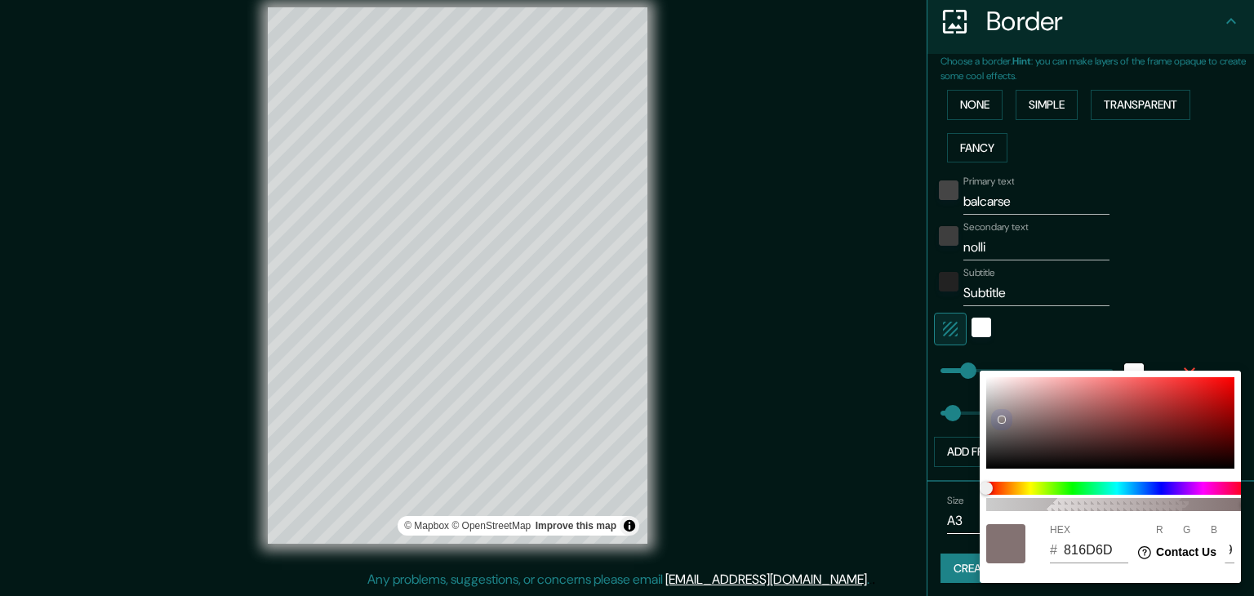
type input "108"
drag, startPoint x: 991, startPoint y: 421, endPoint x: 986, endPoint y: 441, distance: 21.0
click at [986, 441] on div "100 HEX # 5A5858 R 90 G 88 B 88" at bounding box center [1110, 477] width 261 height 212
drag, startPoint x: 993, startPoint y: 436, endPoint x: 978, endPoint y: 448, distance: 19.1
click at [978, 448] on div "100 HEX # 3E3E3E R 62 G 62 B 62" at bounding box center [627, 298] width 1254 height 596
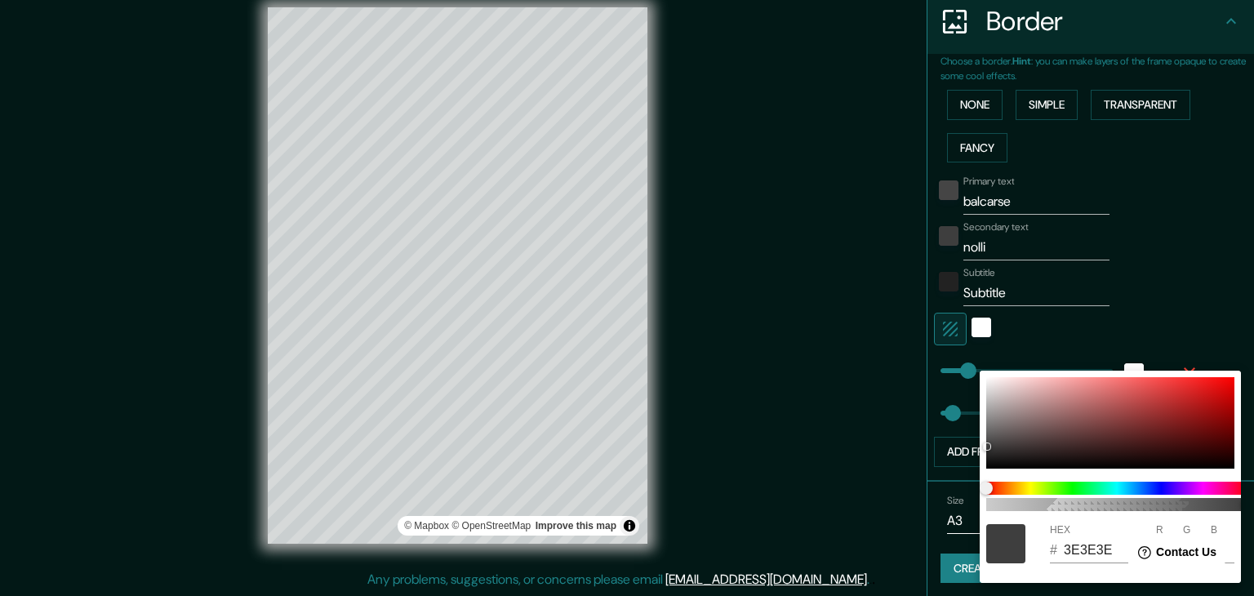
click at [817, 340] on div at bounding box center [627, 298] width 1254 height 596
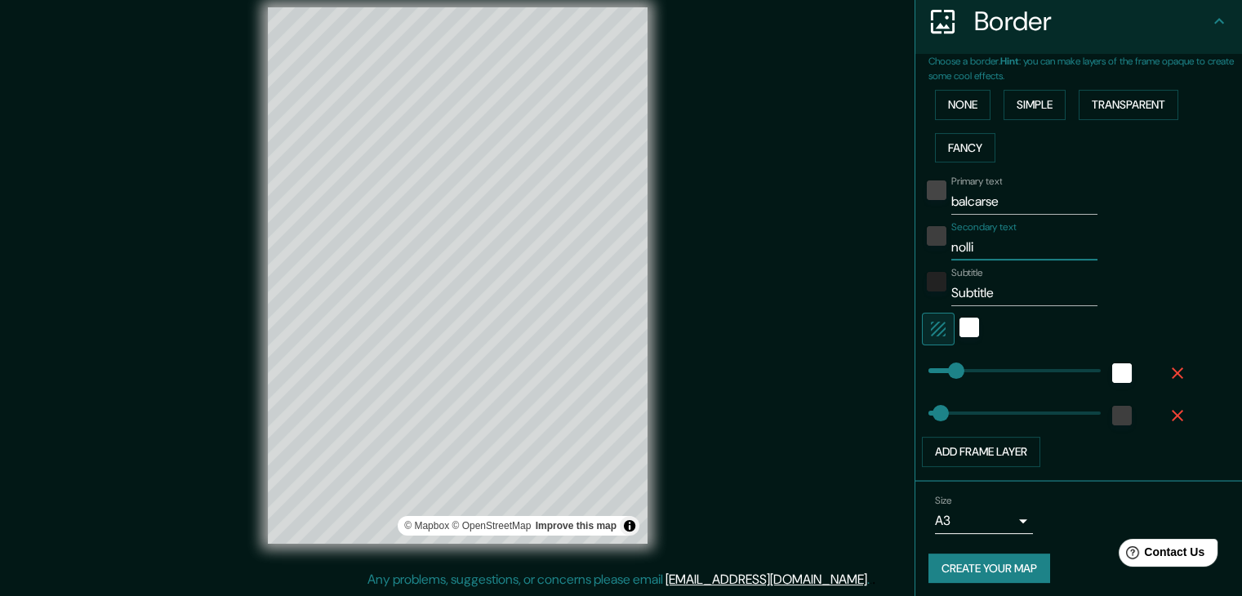
drag, startPoint x: 983, startPoint y: 251, endPoint x: 866, endPoint y: 259, distance: 117.9
click at [867, 259] on div "Mappin Location [GEOGRAPHIC_DATA], [GEOGRAPHIC_DATA], [GEOGRAPHIC_DATA] Pins St…" at bounding box center [621, 288] width 1242 height 615
click at [980, 203] on input "balcarse" at bounding box center [1024, 202] width 146 height 26
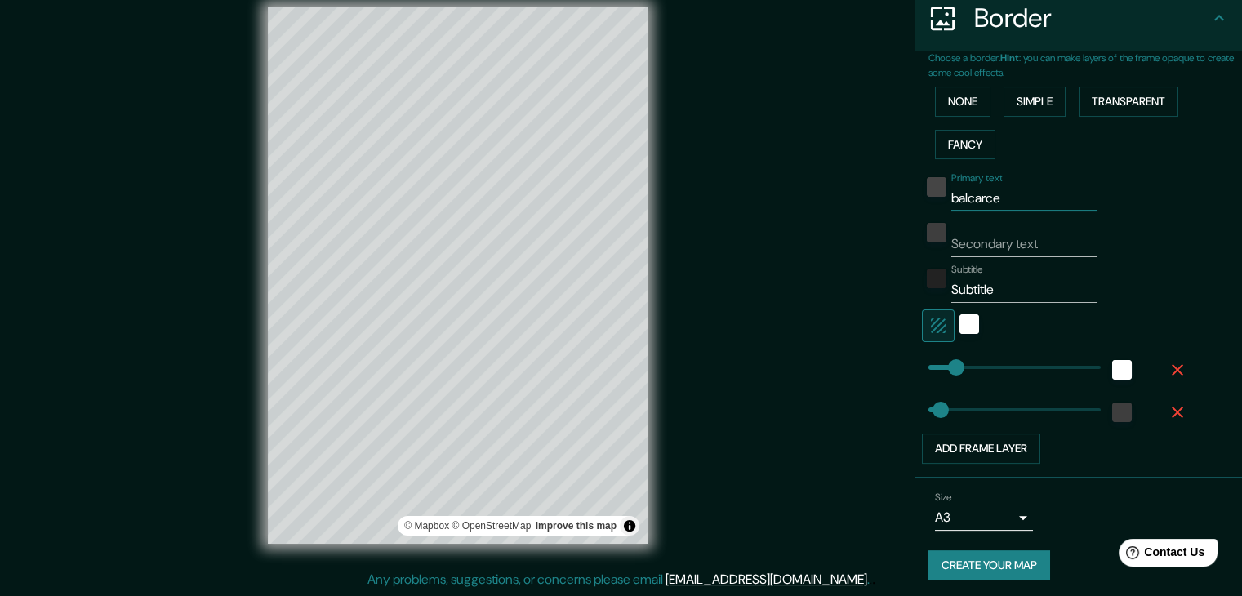
scroll to position [331, 0]
click at [1001, 556] on button "Create your map" at bounding box center [990, 565] width 122 height 30
